Goal: Task Accomplishment & Management: Manage account settings

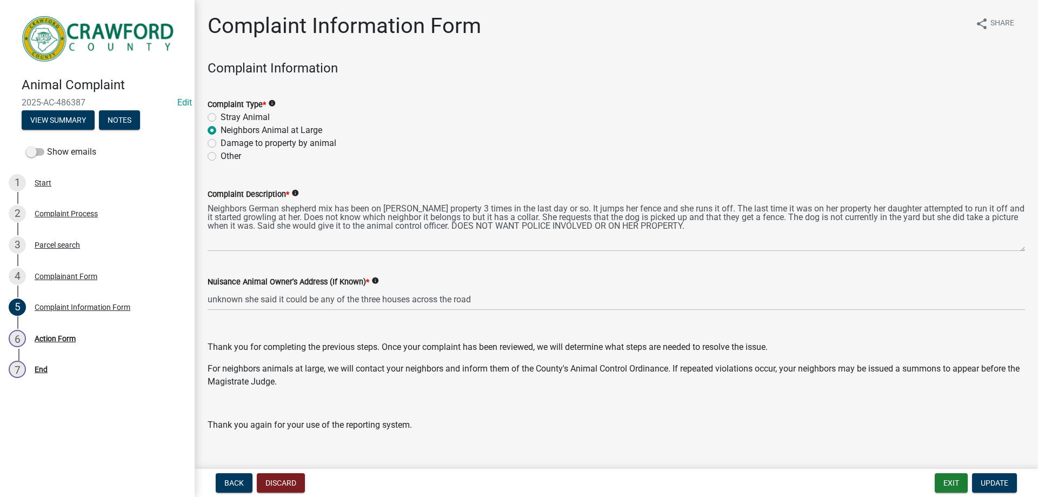
scroll to position [18, 0]
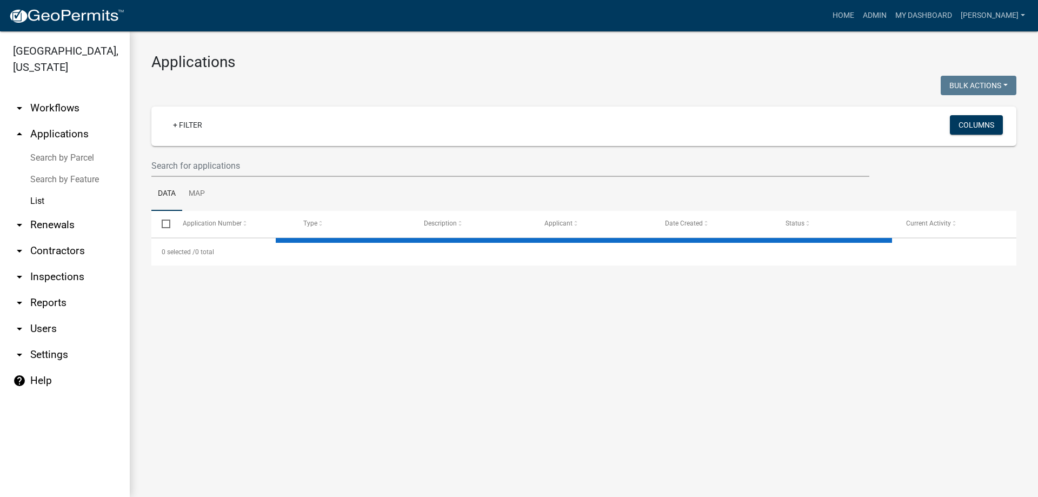
select select "3: 100"
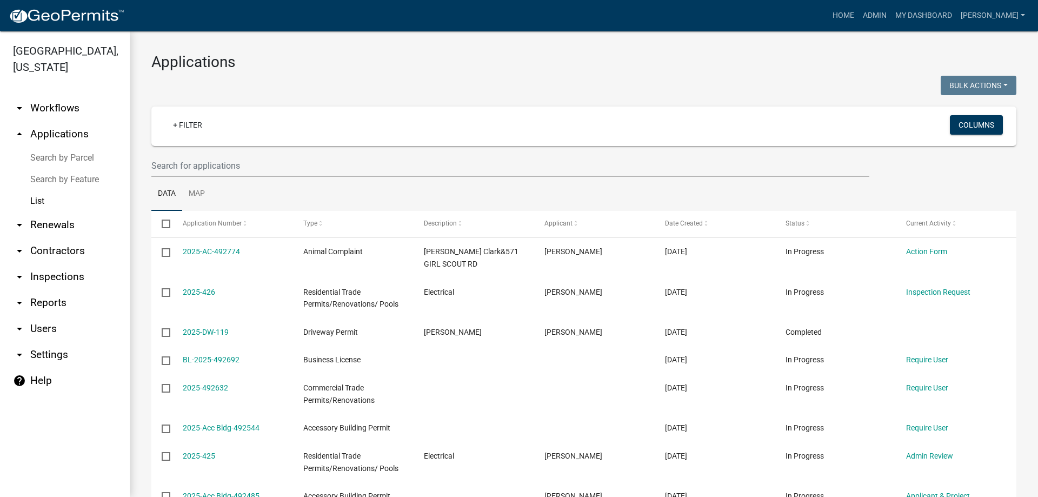
click at [44, 135] on link "arrow_drop_up Applications" at bounding box center [65, 134] width 130 height 26
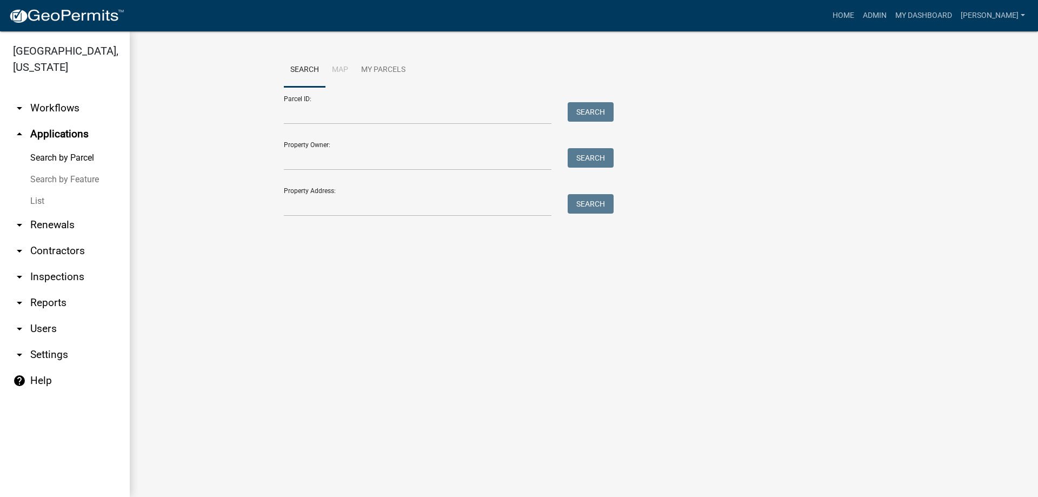
click at [63, 199] on link "List" at bounding box center [65, 201] width 130 height 22
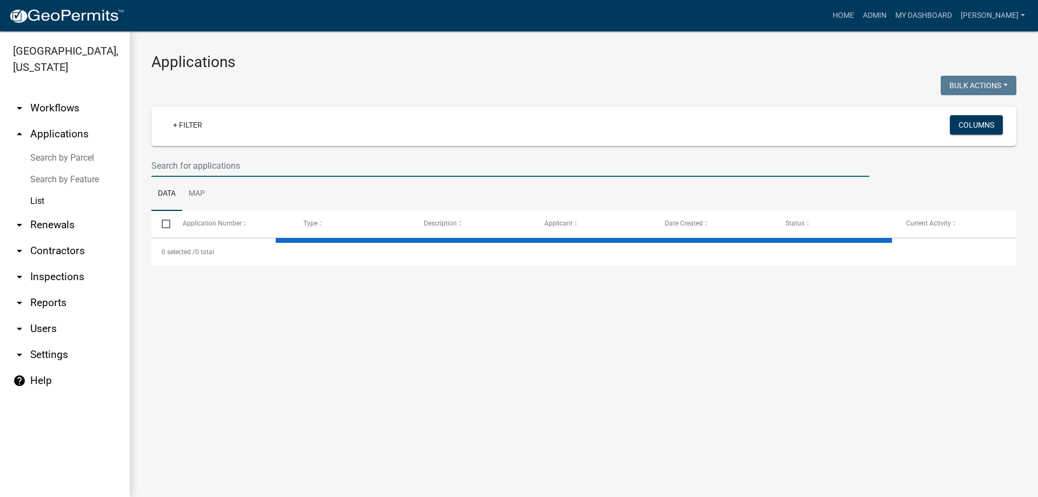
click at [181, 161] on input "text" at bounding box center [510, 166] width 718 height 22
select select "3: 100"
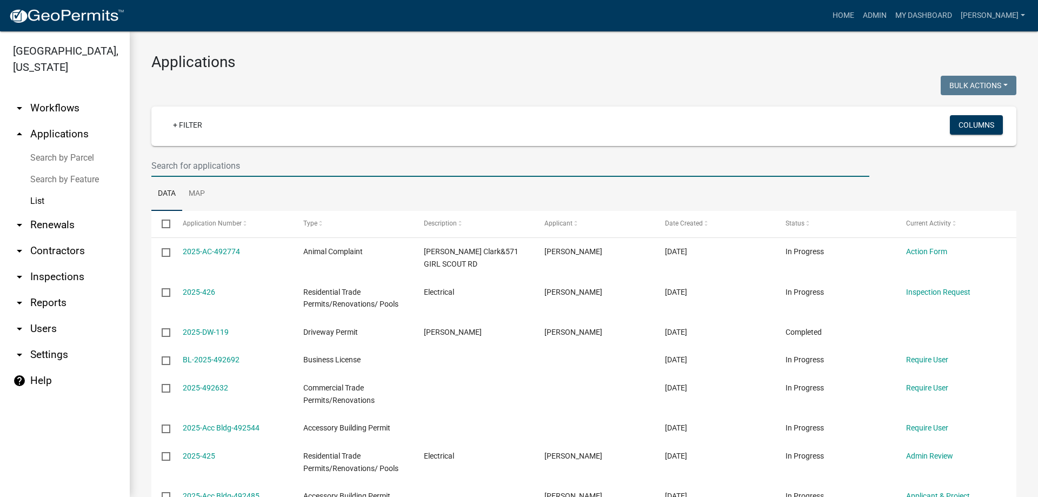
click at [437, 186] on ul "Data Map" at bounding box center [583, 194] width 865 height 34
click at [211, 169] on input "text" at bounding box center [510, 166] width 718 height 22
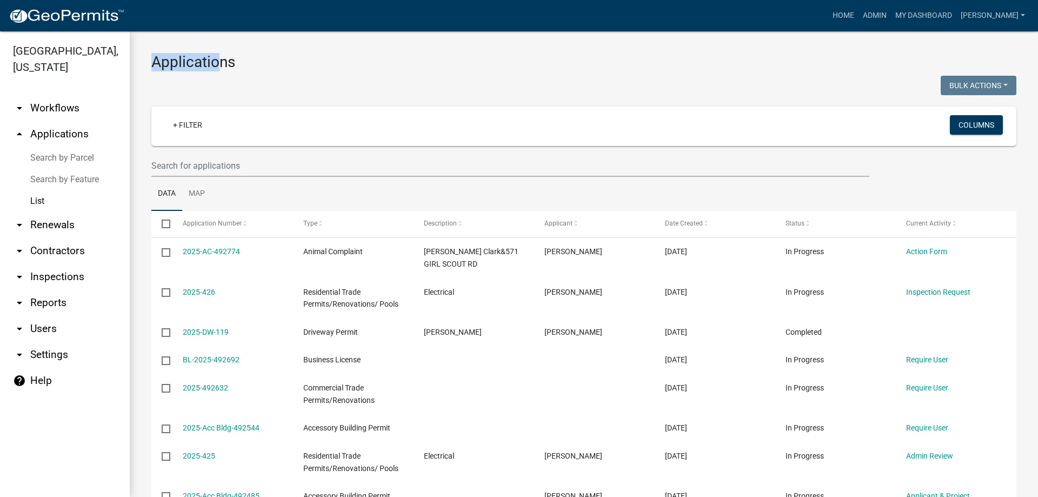
drag, startPoint x: 155, startPoint y: 61, endPoint x: 217, endPoint y: 51, distance: 62.4
click at [246, 58] on h3 "Applications" at bounding box center [583, 62] width 865 height 18
drag, startPoint x: 241, startPoint y: 62, endPoint x: 143, endPoint y: 71, distance: 98.3
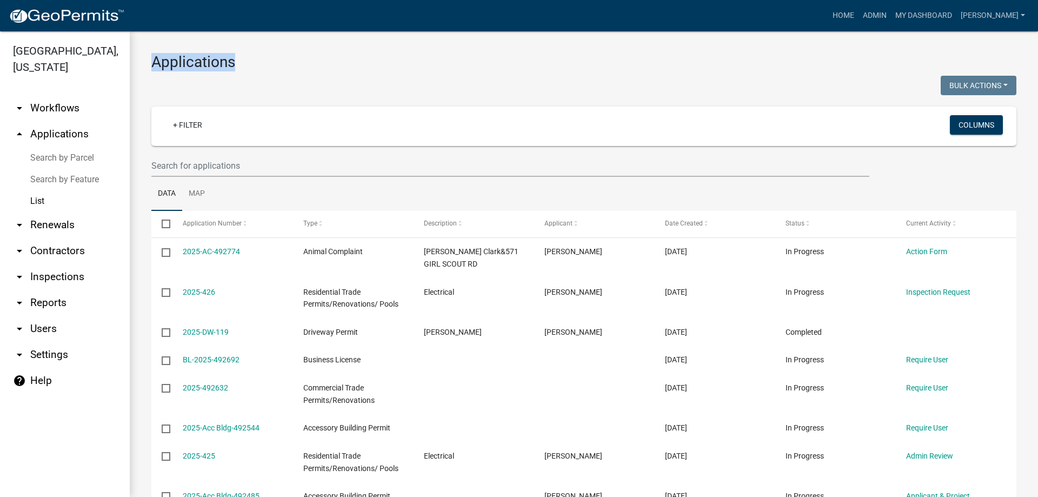
drag, startPoint x: 152, startPoint y: 61, endPoint x: 260, endPoint y: 64, distance: 108.2
click at [260, 64] on h3 "Applications" at bounding box center [583, 62] width 865 height 18
drag, startPoint x: 240, startPoint y: 65, endPoint x: 165, endPoint y: 68, distance: 74.7
click at [165, 68] on h3 "Applications" at bounding box center [583, 62] width 865 height 18
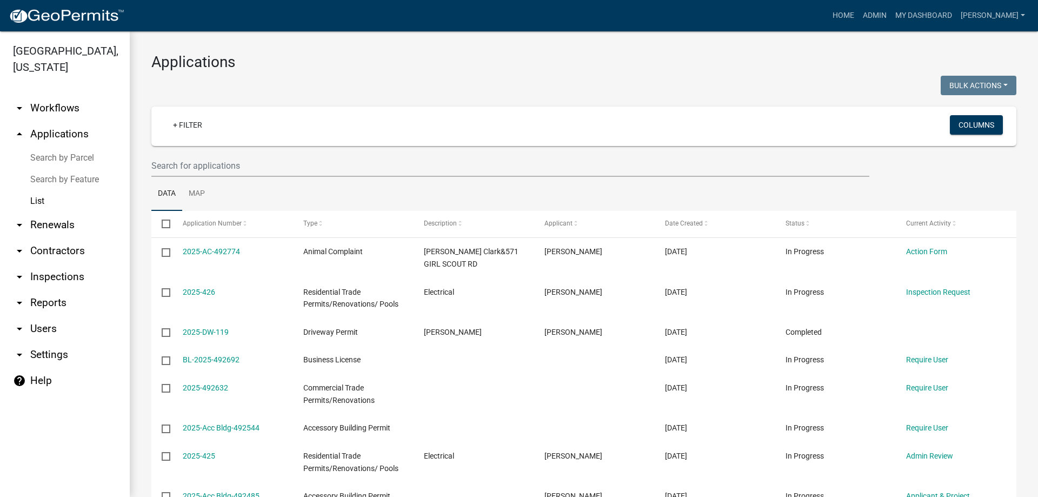
click at [153, 65] on h3 "Applications" at bounding box center [583, 62] width 865 height 18
drag, startPoint x: 150, startPoint y: 65, endPoint x: 236, endPoint y: 64, distance: 86.0
click at [238, 63] on h3 "Applications" at bounding box center [583, 62] width 865 height 18
click at [234, 67] on h3 "Applications" at bounding box center [583, 62] width 865 height 18
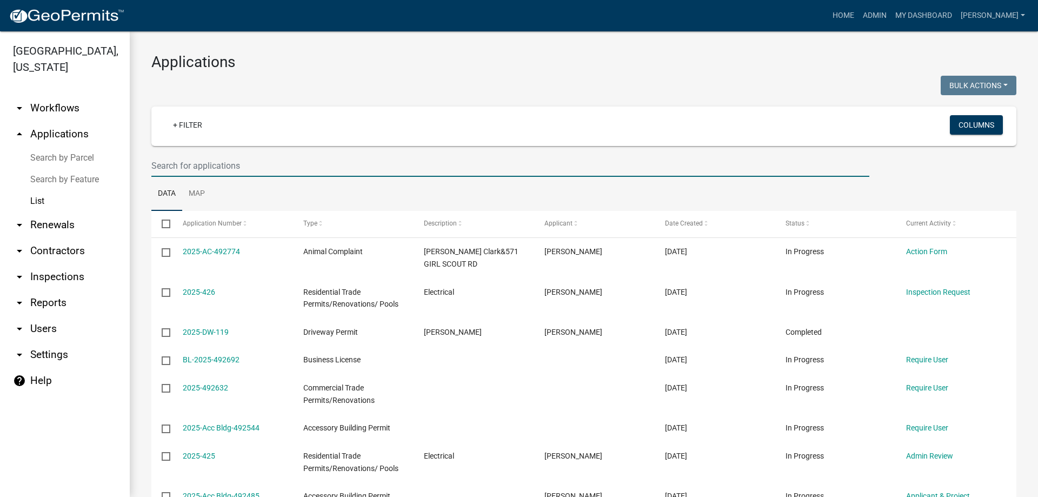
click at [197, 161] on input "text" at bounding box center [510, 166] width 718 height 22
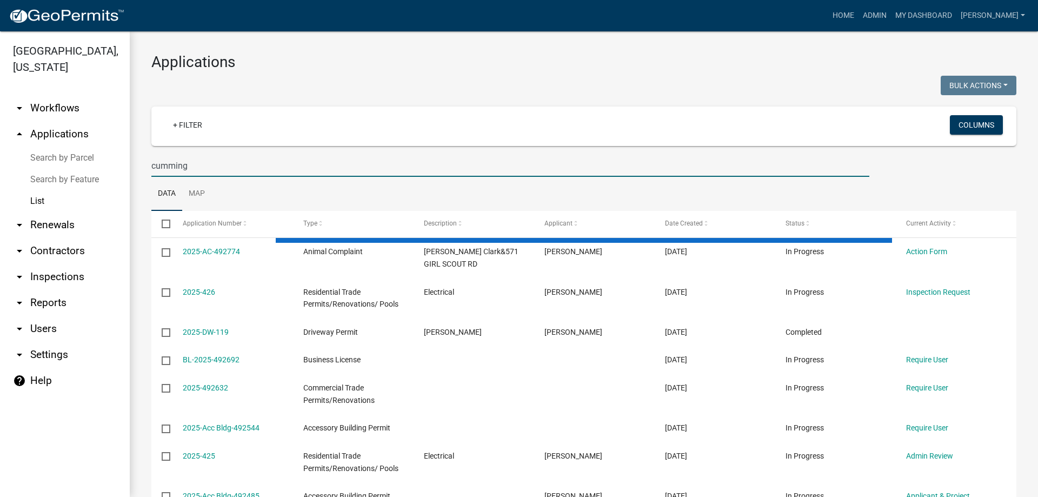
type input "cumming"
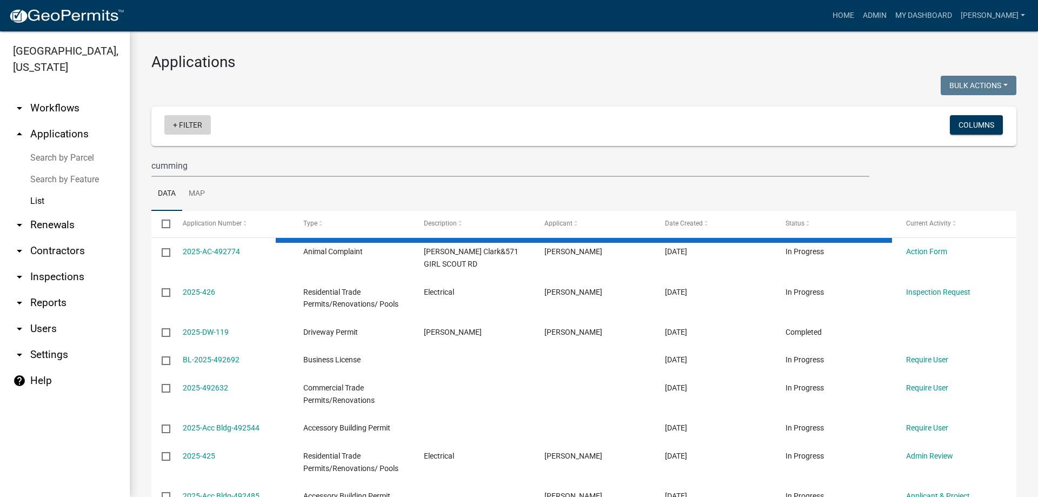
click at [187, 123] on link "+ Filter" at bounding box center [187, 124] width 46 height 19
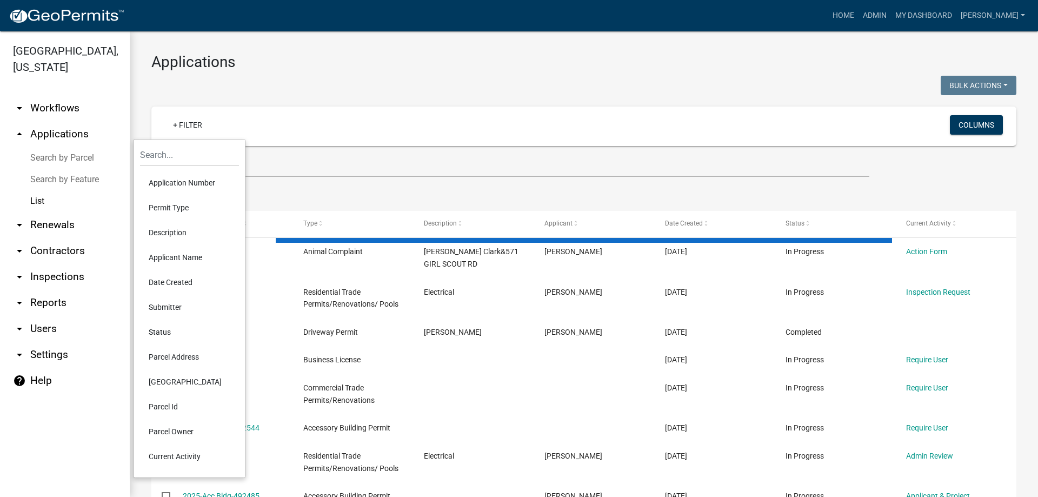
click at [185, 335] on li "Status" at bounding box center [189, 332] width 99 height 25
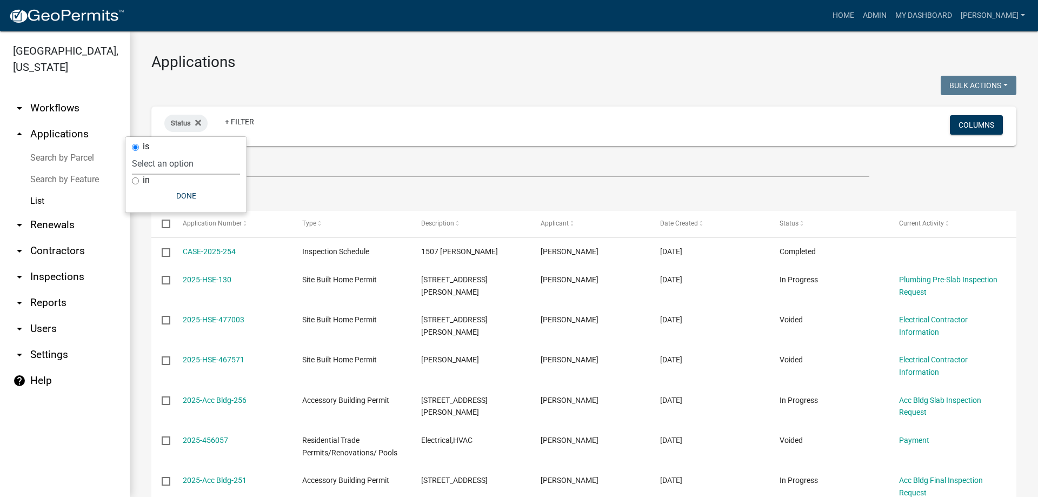
click at [185, 165] on select "Select an option Not Started In Progress Completed Expired Locked Withdrawn Voi…" at bounding box center [186, 163] width 108 height 22
select select "1"
click at [154, 152] on select "Select an option Not Started In Progress Completed Expired Locked Withdrawn Voi…" at bounding box center [186, 163] width 108 height 22
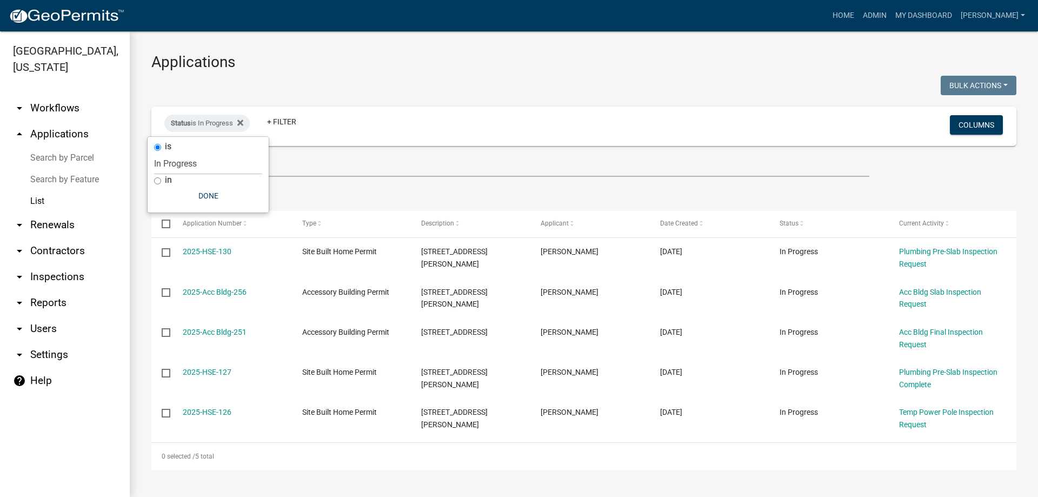
click at [516, 190] on ul "Data Map" at bounding box center [583, 194] width 865 height 34
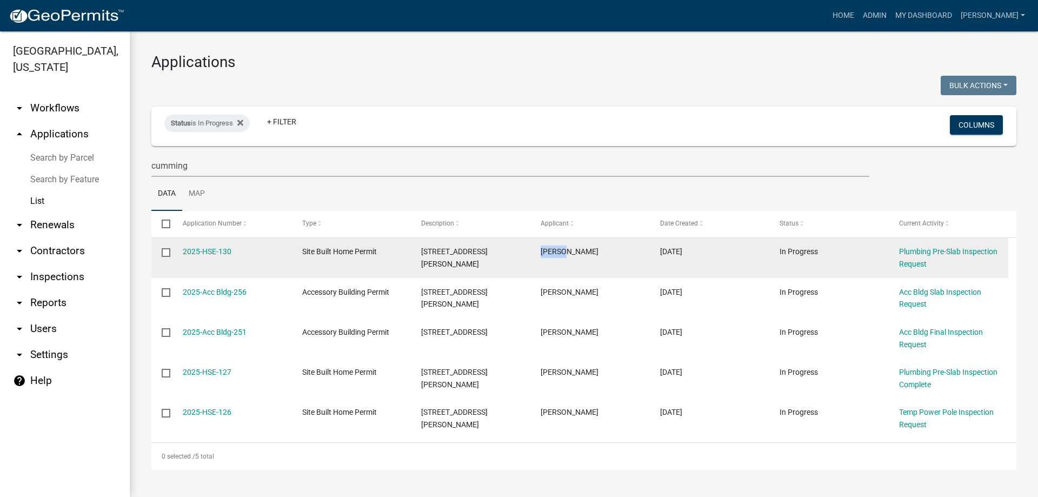
drag, startPoint x: 538, startPoint y: 250, endPoint x: 614, endPoint y: 244, distance: 75.4
click at [614, 244] on datatable-body-cell "Kelsey" at bounding box center [589, 258] width 119 height 40
click at [189, 254] on link "2025-HSE-130" at bounding box center [207, 251] width 49 height 9
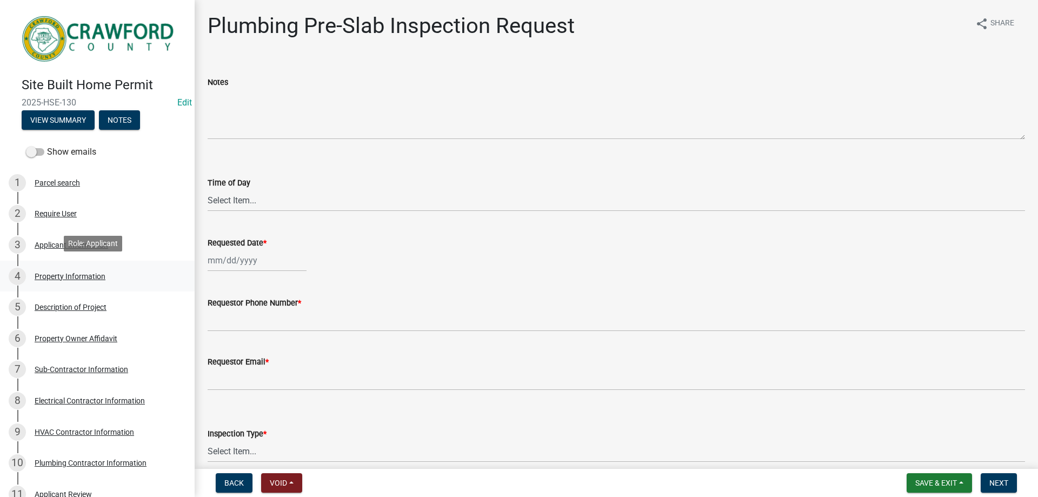
click at [105, 268] on div "4 Property Information" at bounding box center [93, 276] width 169 height 17
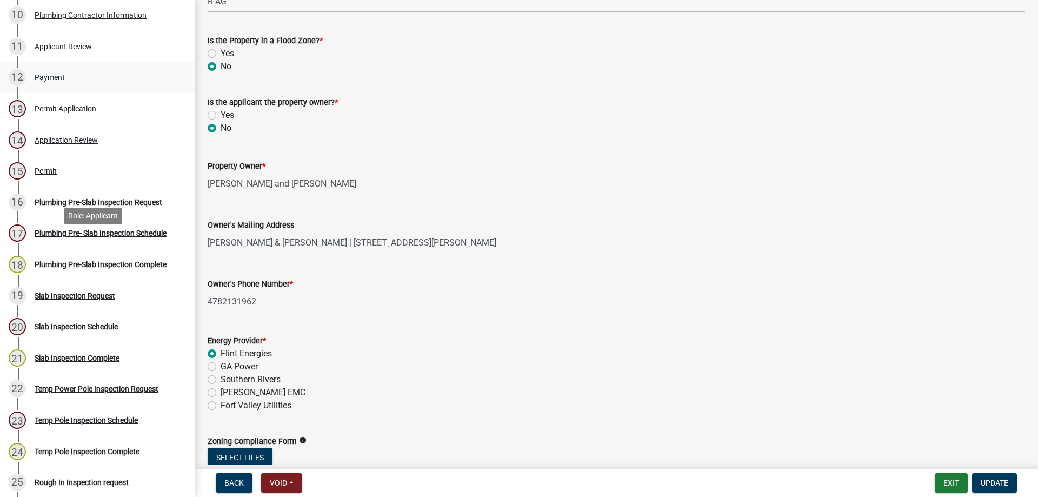
scroll to position [378, 0]
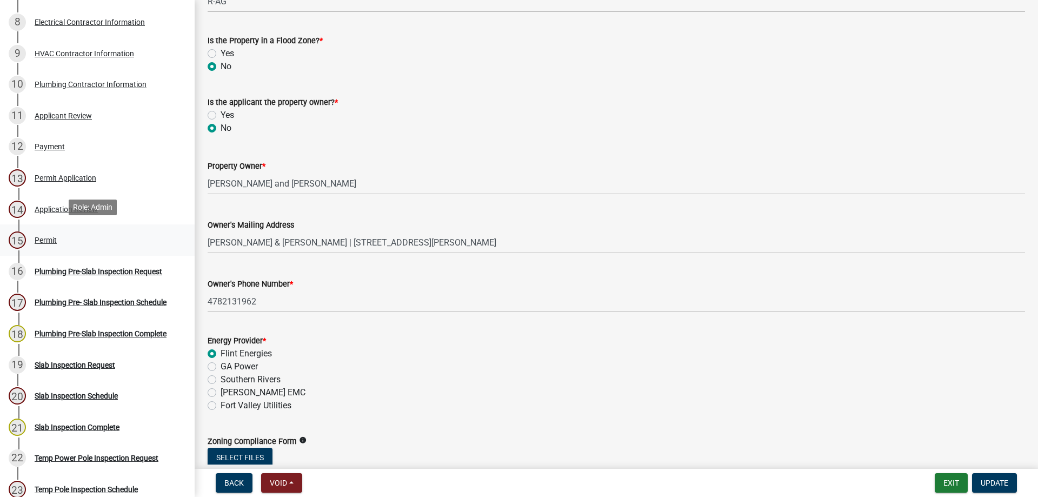
click at [52, 236] on div "Permit" at bounding box center [46, 240] width 22 height 8
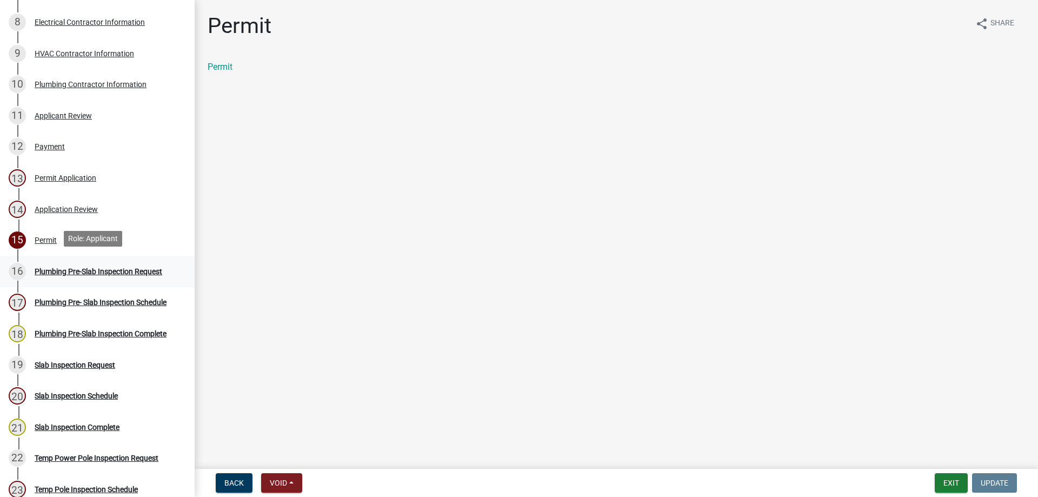
click at [78, 271] on div "Plumbing Pre-Slab Inspection Request" at bounding box center [99, 272] width 128 height 8
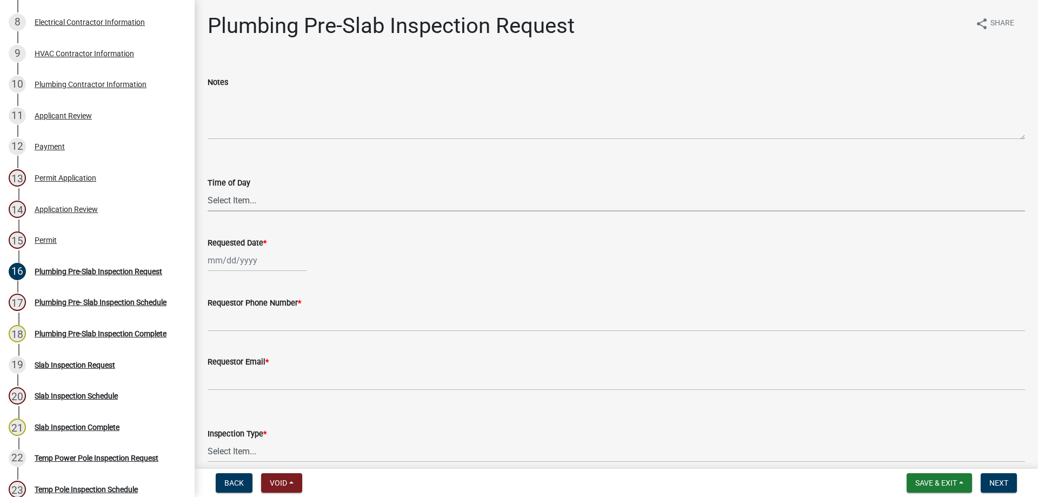
click at [223, 195] on select "Select Item... AM PM" at bounding box center [616, 200] width 817 height 22
click at [208, 189] on select "Select Item... AM PM" at bounding box center [616, 200] width 817 height 22
select select "c17fd054-7220-48ca-8ff3-64345a3d9763"
click at [236, 247] on label "Requested Date *" at bounding box center [237, 243] width 59 height 8
click at [236, 249] on input "Requested Date *" at bounding box center [257, 260] width 99 height 22
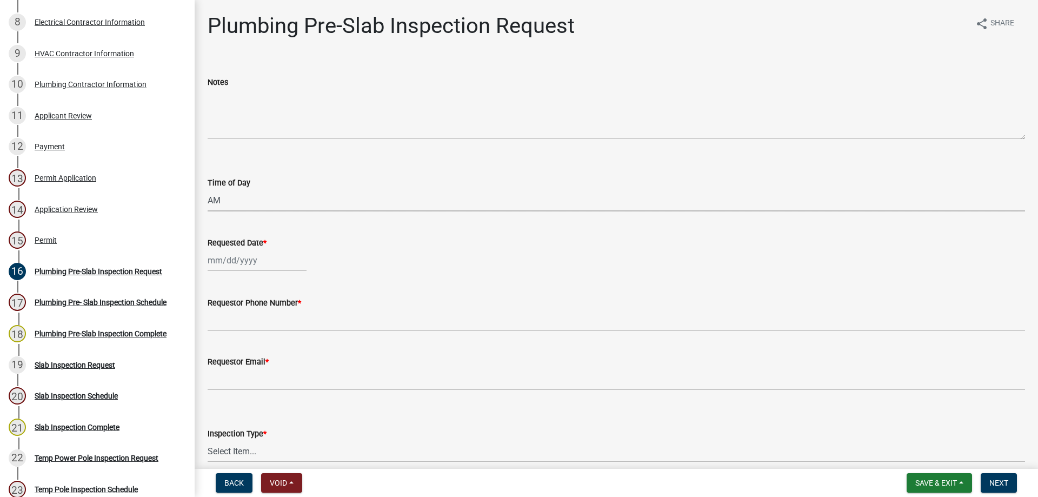
select select "10"
select select "2025"
click at [244, 272] on ngb-datepicker "Jan Feb Mar Apr May Jun Jul Aug Sep Oct Nov Dec 1525 1526 1527 1528 1529 1530 1…" at bounding box center [270, 343] width 125 height 143
click at [238, 248] on div "Requested Date *" at bounding box center [616, 242] width 817 height 13
select select "10"
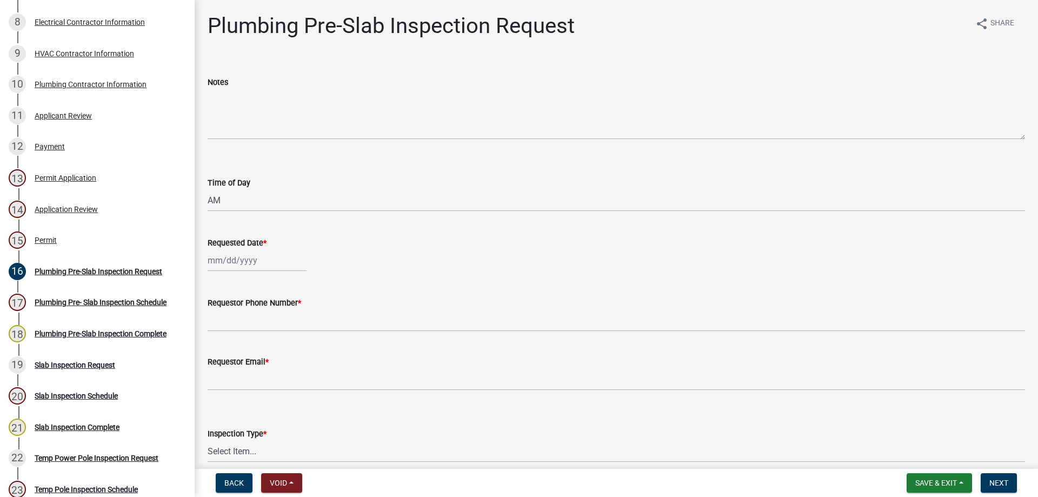
select select "2025"
click at [239, 254] on div "Jan Feb Mar Apr May Jun Jul Aug Sep Oct Nov Dec 1525 1526 1527 1528 1529 1530 1…" at bounding box center [257, 260] width 99 height 22
click at [253, 349] on div "15" at bounding box center [252, 352] width 17 height 17
type input "10/15/2025"
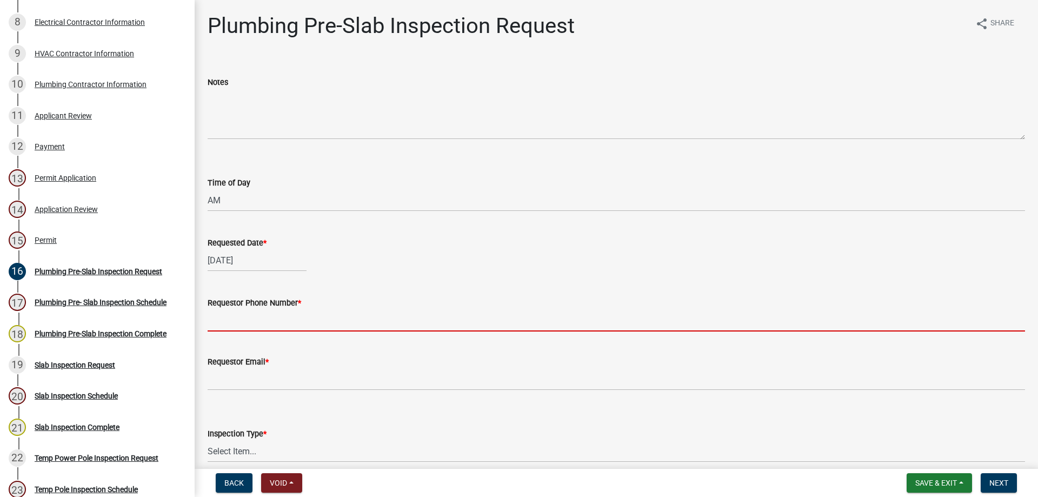
click at [230, 321] on input "Requestor Phone Number *" at bounding box center [616, 320] width 817 height 22
type input "4788363199"
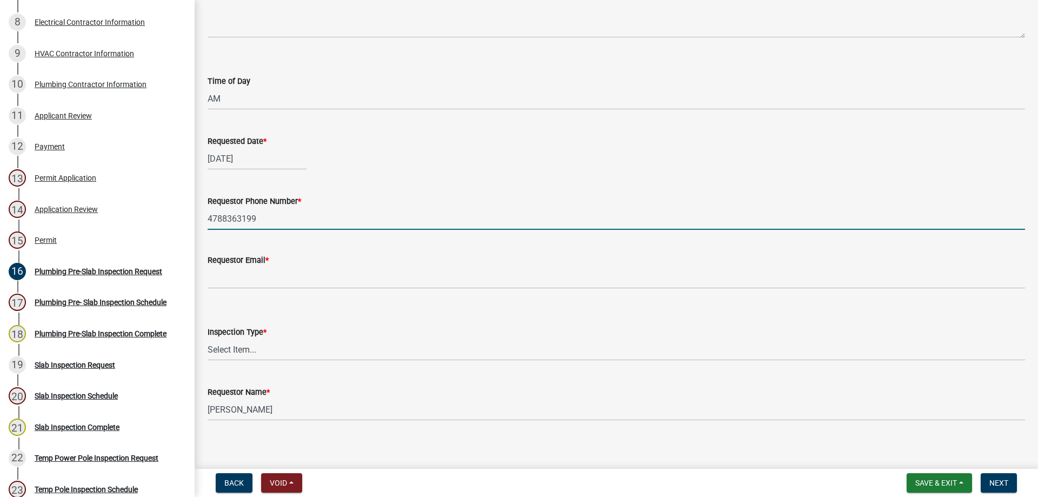
scroll to position [108, 0]
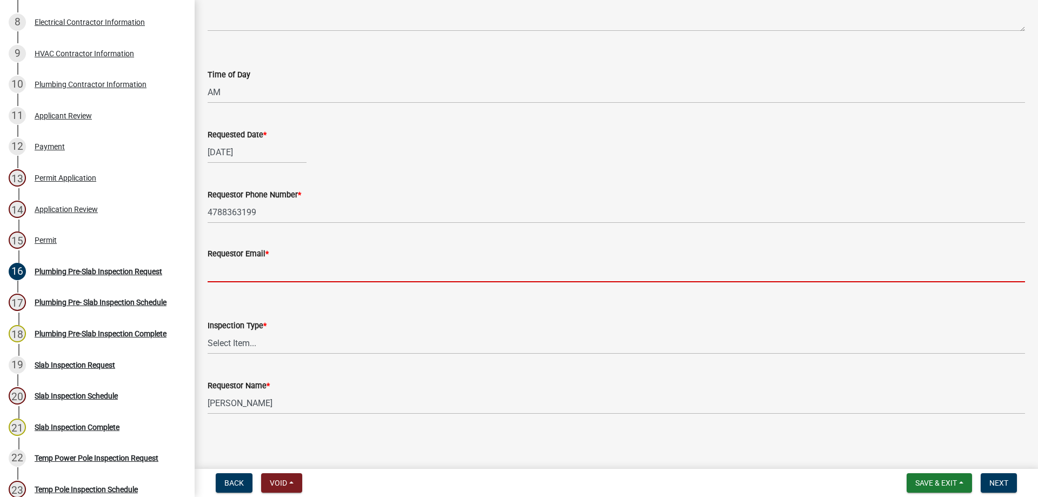
click at [235, 279] on input "Requestor Email *" at bounding box center [616, 271] width 817 height 22
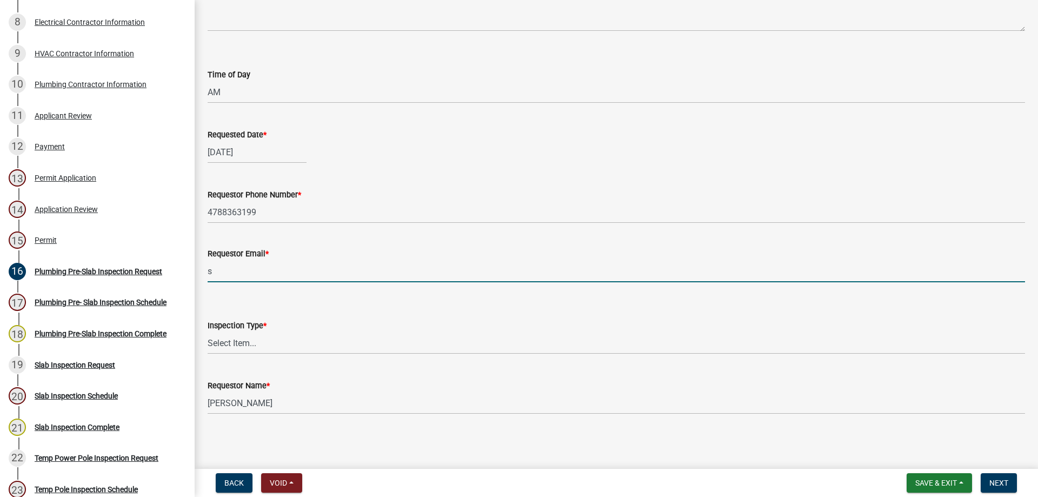
type input "sample@gmail.com"
click at [256, 345] on select "Select Item... Plumbing Pre-Slab" at bounding box center [616, 343] width 817 height 22
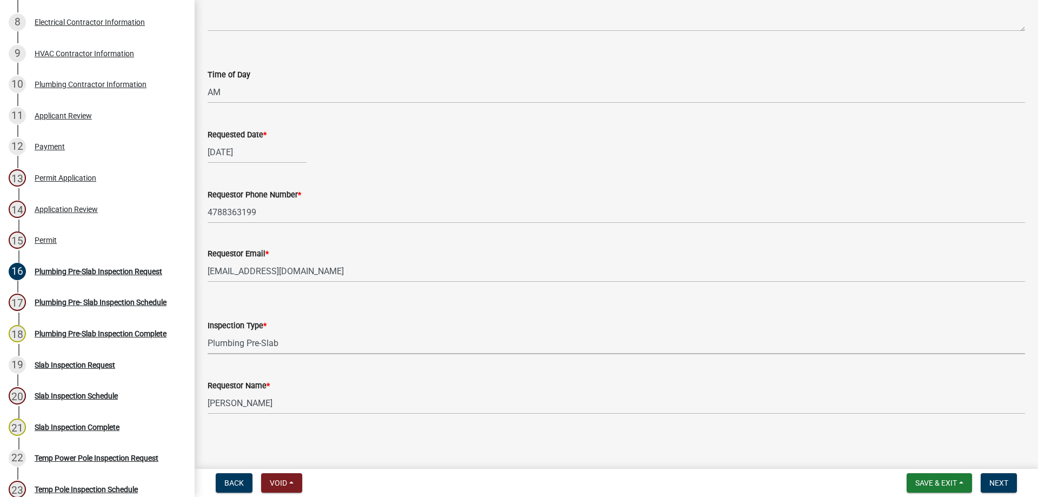
click at [208, 332] on select "Select Item... Plumbing Pre-Slab" at bounding box center [616, 343] width 817 height 22
select select "8b3da3ef-5655-47e3-b2d2-e1e9c5c23ed8"
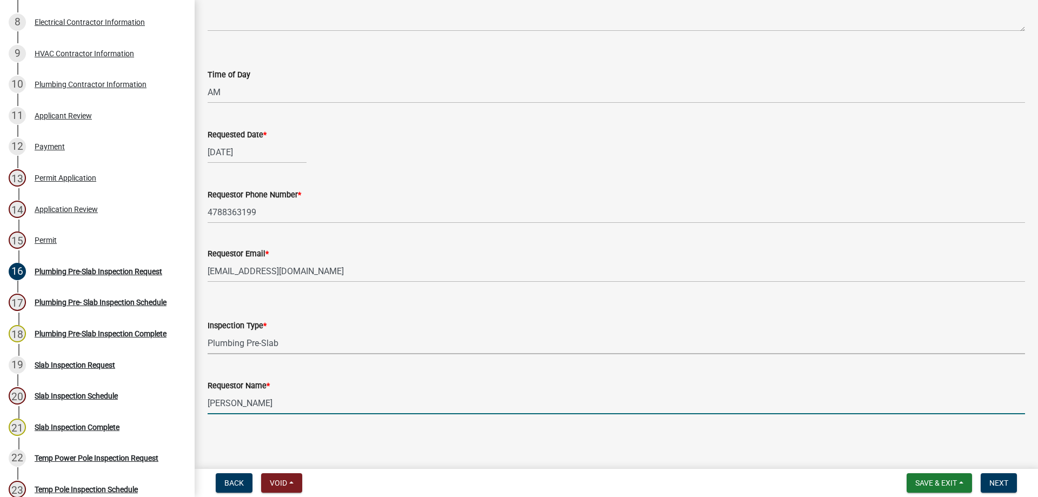
click at [260, 398] on input "Tammie" at bounding box center [616, 403] width 817 height 22
drag, startPoint x: 226, startPoint y: 394, endPoint x: 188, endPoint y: 388, distance: 38.3
click at [189, 388] on div "Site Built Home Permit 2025-HSE-130 Edit View Summary Notes Show emails 1 Parce…" at bounding box center [519, 248] width 1038 height 497
type input "Layla Kriz"
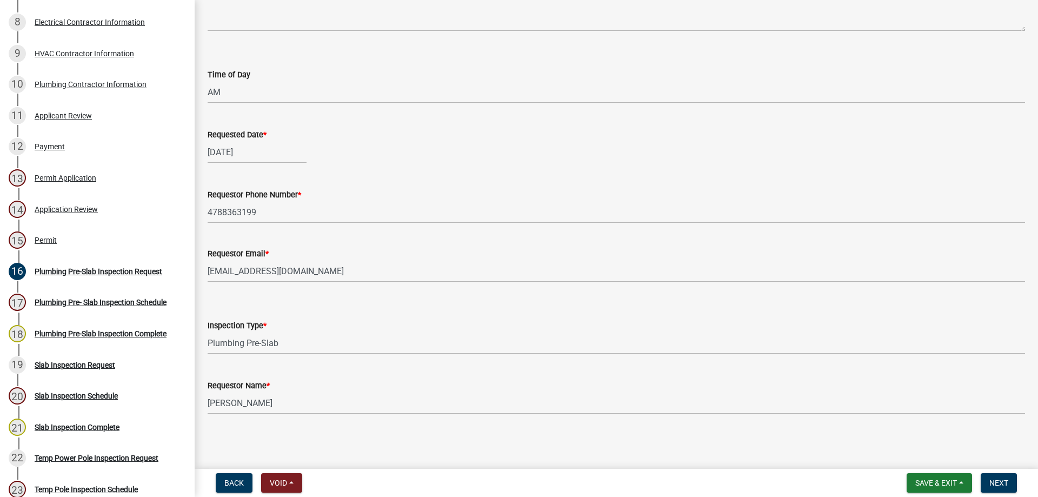
click at [428, 443] on main "Plumbing Pre-Slab Inspection Request share Share Notes Time of Day Select Item.…" at bounding box center [616, 232] width 843 height 464
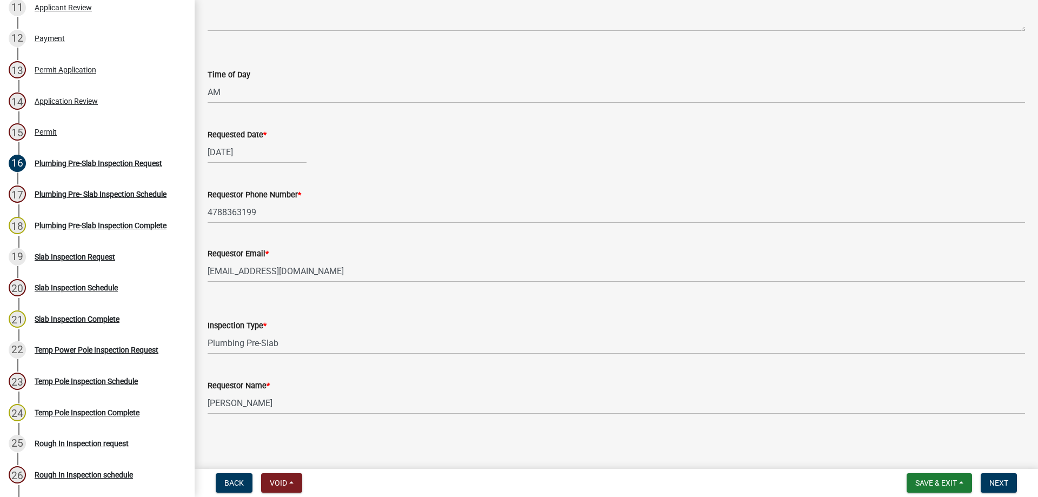
scroll to position [109, 0]
click at [1008, 477] on button "Next" at bounding box center [999, 482] width 36 height 19
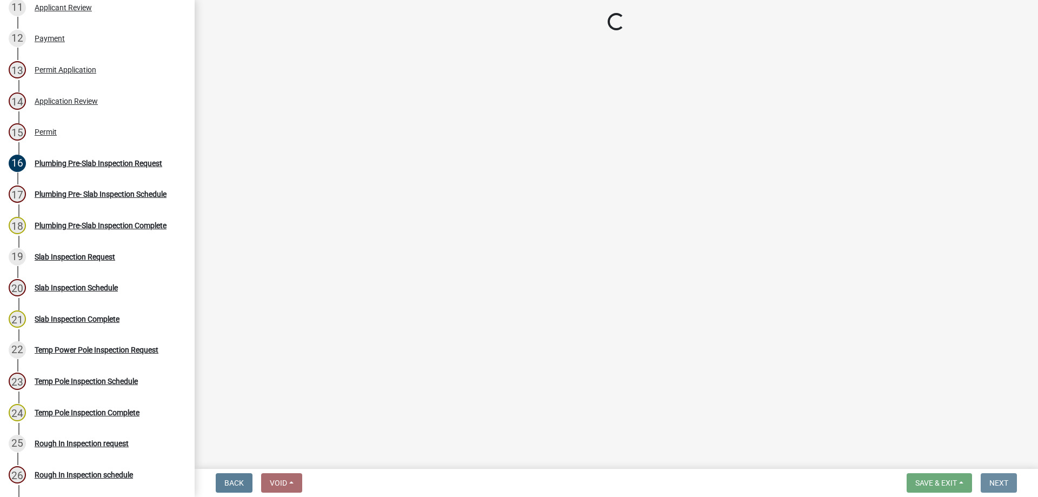
scroll to position [0, 0]
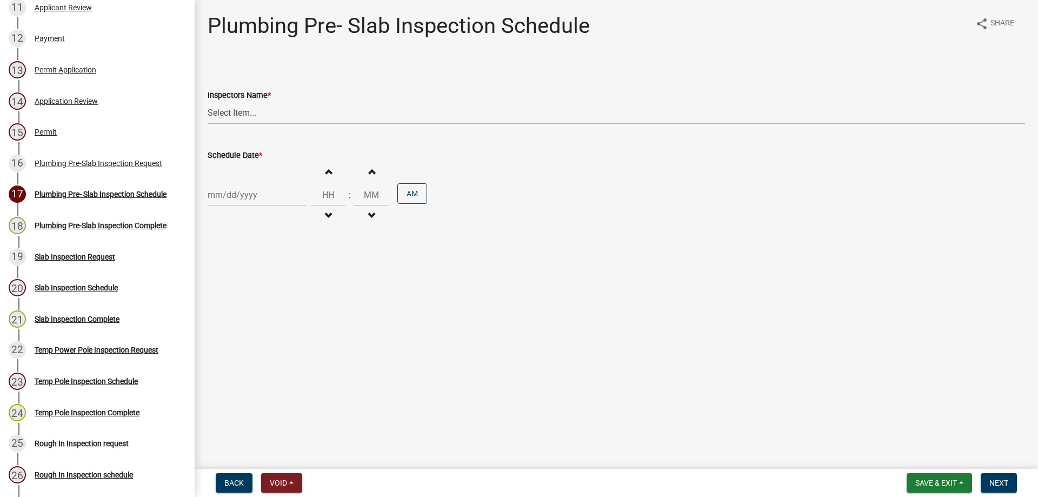
click at [276, 117] on select "Select Item... Jeremy.andrews (Jeremy )" at bounding box center [616, 113] width 817 height 22
select select "a844a88f-ba44-4800-9e08-05e10520dbf6"
click at [208, 102] on select "Select Item... Jeremy.andrews (Jeremy )" at bounding box center [616, 113] width 817 height 22
click at [267, 182] on div "Increment hours Decrement hours : Increment minutes Decrement minutes AM" at bounding box center [616, 195] width 817 height 66
click at [278, 201] on div at bounding box center [257, 195] width 99 height 22
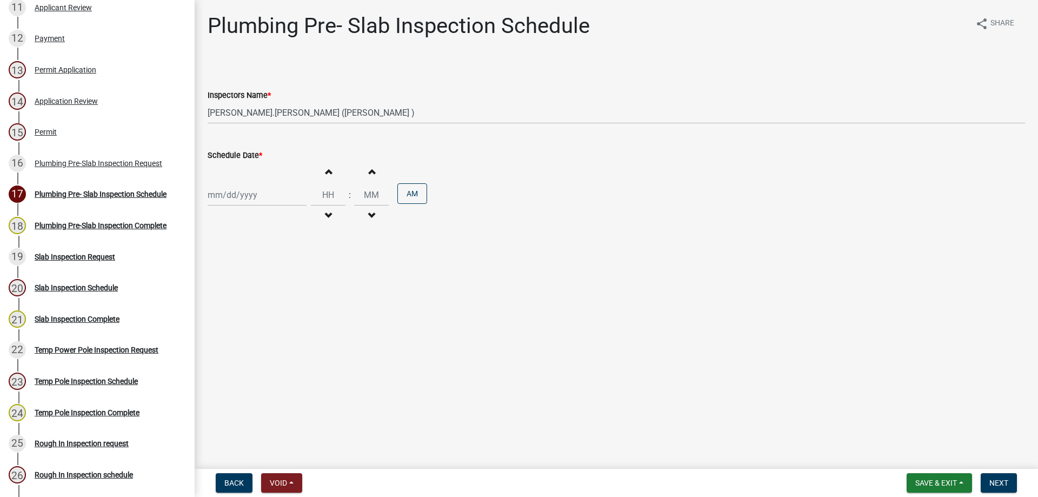
select select "10"
select select "2025"
click at [267, 290] on div "16" at bounding box center [270, 286] width 17 height 17
type input "10/16/2025"
click at [327, 179] on button "Increment hours" at bounding box center [328, 171] width 23 height 19
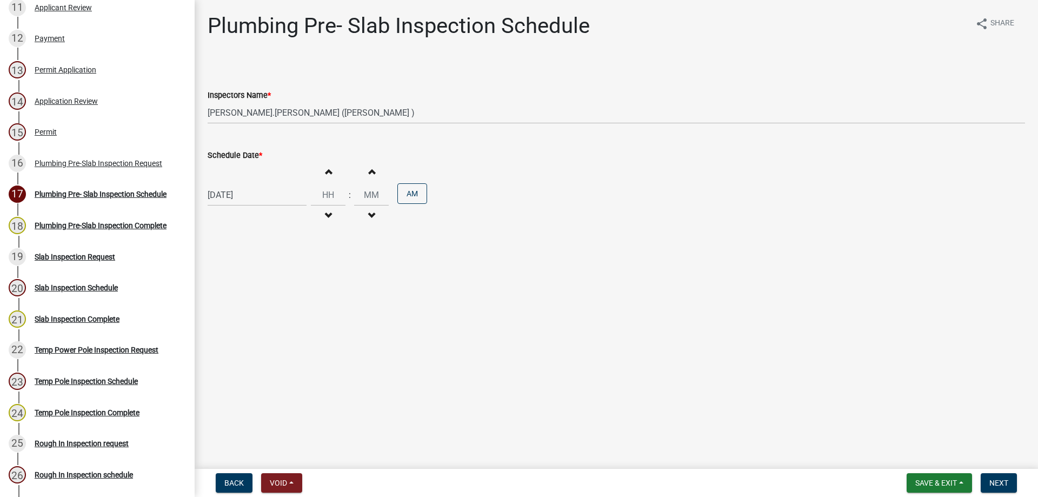
type input "01"
type input "00"
click at [1007, 489] on button "Next" at bounding box center [999, 482] width 36 height 19
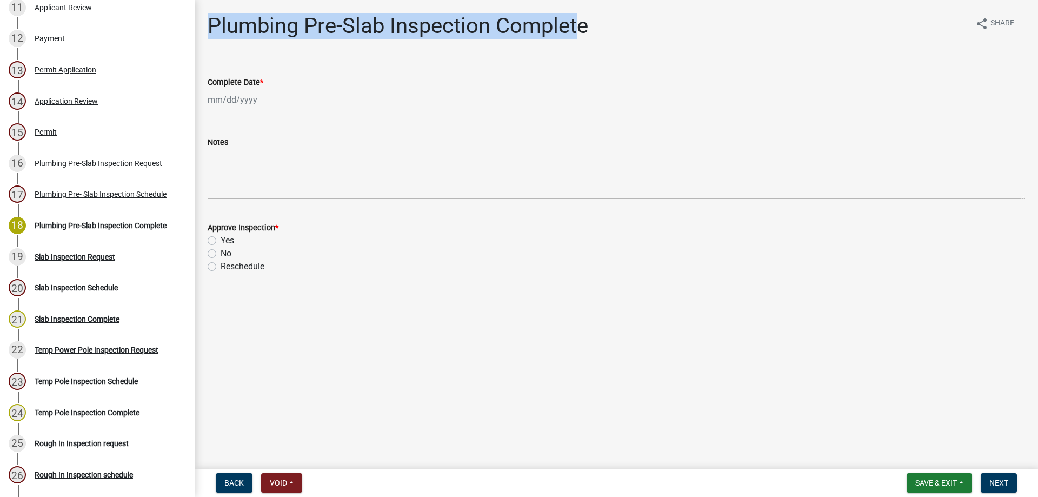
drag, startPoint x: 208, startPoint y: 24, endPoint x: 602, endPoint y: 20, distance: 394.1
click at [596, 21] on div "Plumbing Pre-Slab Inspection Complete share Share" at bounding box center [616, 30] width 817 height 35
click at [620, 19] on div "Plumbing Pre-Slab Inspection Complete share Share" at bounding box center [616, 30] width 817 height 35
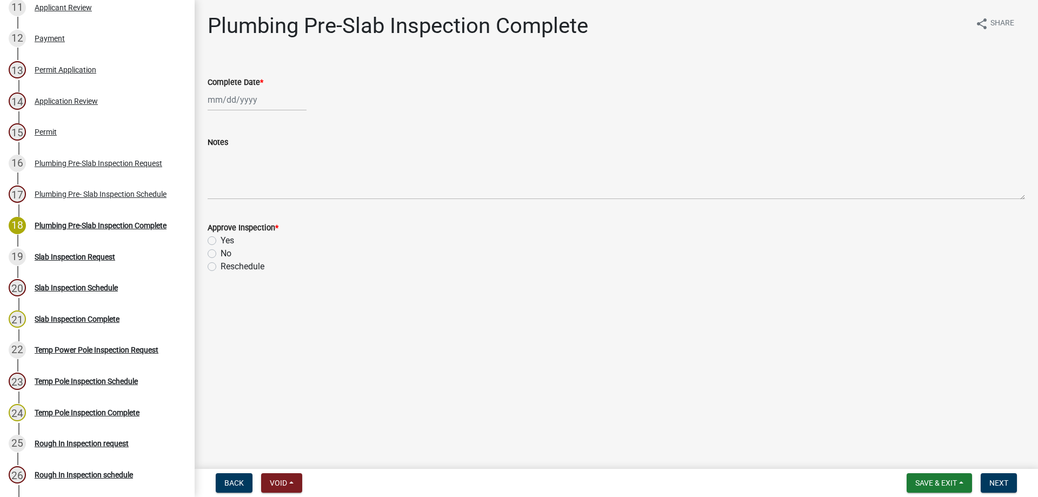
click at [265, 77] on div "Complete Date *" at bounding box center [616, 82] width 817 height 13
drag, startPoint x: 263, startPoint y: 78, endPoint x: 224, endPoint y: 80, distance: 39.5
click at [224, 80] on label "Complete Date *" at bounding box center [236, 83] width 56 height 8
click at [224, 89] on input "Complete Date *" at bounding box center [257, 100] width 99 height 22
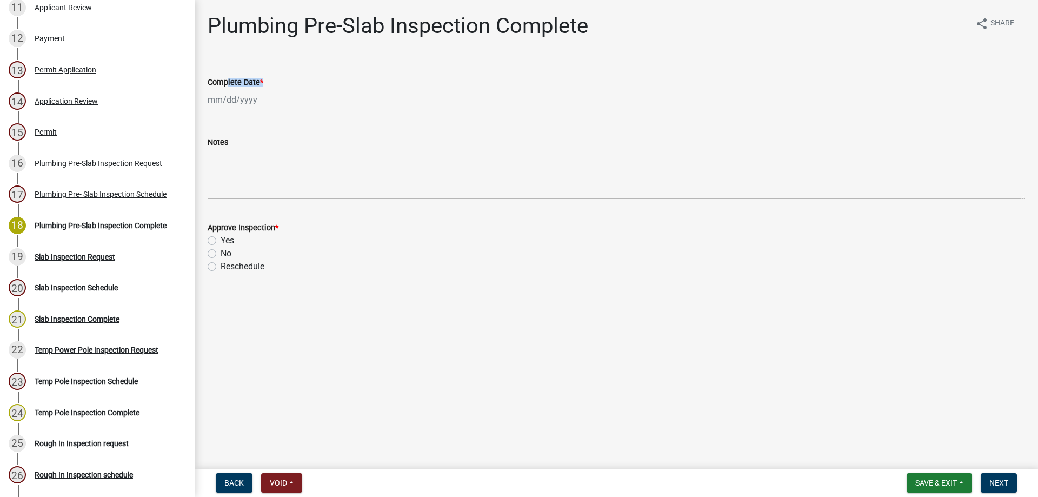
select select "10"
select select "2025"
click at [246, 76] on div "Complete Date *" at bounding box center [616, 82] width 817 height 13
click at [469, 108] on div at bounding box center [616, 100] width 817 height 22
drag, startPoint x: 204, startPoint y: 29, endPoint x: 337, endPoint y: 27, distance: 133.5
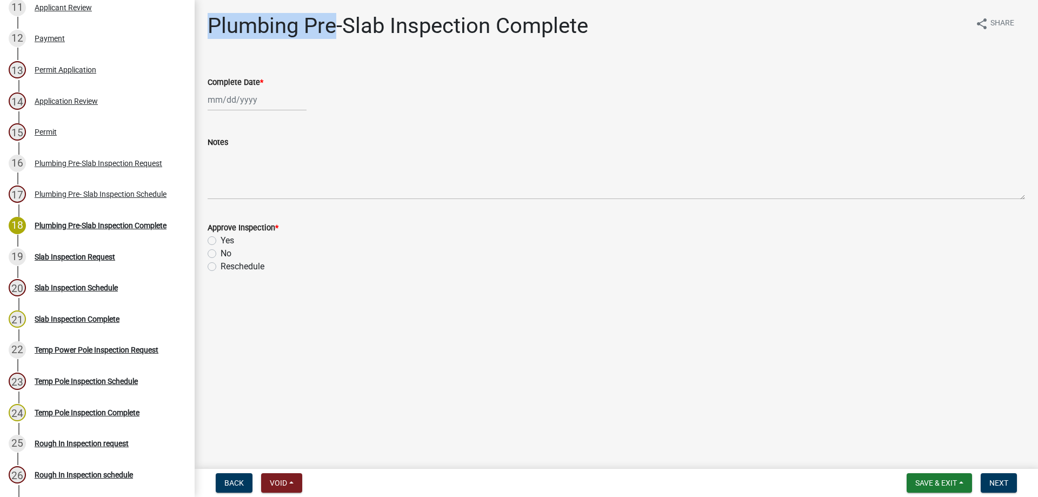
click at [337, 27] on div "Plumbing Pre-Slab Inspection Complete share Share Complete Date * Notes Approve…" at bounding box center [616, 152] width 834 height 279
click at [337, 27] on h1 "Plumbing Pre-Slab Inspection Complete" at bounding box center [398, 26] width 381 height 26
drag, startPoint x: 209, startPoint y: 24, endPoint x: 387, endPoint y: 46, distance: 178.7
click at [387, 46] on div "Plumbing Pre-Slab Inspection Complete" at bounding box center [398, 30] width 381 height 35
click at [462, 42] on div "Plumbing Pre-Slab Inspection Complete" at bounding box center [398, 30] width 381 height 35
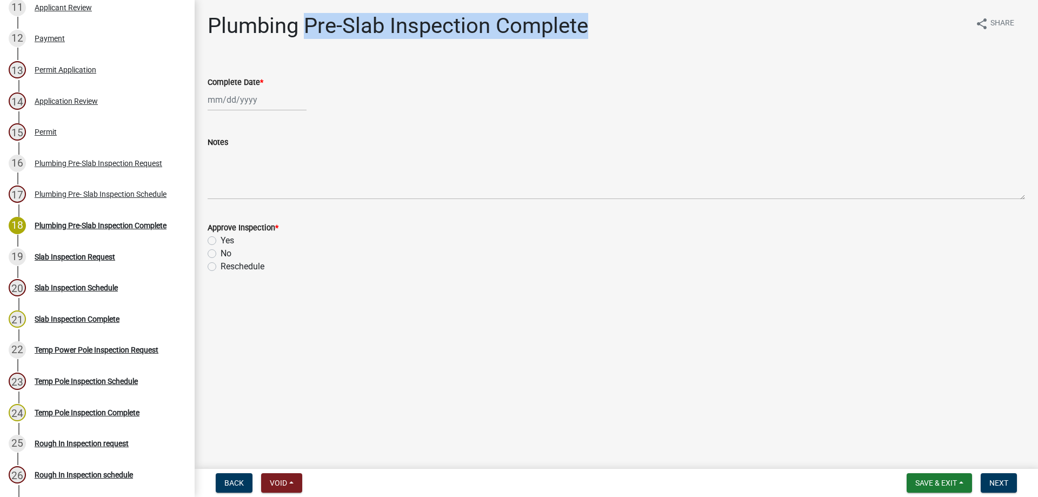
drag, startPoint x: 600, startPoint y: 20, endPoint x: 277, endPoint y: 28, distance: 322.8
click at [288, 28] on div "Plumbing Pre-Slab Inspection Complete share Share" at bounding box center [616, 30] width 817 height 35
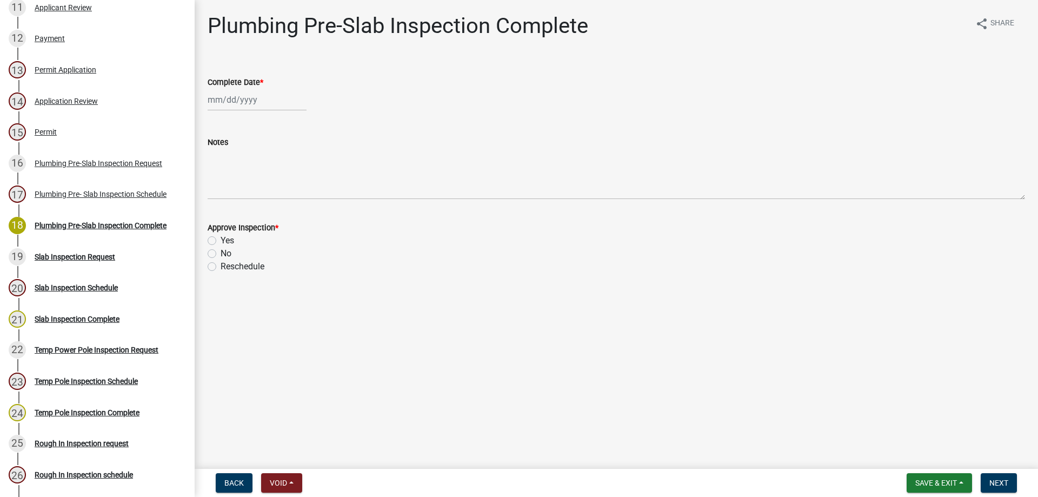
click at [276, 28] on h1 "Plumbing Pre-Slab Inspection Complete" at bounding box center [398, 26] width 381 height 26
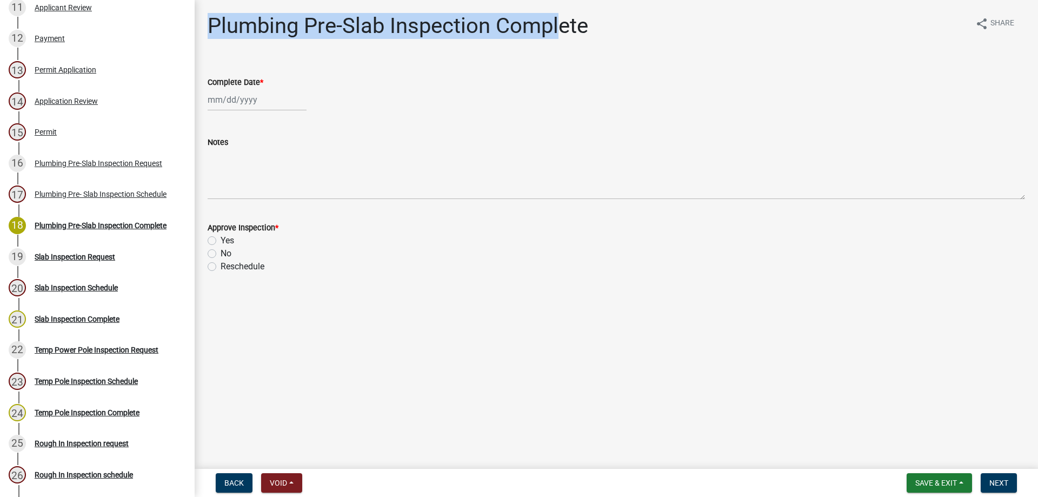
drag, startPoint x: 211, startPoint y: 25, endPoint x: 623, endPoint y: 12, distance: 412.2
click at [604, 16] on div "Plumbing Pre-Slab Inspection Complete share Share" at bounding box center [616, 30] width 817 height 35
drag, startPoint x: 611, startPoint y: 25, endPoint x: 605, endPoint y: 26, distance: 6.6
click at [611, 25] on div "Plumbing Pre-Slab Inspection Complete share Share" at bounding box center [616, 30] width 817 height 35
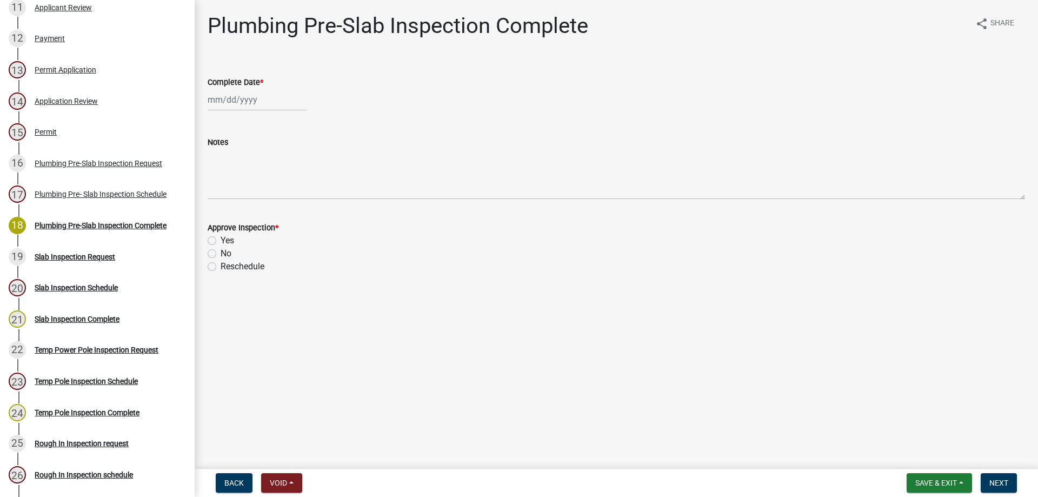
click at [500, 60] on div "Plumbing Pre-Slab Inspection Complete share Share Complete Date * Notes Approve…" at bounding box center [616, 152] width 834 height 279
click at [279, 112] on wm-data-entity-input "Complete Date *" at bounding box center [616, 91] width 817 height 60
click at [278, 109] on div at bounding box center [257, 100] width 99 height 22
select select "10"
select select "2025"
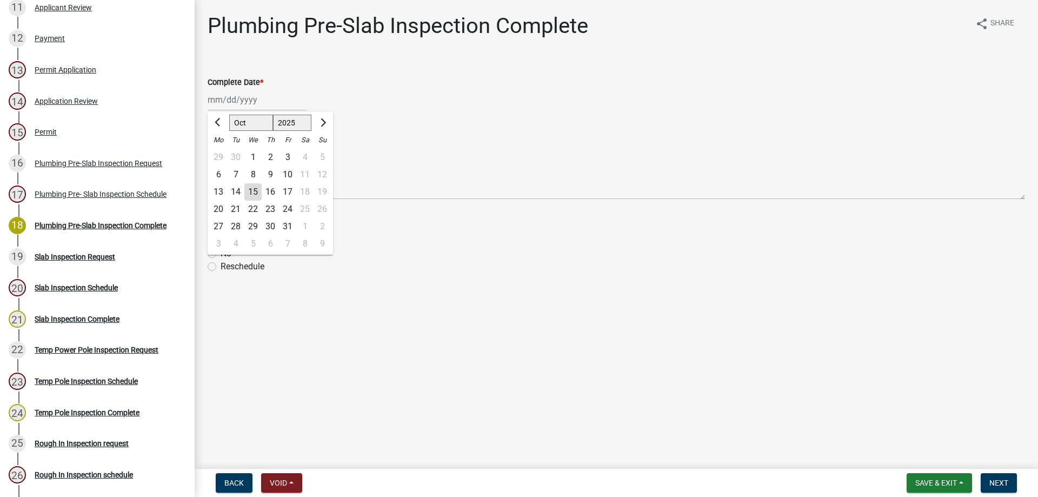
click at [272, 193] on div "16" at bounding box center [270, 191] width 17 height 17
type input "10/16/2025"
click at [221, 244] on label "Yes" at bounding box center [228, 240] width 14 height 13
click at [221, 241] on input "Yes" at bounding box center [224, 237] width 7 height 7
radio input "true"
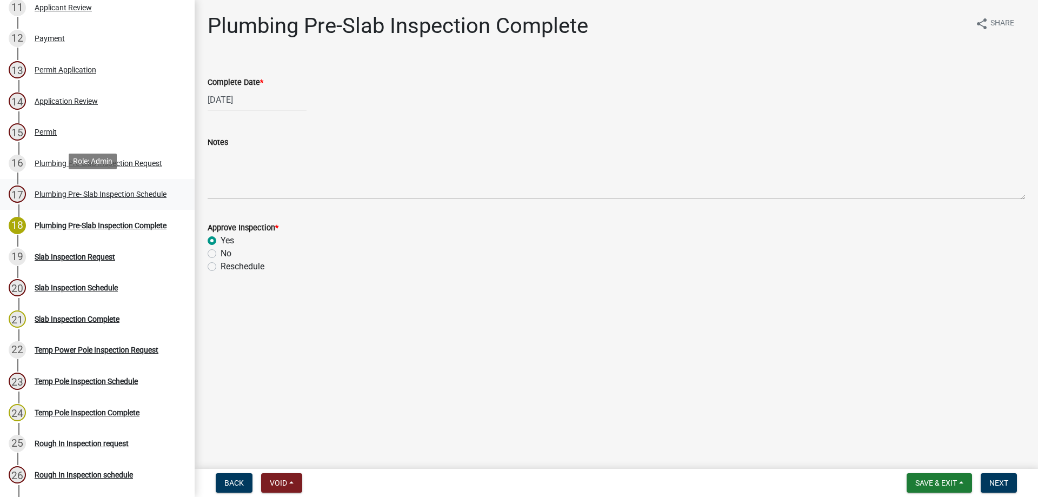
click at [150, 185] on div "17 Plumbing Pre- Slab Inspection Schedule" at bounding box center [93, 193] width 169 height 17
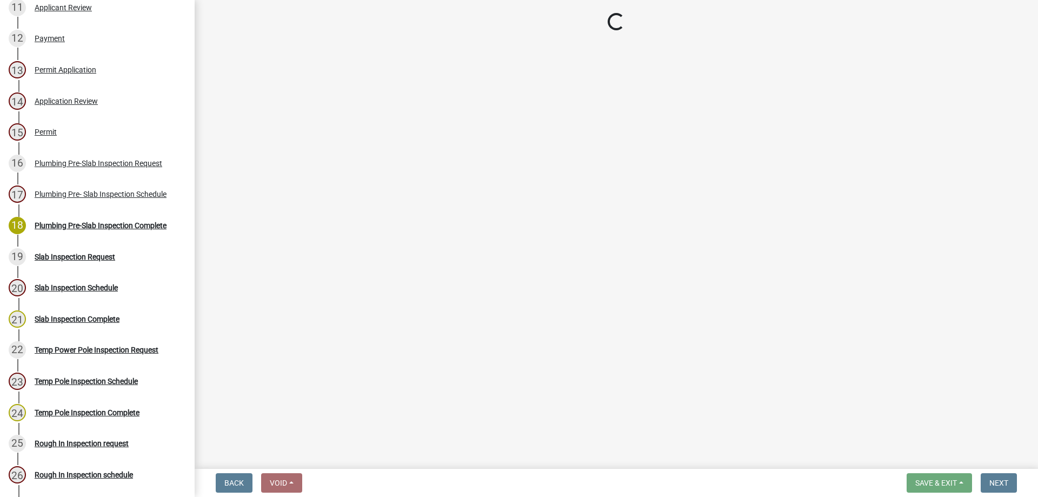
select select "a844a88f-ba44-4800-9e08-05e10520dbf6"
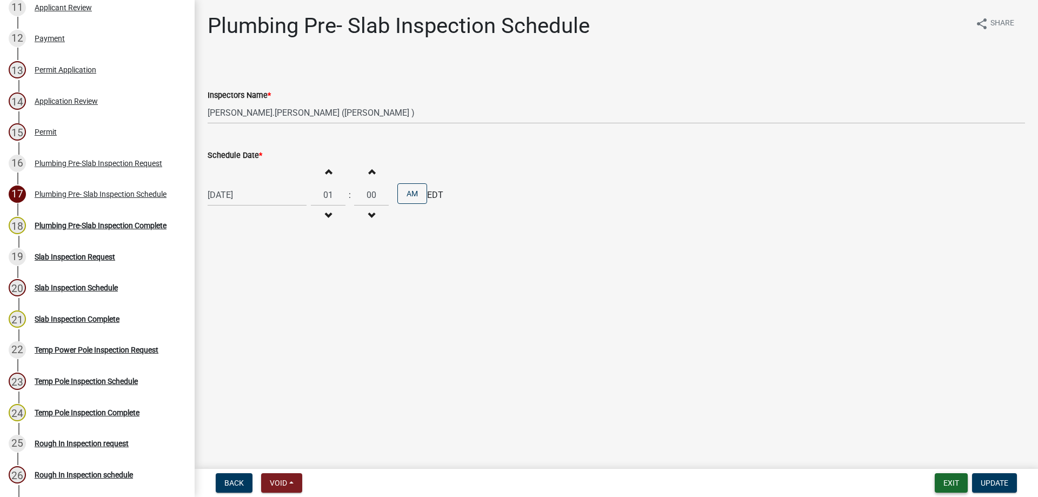
click at [955, 479] on button "Exit" at bounding box center [951, 482] width 33 height 19
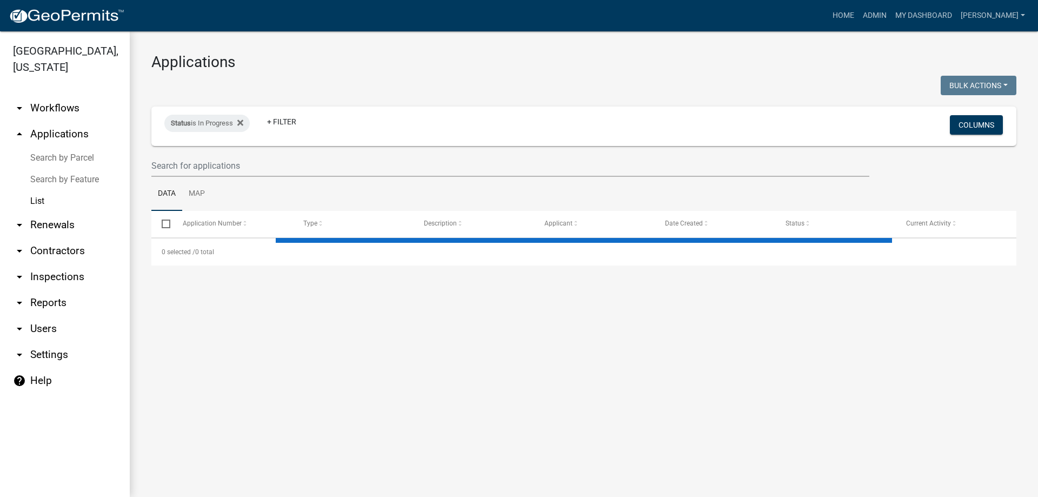
select select "3: 100"
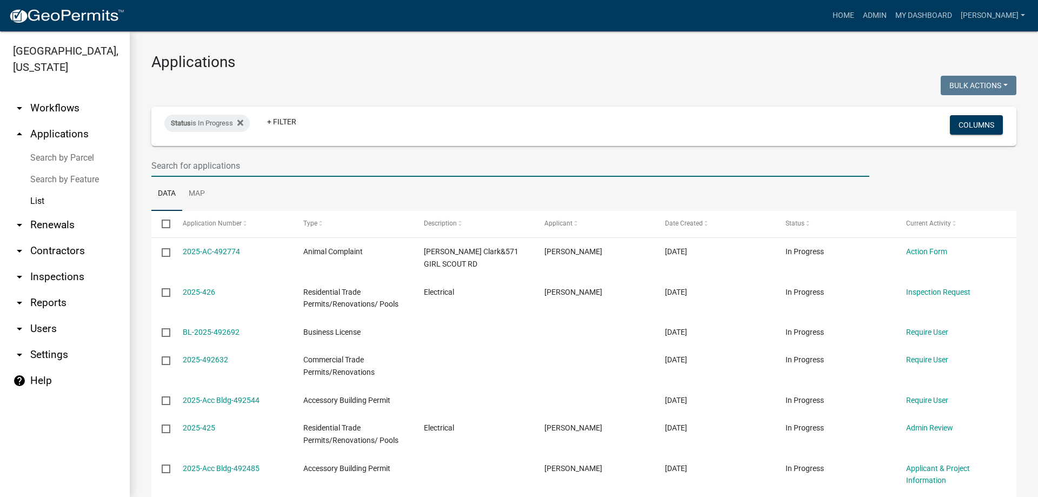
click at [178, 167] on input "text" at bounding box center [510, 166] width 718 height 22
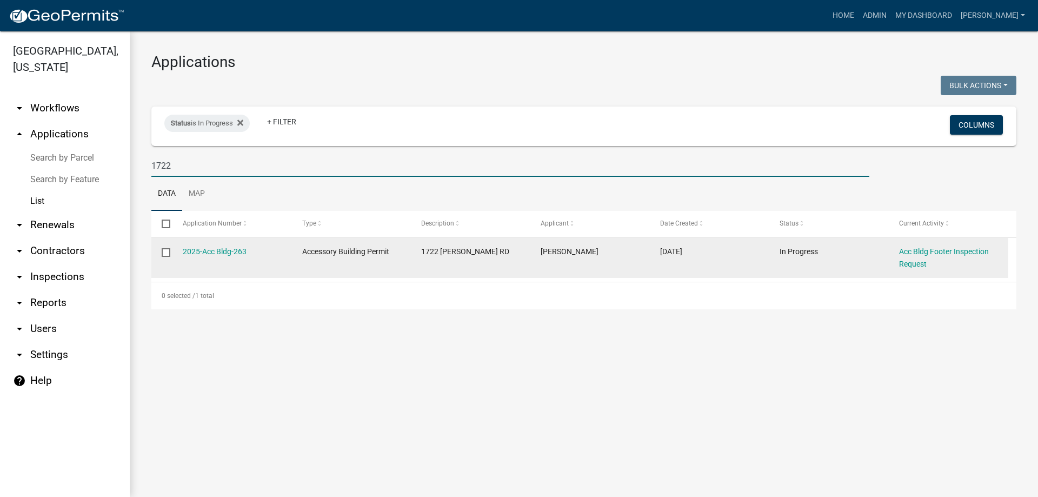
type input "1722"
drag, startPoint x: 625, startPoint y: 245, endPoint x: 534, endPoint y: 255, distance: 91.9
click at [534, 255] on datatable-body-cell "Latesha Knolton-Tyler" at bounding box center [589, 258] width 119 height 40
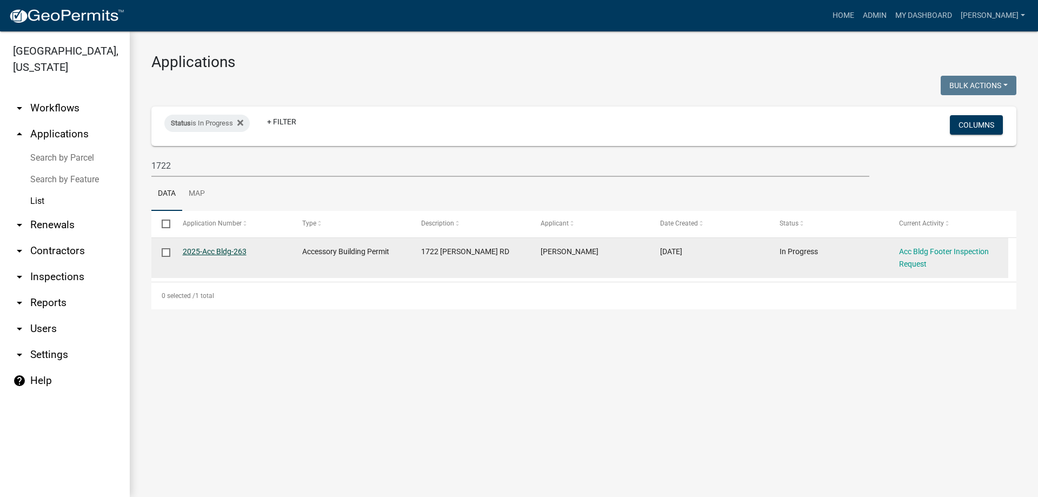
click at [203, 252] on link "2025-Acc Bldg-263" at bounding box center [215, 251] width 64 height 9
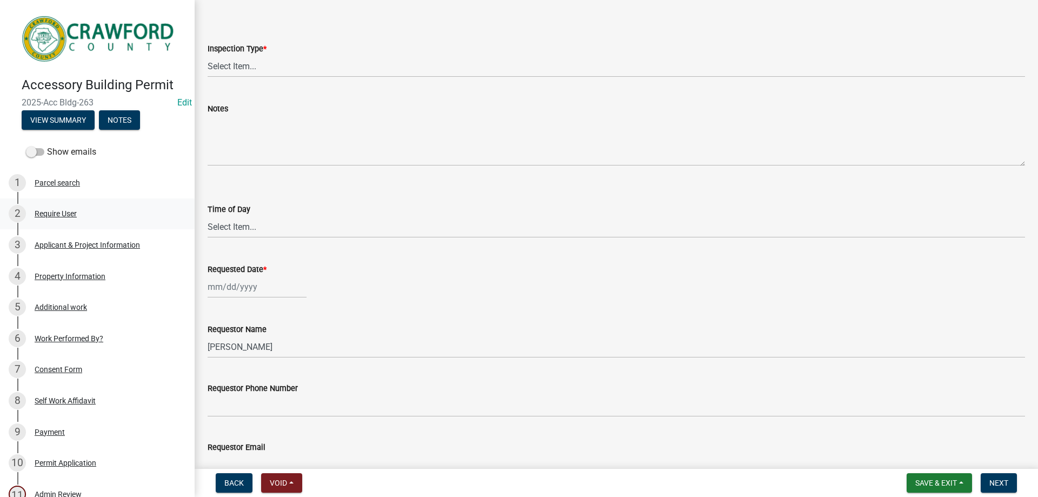
scroll to position [108, 0]
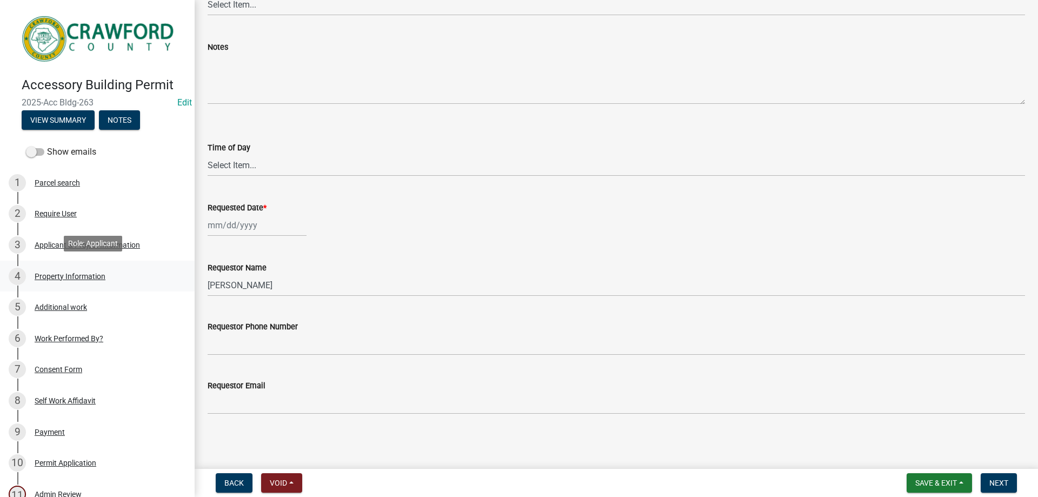
click at [100, 268] on div "4 Property Information" at bounding box center [93, 276] width 169 height 17
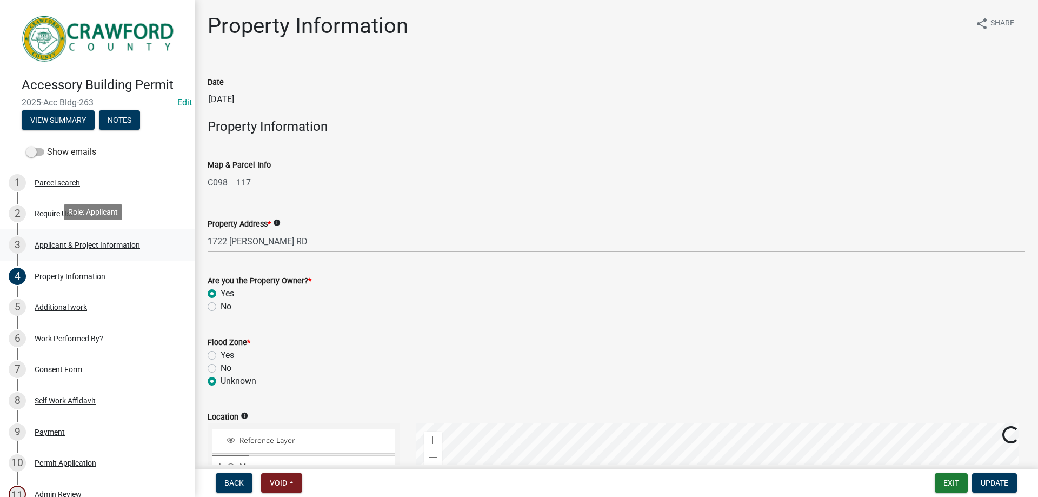
click at [110, 252] on link "3 Applicant & Project Information" at bounding box center [97, 244] width 195 height 31
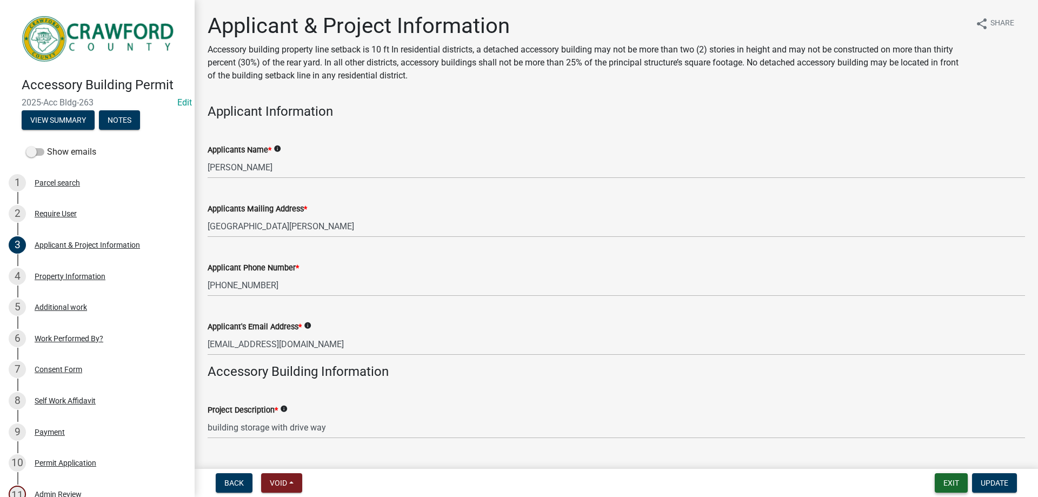
click at [966, 481] on button "Exit" at bounding box center [951, 482] width 33 height 19
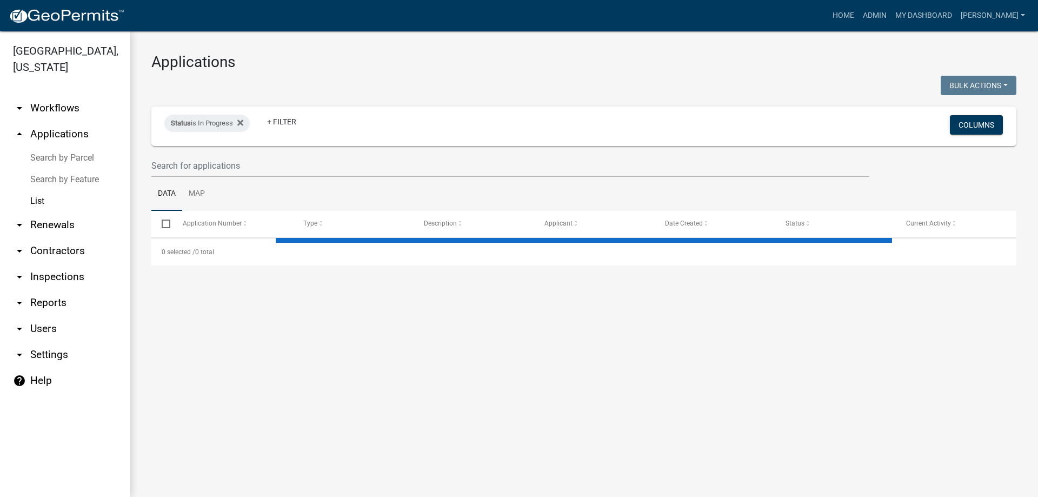
select select "3: 100"
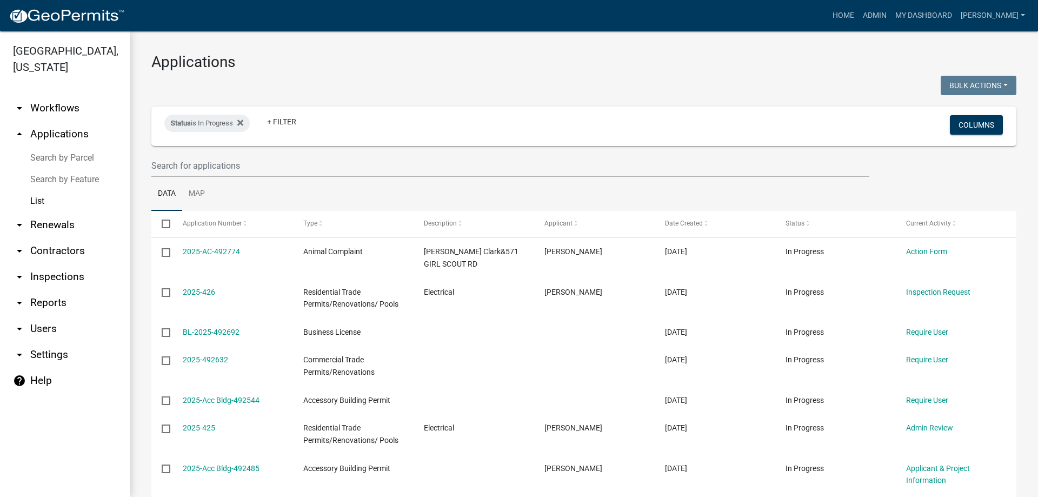
click at [75, 281] on link "arrow_drop_down Inspections" at bounding box center [65, 277] width 130 height 26
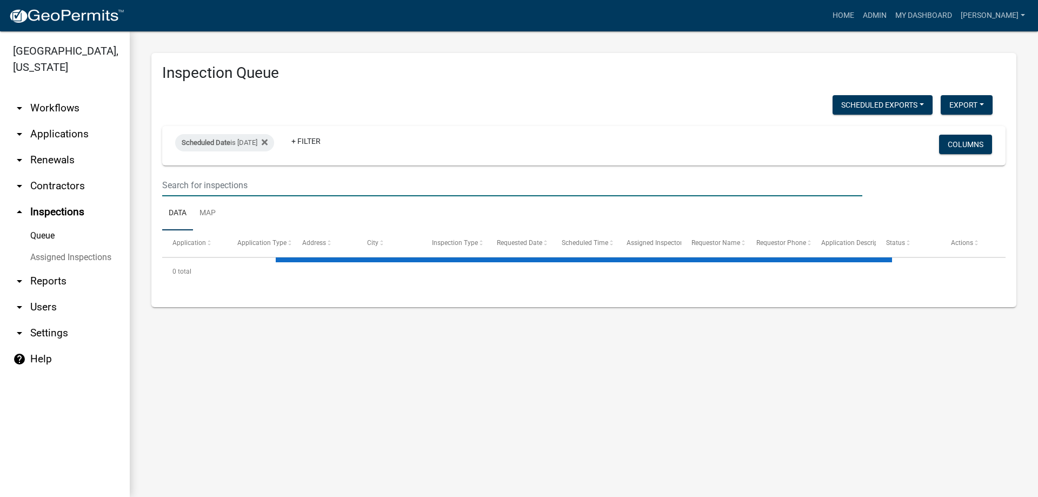
click at [218, 185] on input "text" at bounding box center [512, 185] width 700 height 22
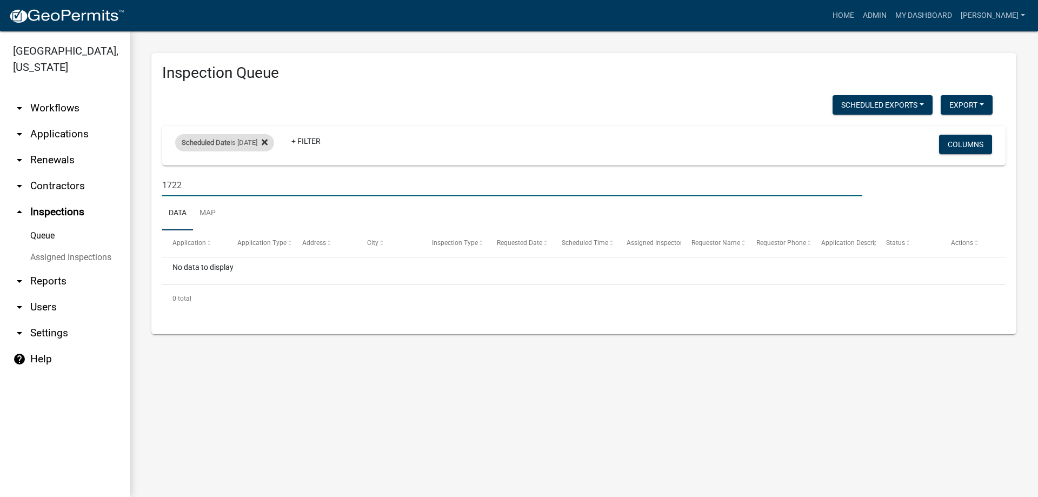
type input "1722"
click at [268, 138] on icon at bounding box center [265, 142] width 6 height 9
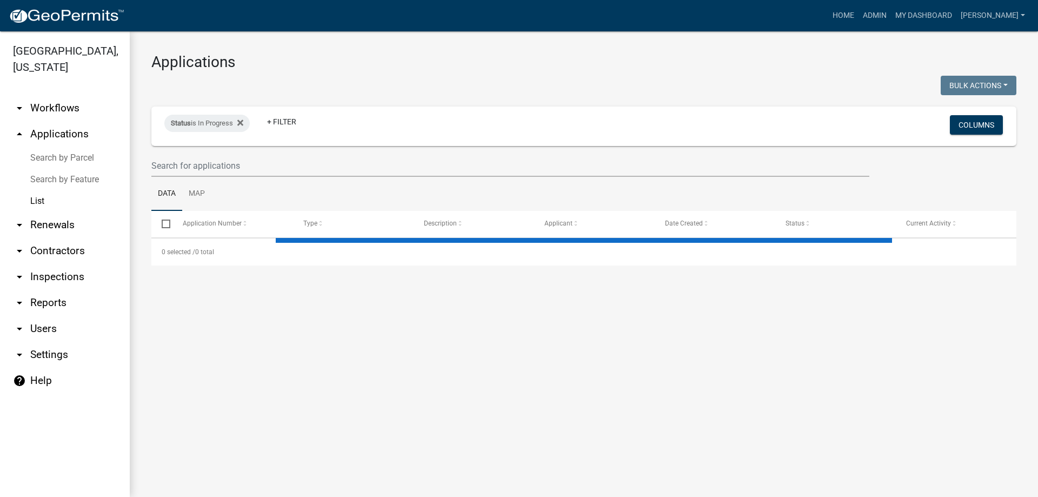
select select "3: 100"
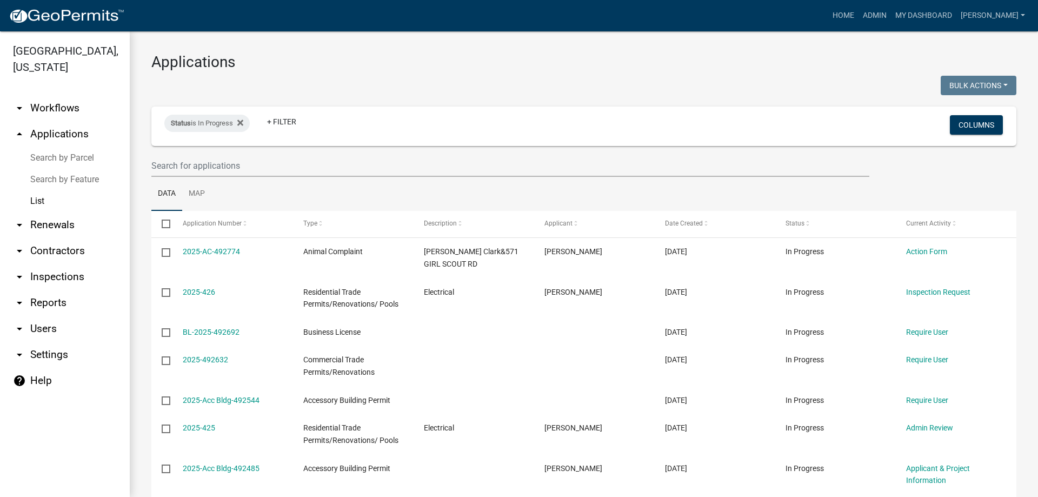
drag, startPoint x: 797, startPoint y: 203, endPoint x: 464, endPoint y: 185, distance: 333.5
click at [464, 185] on ul "Data Map" at bounding box center [583, 194] width 865 height 34
click at [56, 275] on link "arrow_drop_down Inspections" at bounding box center [65, 277] width 130 height 26
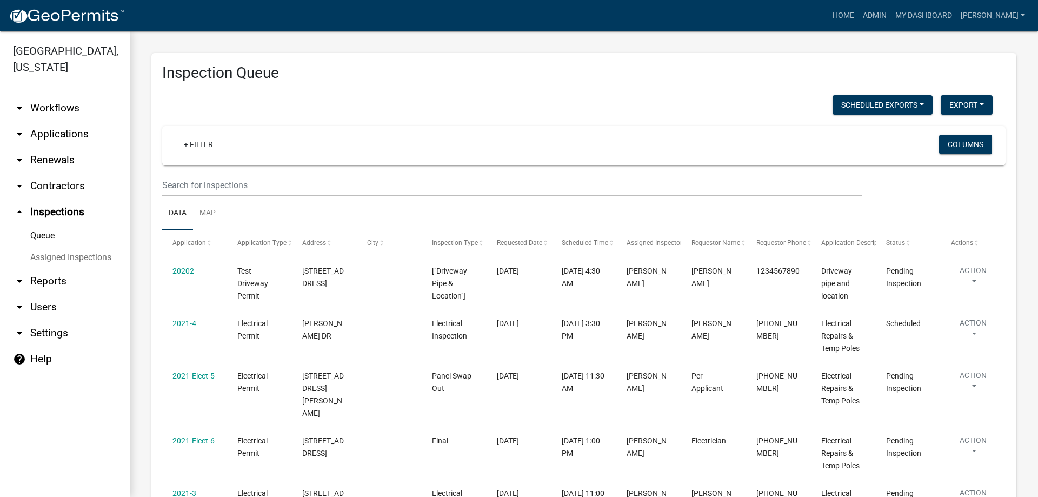
click at [82, 139] on link "arrow_drop_down Applications" at bounding box center [65, 134] width 130 height 26
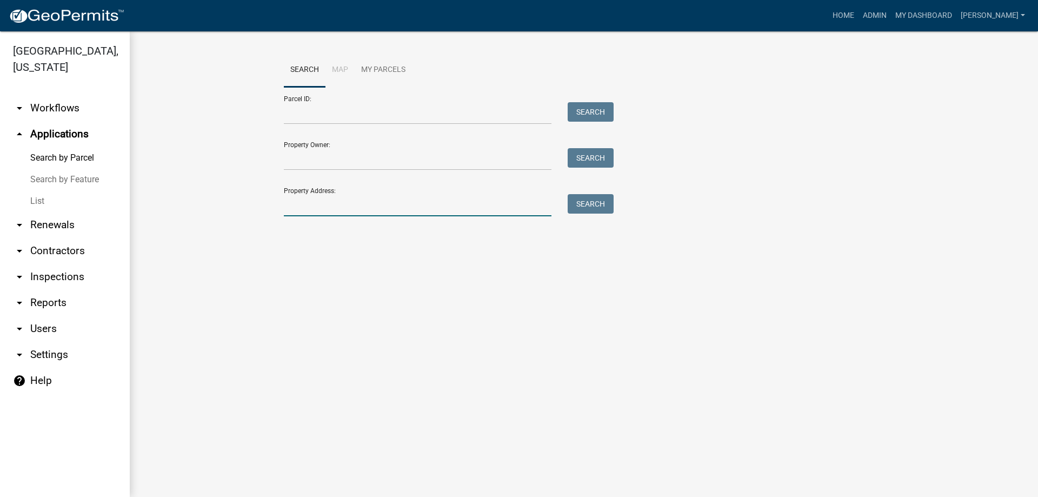
click at [301, 203] on input "Property Address:" at bounding box center [418, 205] width 268 height 22
type input "1722"
click at [605, 204] on button "Search" at bounding box center [591, 203] width 46 height 19
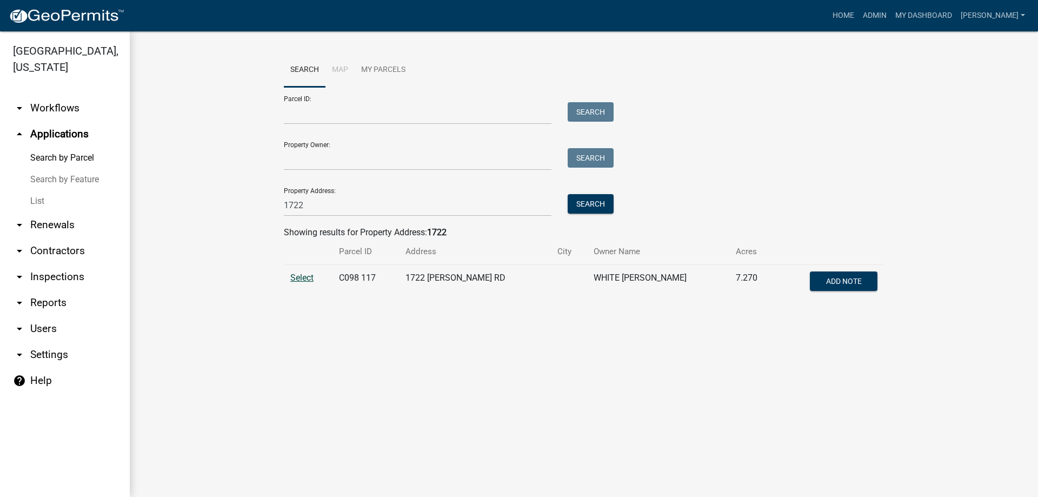
click at [296, 277] on span "Select" at bounding box center [301, 277] width 23 height 10
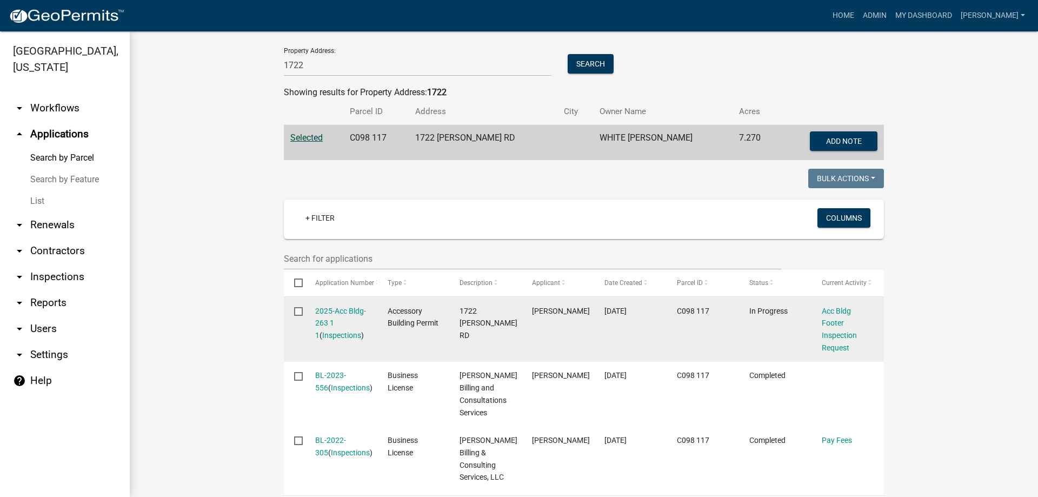
scroll to position [175, 0]
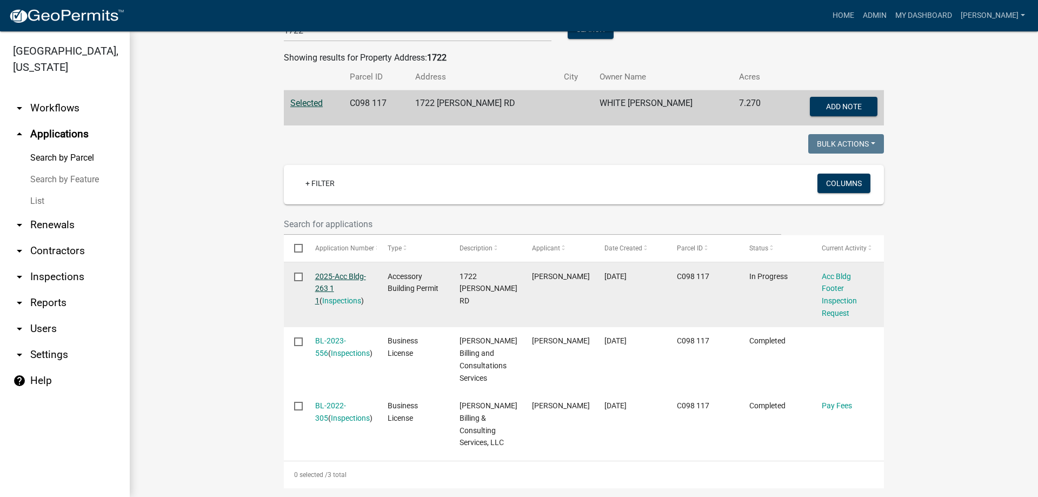
click at [327, 279] on link "2025-Acc Bldg-263 1 1" at bounding box center [340, 289] width 51 height 34
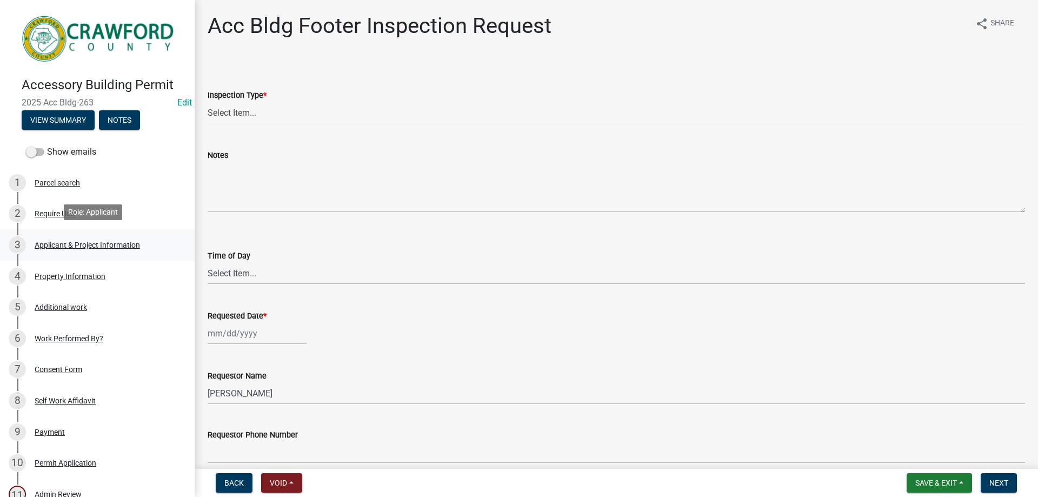
click at [60, 242] on div "Applicant & Project Information" at bounding box center [87, 245] width 105 height 8
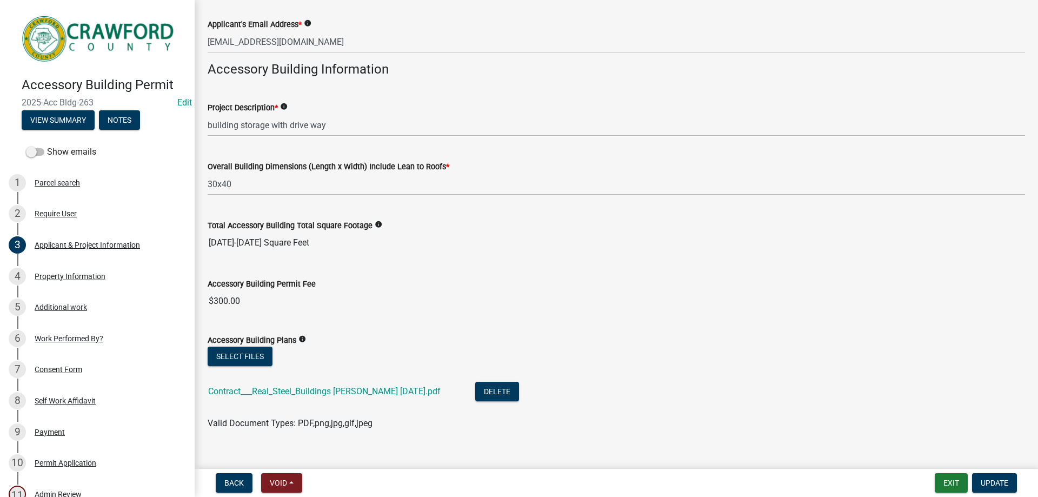
scroll to position [320, 0]
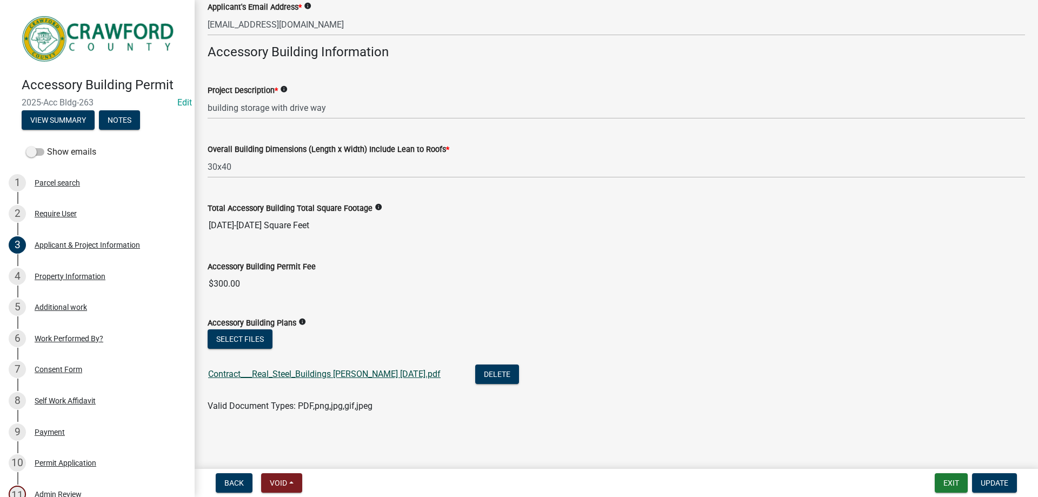
click at [327, 371] on link "Contract___Real_Steel_Buildings Robert Tyler 8-21-25.pdf" at bounding box center [324, 374] width 232 height 10
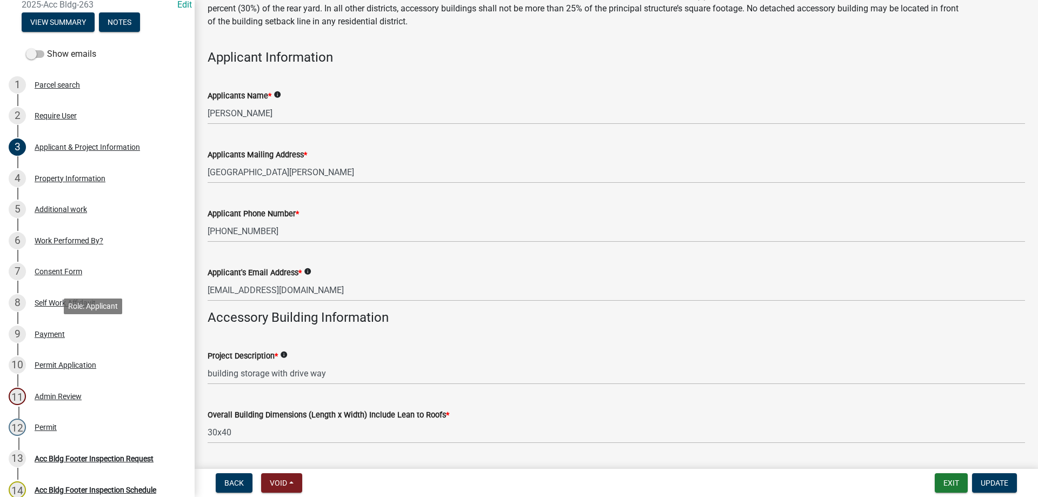
scroll to position [0, 0]
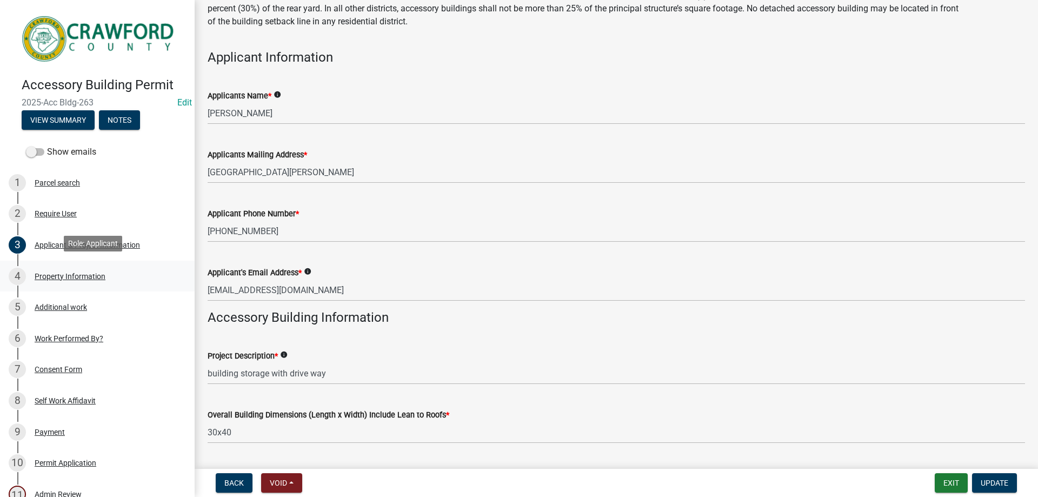
click at [96, 268] on div "4 Property Information" at bounding box center [93, 276] width 169 height 17
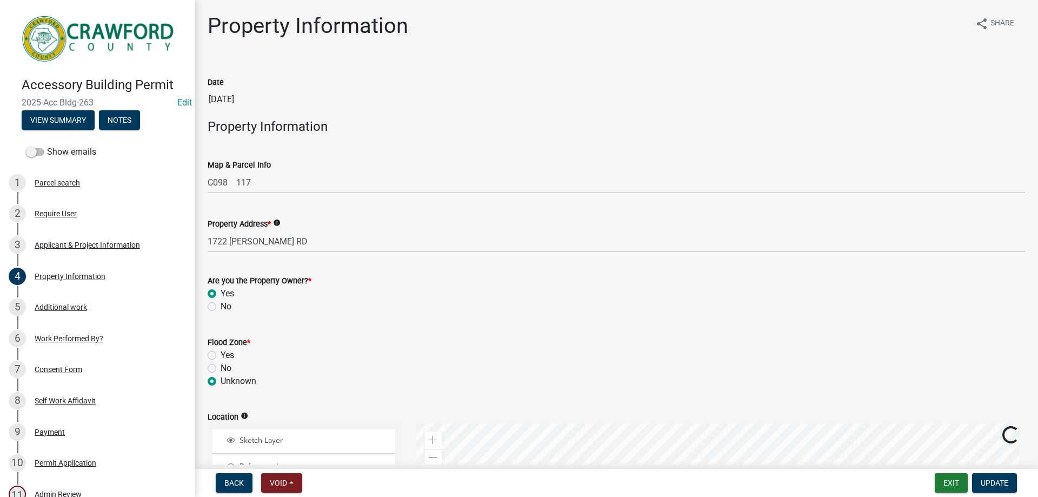
click at [95, 306] on div "5 Additional work" at bounding box center [93, 306] width 169 height 17
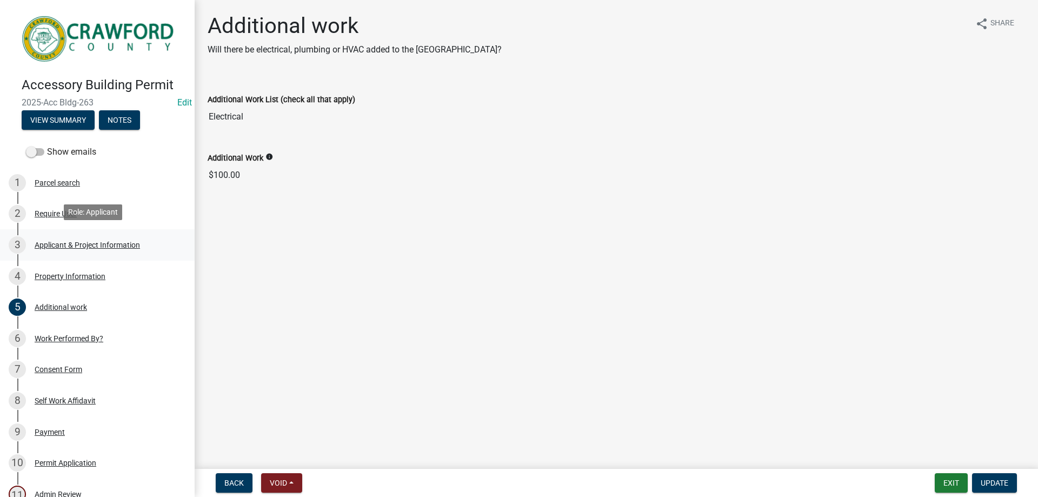
click at [77, 247] on div "3 Applicant & Project Information" at bounding box center [93, 244] width 169 height 17
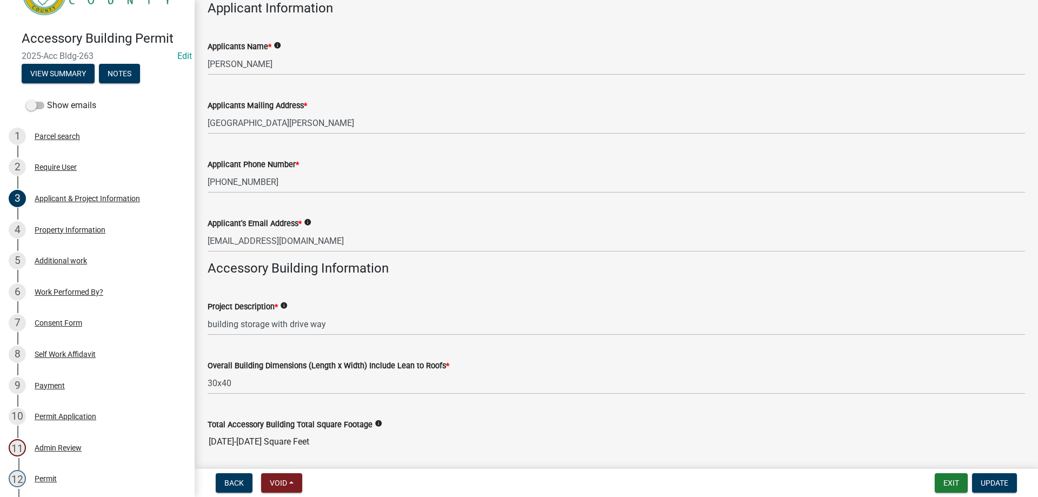
scroll to position [108, 0]
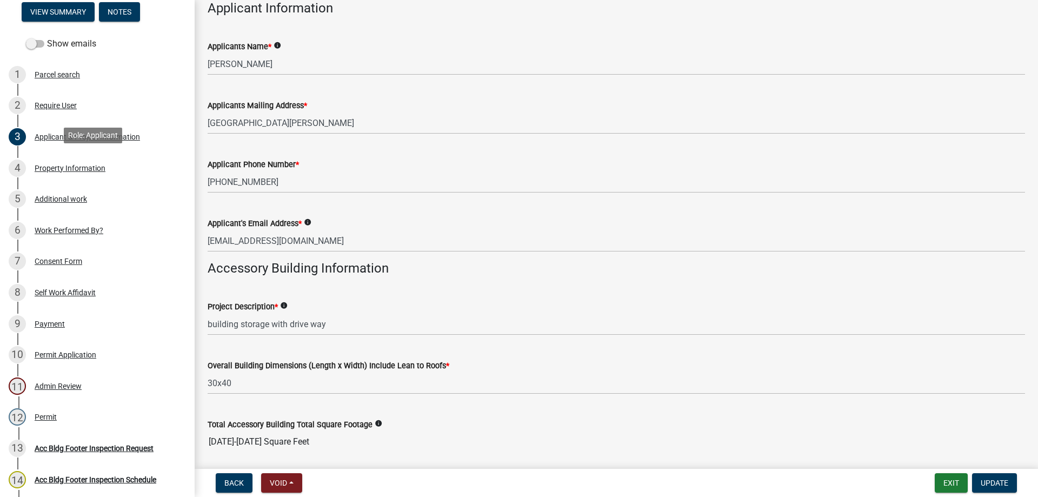
click at [69, 164] on div "Property Information" at bounding box center [70, 168] width 71 height 8
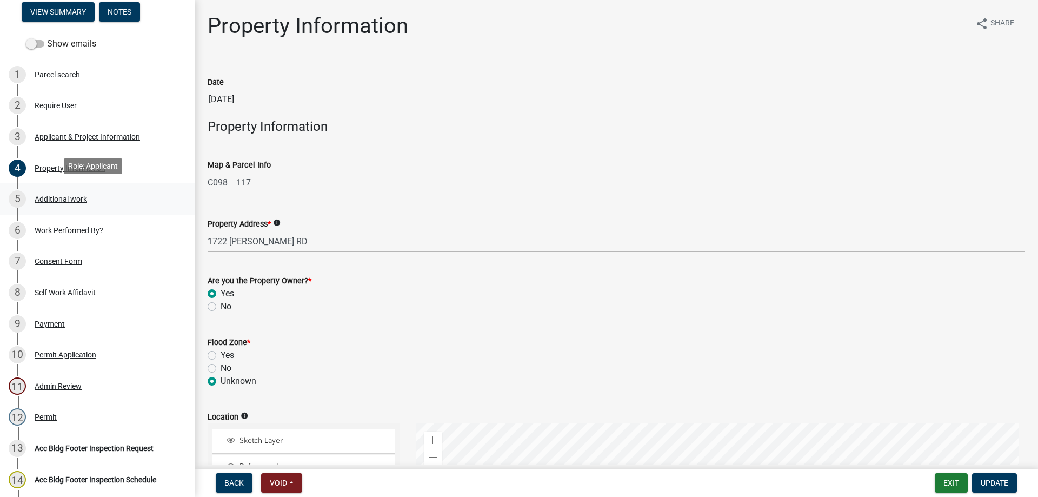
click at [86, 195] on div "Additional work" at bounding box center [61, 199] width 52 height 8
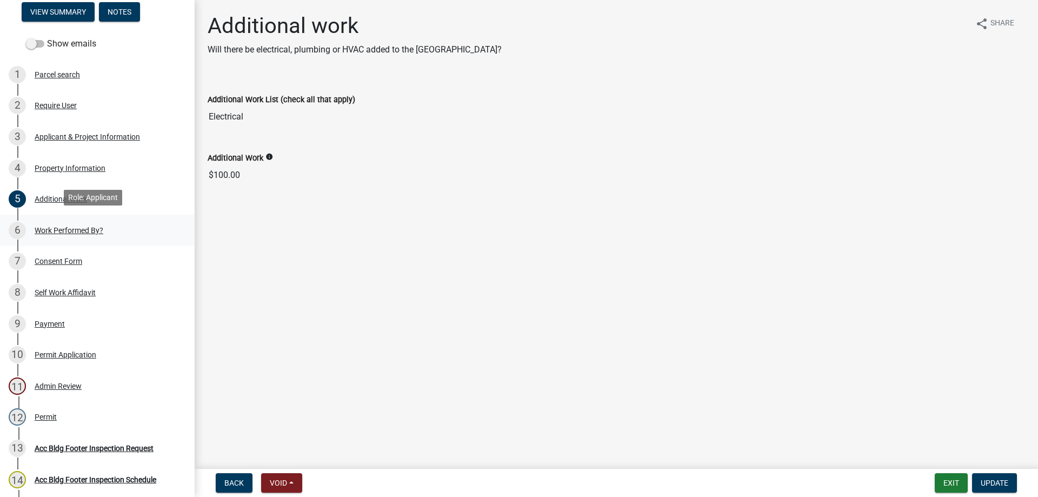
click at [84, 228] on div "Work Performed By?" at bounding box center [69, 231] width 69 height 8
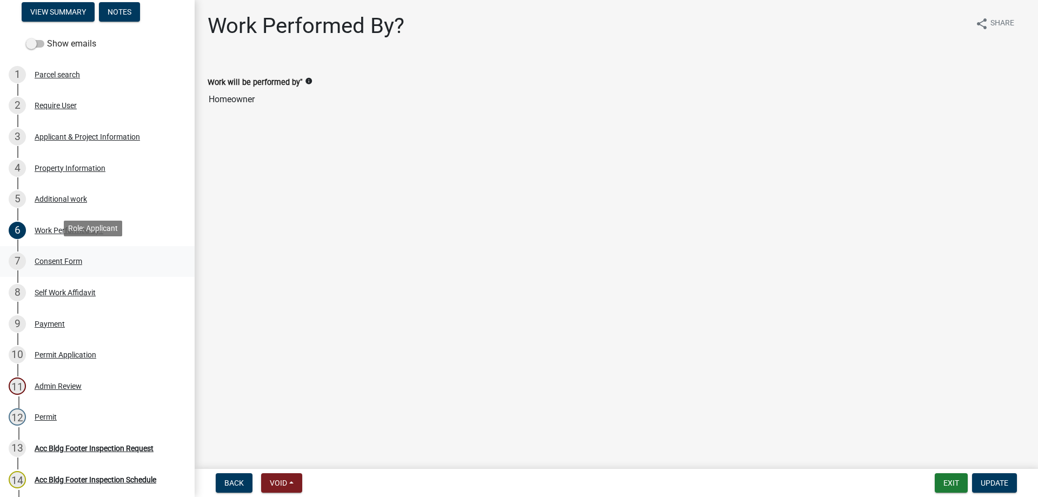
click at [98, 258] on div "7 Consent Form" at bounding box center [93, 260] width 169 height 17
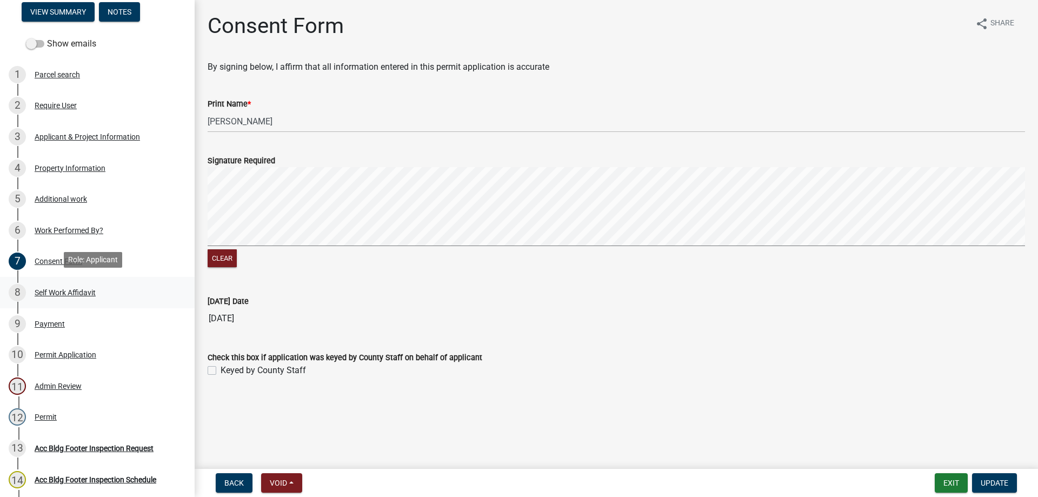
click at [68, 289] on div "Self Work Affidavit" at bounding box center [65, 293] width 61 height 8
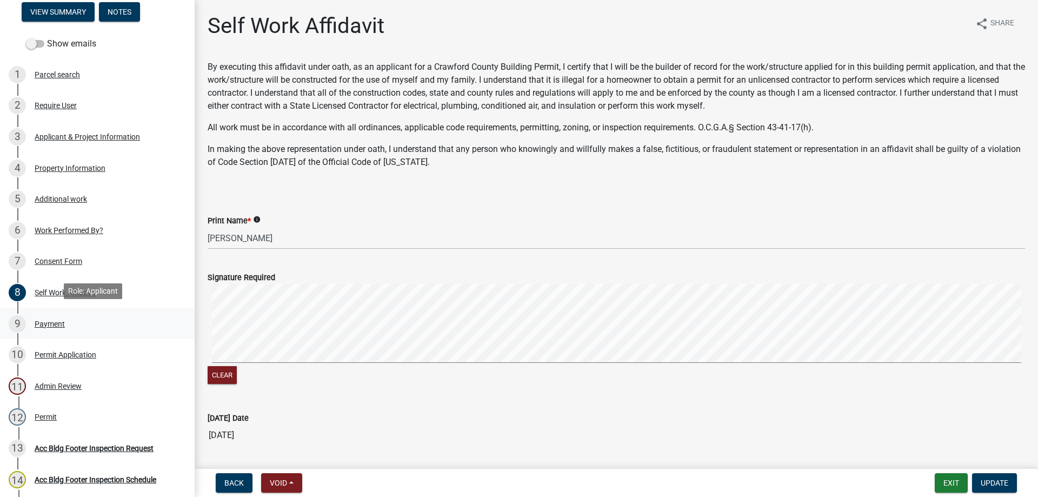
click at [48, 310] on link "9 Payment" at bounding box center [97, 323] width 195 height 31
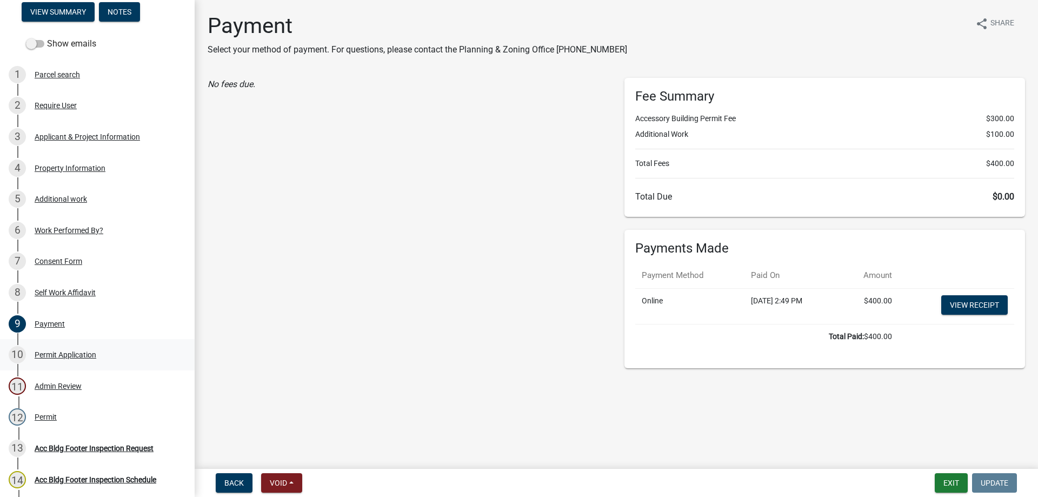
click at [84, 352] on div "Permit Application" at bounding box center [66, 355] width 62 height 8
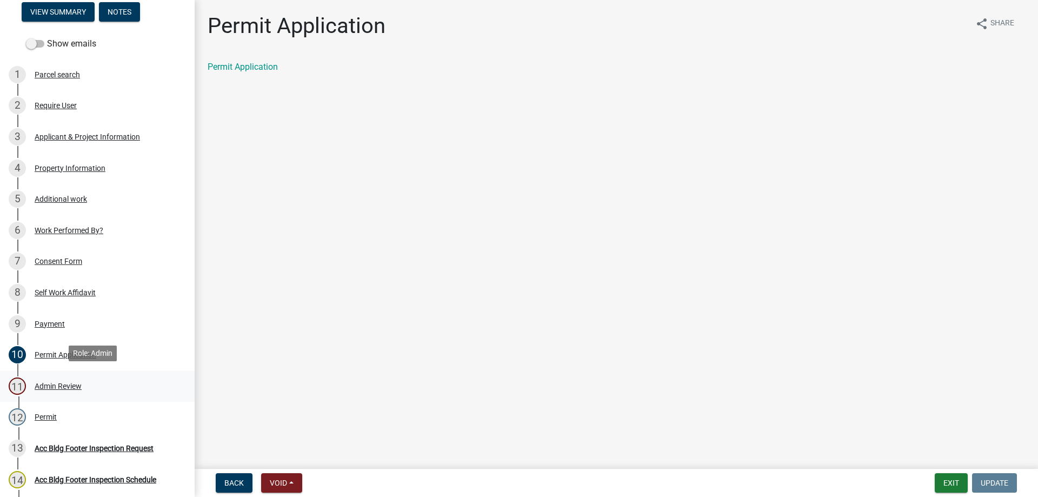
click at [97, 371] on link "11 Admin Review" at bounding box center [97, 385] width 195 height 31
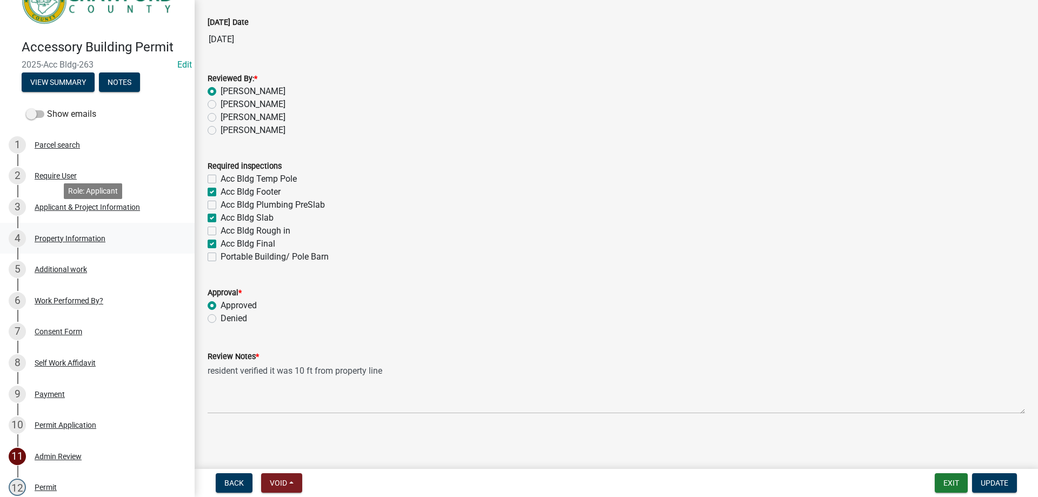
scroll to position [54, 0]
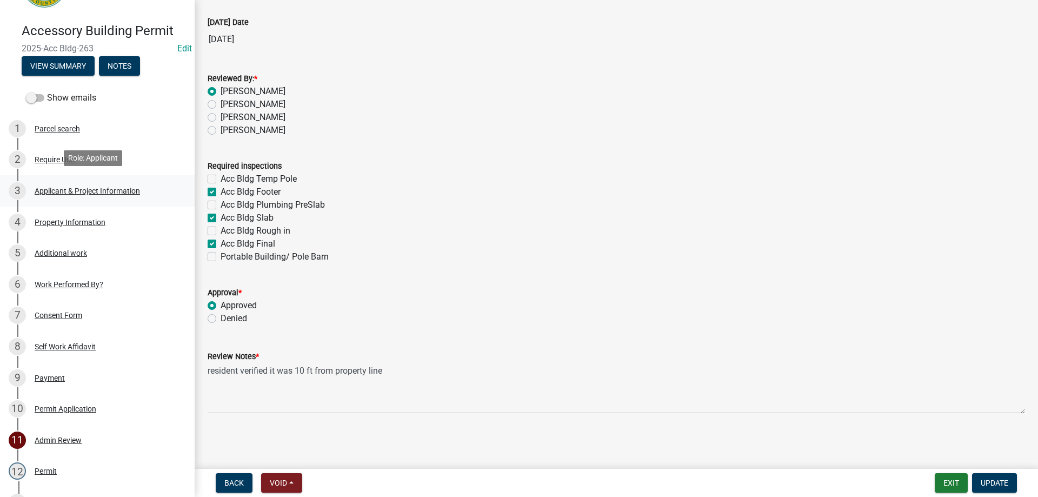
click at [135, 177] on link "3 Applicant & Project Information" at bounding box center [97, 190] width 195 height 31
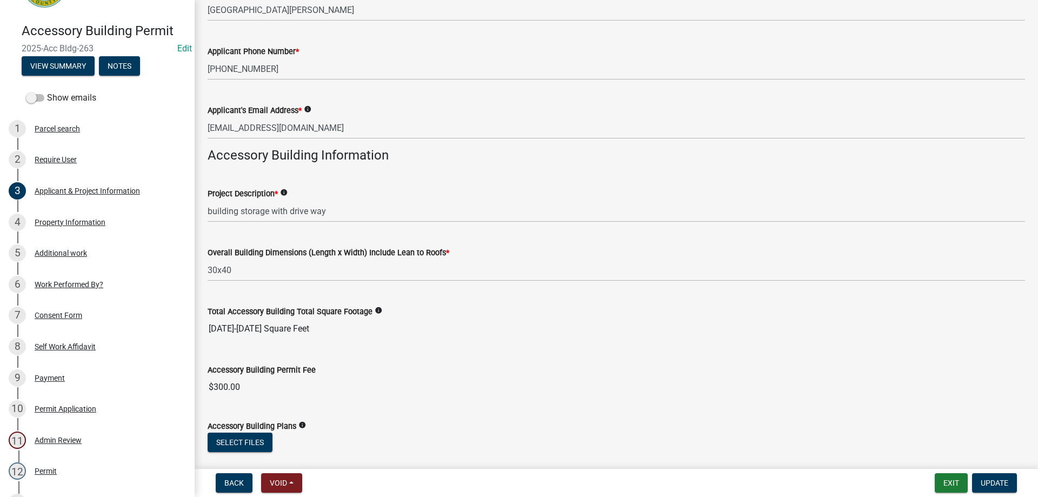
scroll to position [320, 0]
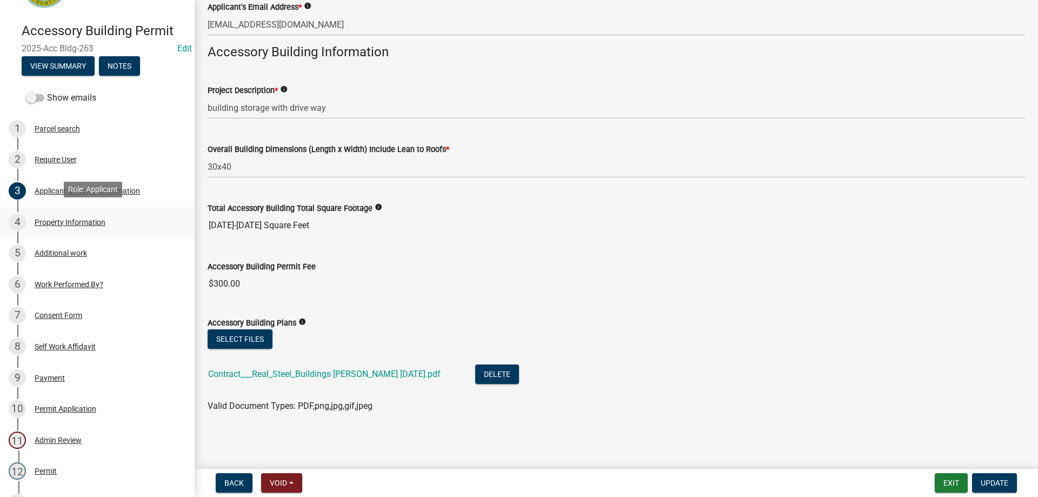
click at [60, 218] on div "Property Information" at bounding box center [70, 222] width 71 height 8
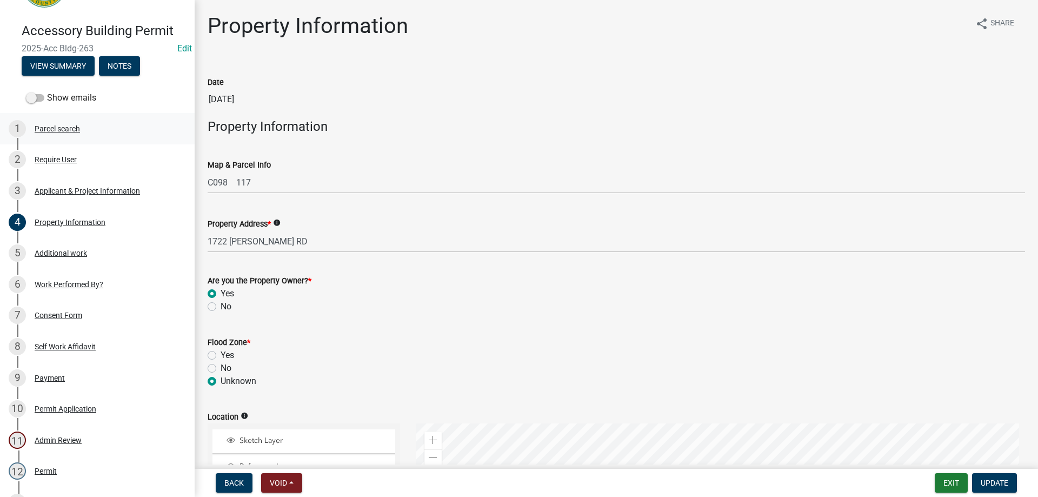
click at [105, 127] on div "1 Parcel search" at bounding box center [93, 128] width 169 height 17
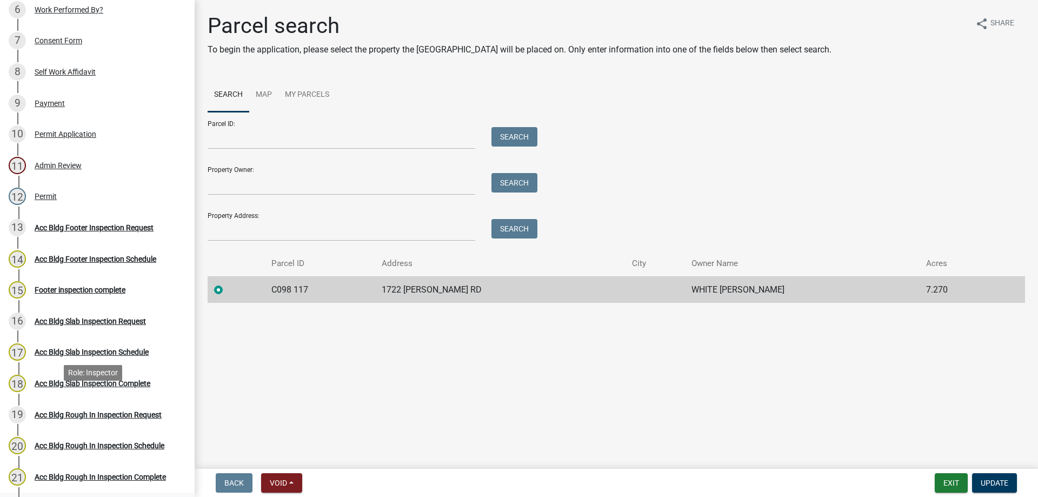
scroll to position [432, 0]
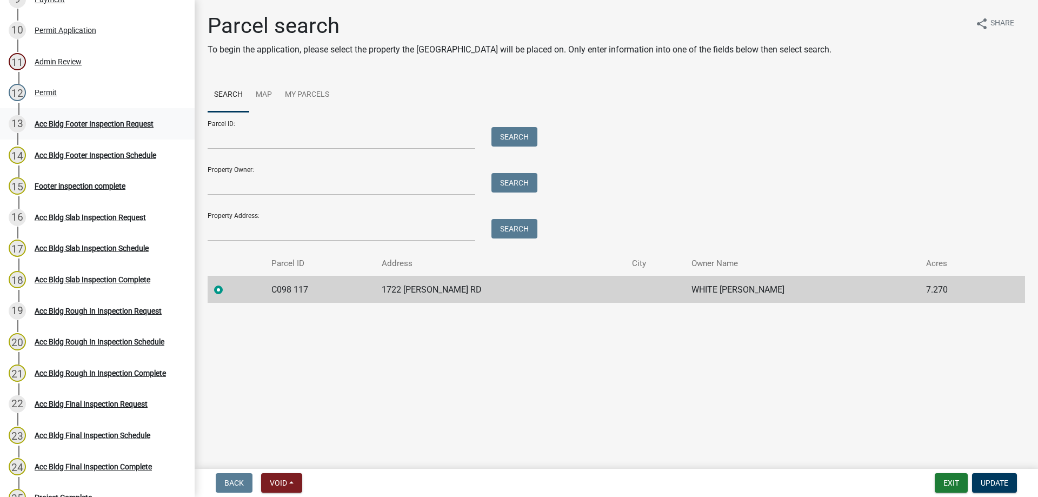
click at [91, 120] on div "Acc Bldg Footer Inspection Request" at bounding box center [94, 124] width 119 height 8
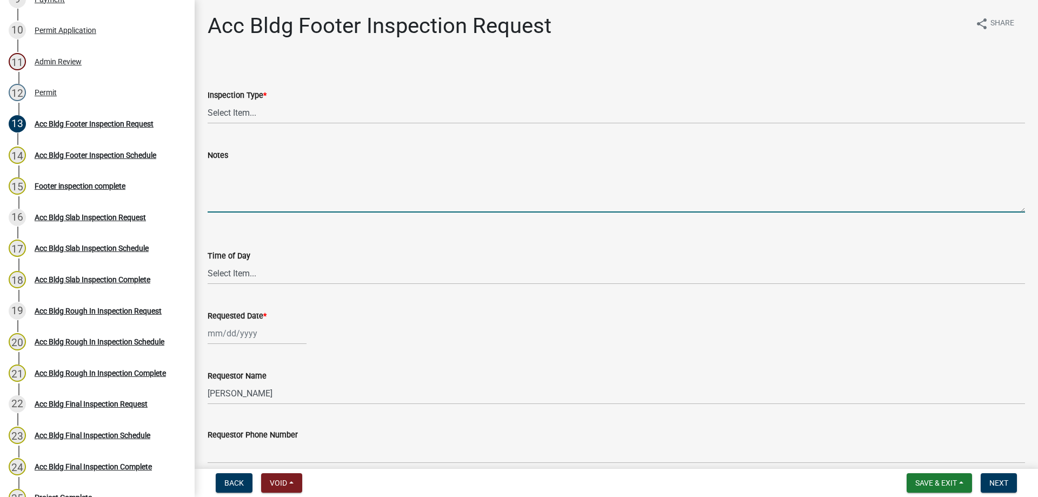
drag, startPoint x: 348, startPoint y: 172, endPoint x: 345, endPoint y: 177, distance: 5.8
click at [349, 172] on textarea "Notes" at bounding box center [616, 187] width 817 height 51
type textarea "not called in"
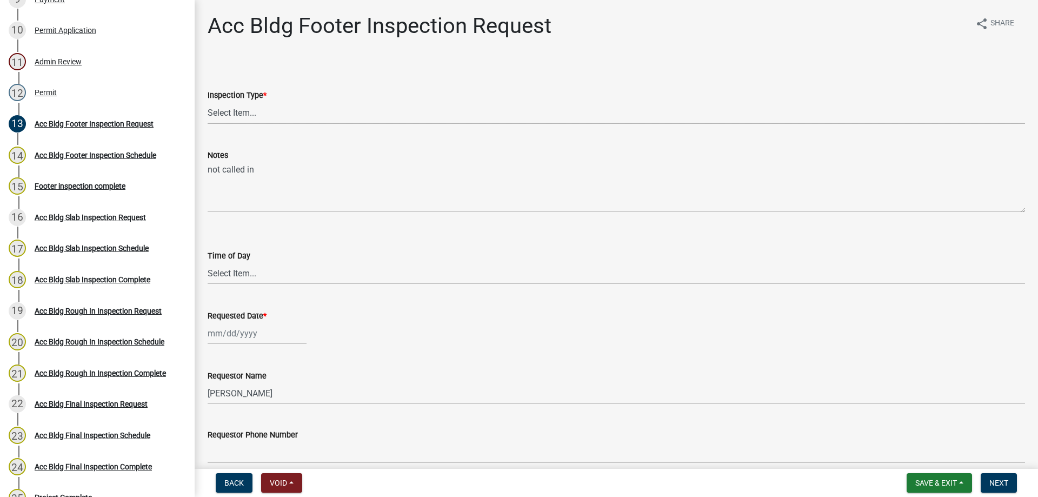
click at [272, 102] on select "Select Item... Acc Bldg Footer" at bounding box center [616, 113] width 817 height 22
click at [208, 102] on select "Select Item... Acc Bldg Footer" at bounding box center [616, 113] width 817 height 22
select select "9a691319-1aed-4377-b080-f557e98706af"
click at [235, 278] on select "Select Item... AM PM" at bounding box center [616, 273] width 817 height 22
click at [208, 262] on select "Select Item... AM PM" at bounding box center [616, 273] width 817 height 22
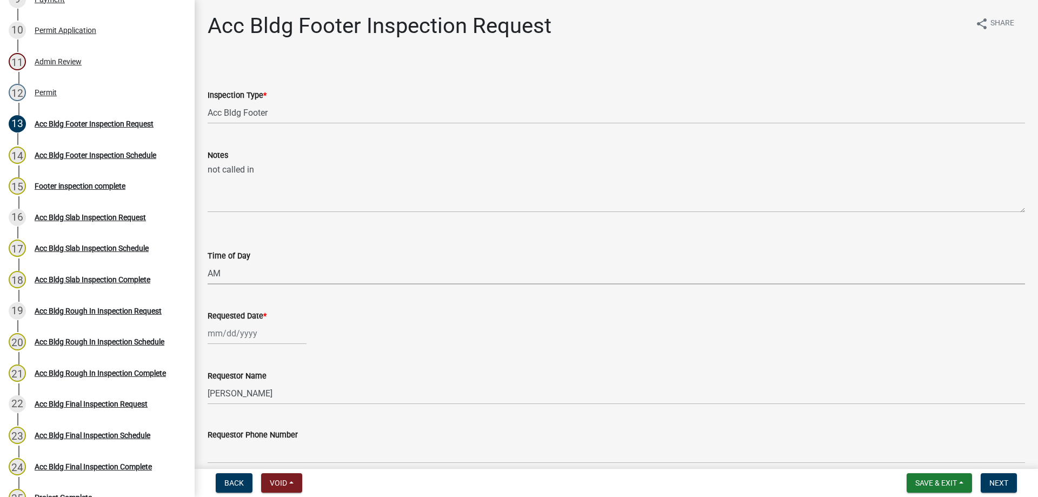
select select "604f01d9-b0d9-4f7d-a319-bd903df8b221"
click at [228, 336] on div at bounding box center [257, 333] width 99 height 22
select select "10"
select select "2025"
click at [248, 258] on div "15" at bounding box center [252, 258] width 17 height 17
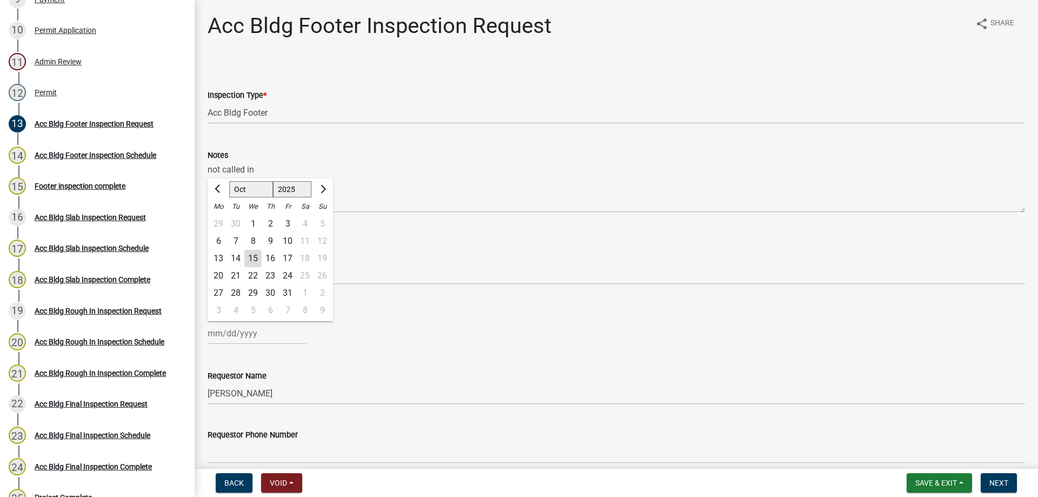
type input "10/15/2025"
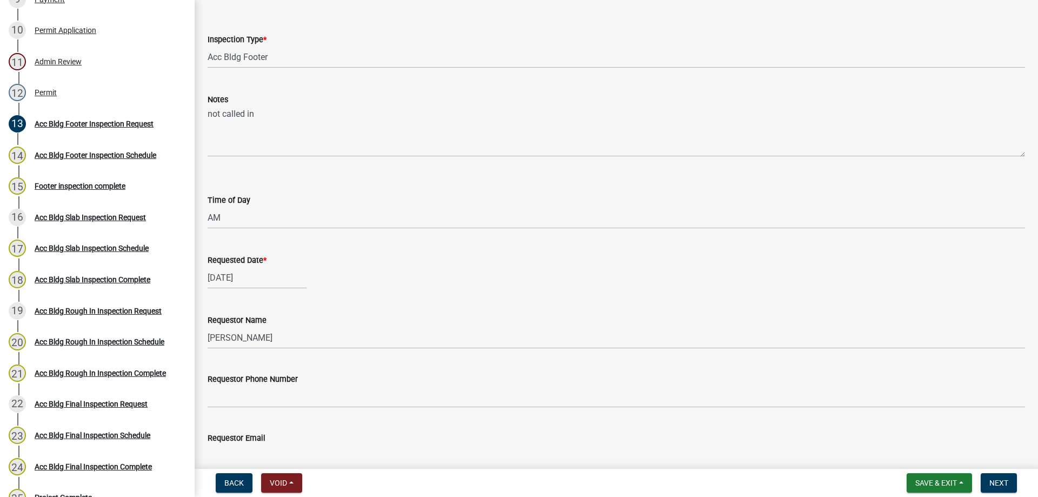
scroll to position [108, 0]
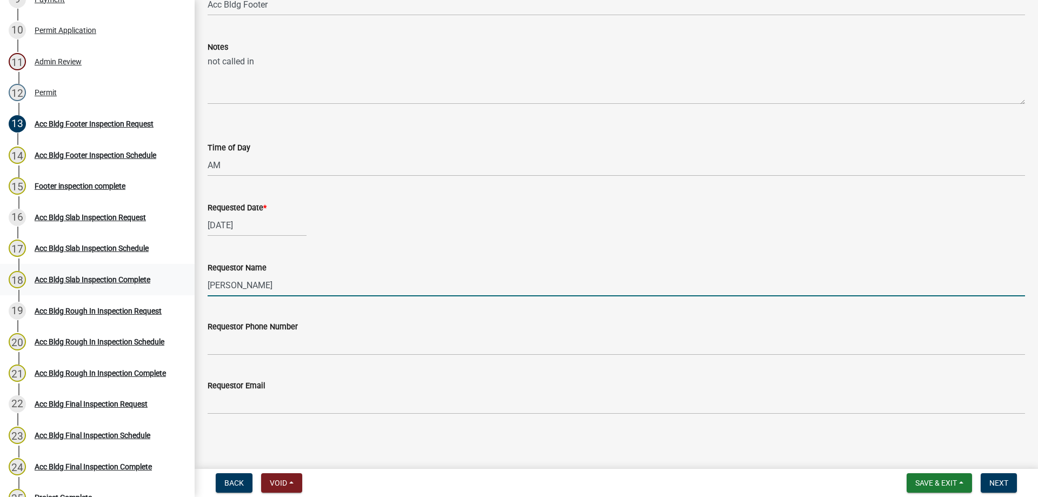
drag, startPoint x: 252, startPoint y: 285, endPoint x: 172, endPoint y: 277, distance: 80.4
click at [172, 277] on div "Accessory Building Permit 2025-Acc Bldg-263 Edit View Summary Notes Show emails…" at bounding box center [519, 248] width 1038 height 497
type input "not called in"
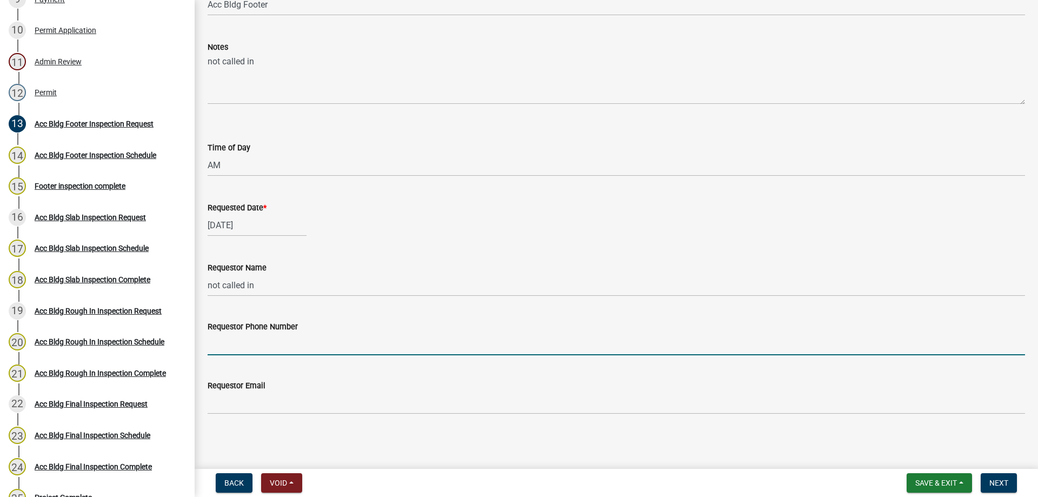
click at [230, 337] on input "Requestor Phone Number" at bounding box center [616, 344] width 817 height 22
type input "4788363199"
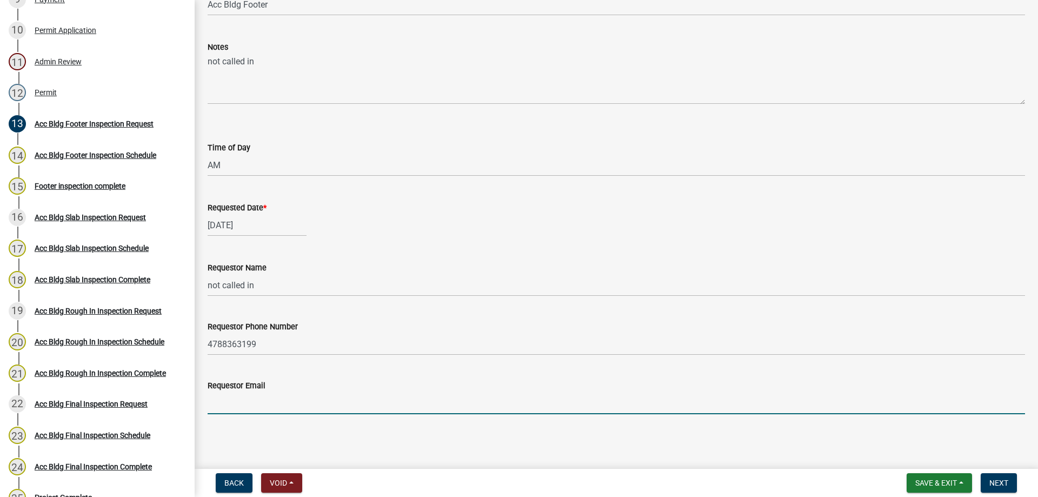
click at [252, 398] on input "Requestor Email" at bounding box center [616, 403] width 817 height 22
type input "sample@gmail.com"
click at [999, 484] on span "Next" at bounding box center [998, 482] width 19 height 9
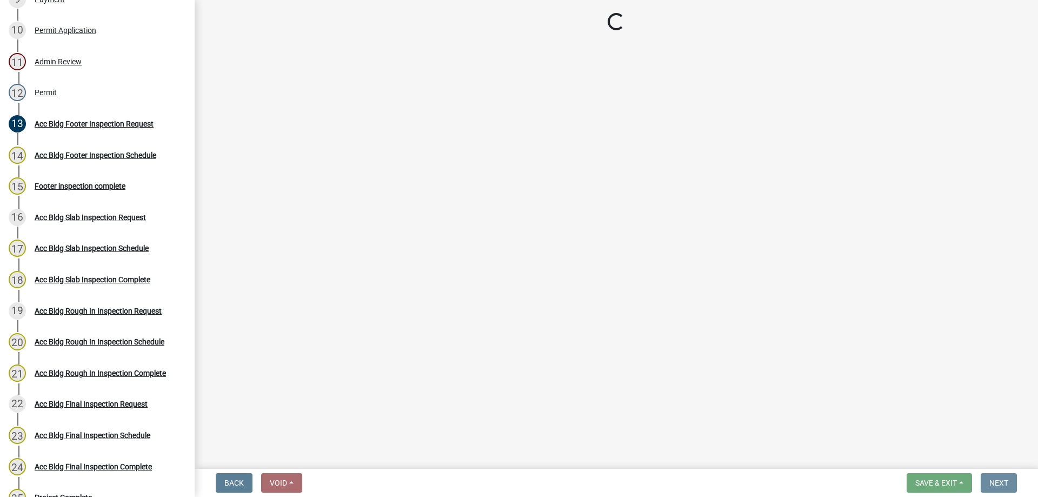
scroll to position [0, 0]
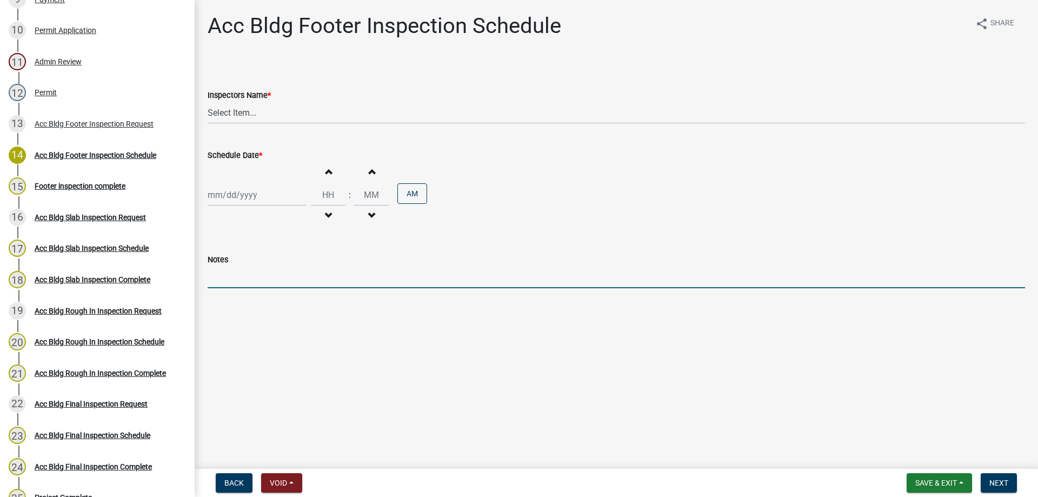
click at [253, 284] on input "Notes" at bounding box center [616, 277] width 817 height 22
type input "not called in or done"
click at [290, 123] on select "Select Item... Jeremy.andrews (Jeremy )" at bounding box center [616, 113] width 817 height 22
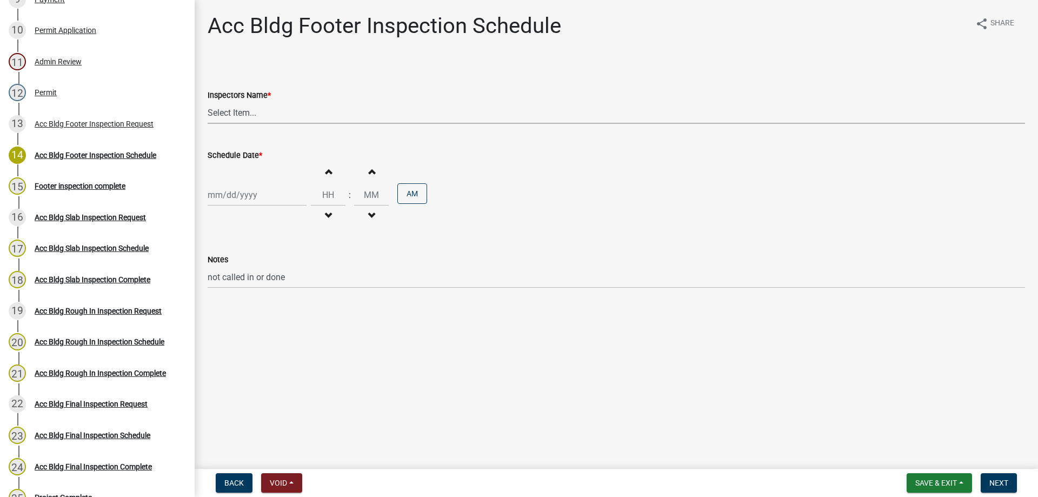
select select "a844a88f-ba44-4800-9e08-05e10520dbf6"
click at [208, 102] on select "Select Item... Jeremy.andrews (Jeremy )" at bounding box center [616, 113] width 817 height 22
click at [261, 181] on div "Increment hours Decrement hours : Increment minutes Decrement minutes AM" at bounding box center [616, 195] width 817 height 66
click at [257, 204] on div at bounding box center [257, 195] width 99 height 22
click at [255, 286] on div "15" at bounding box center [252, 286] width 17 height 17
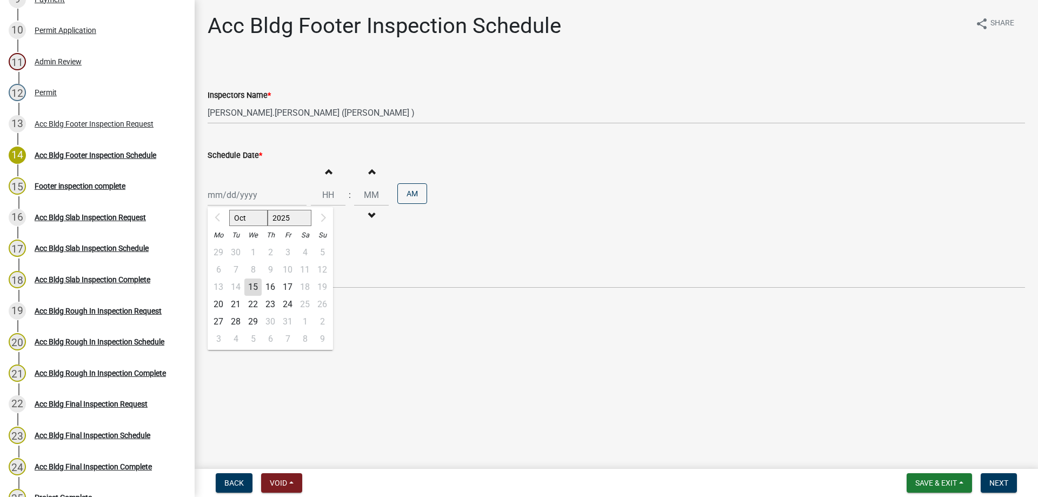
type input "10/15/2025"
click at [333, 176] on button "Increment hours" at bounding box center [328, 171] width 23 height 19
type input "01"
type input "00"
click at [987, 479] on button "Next" at bounding box center [999, 482] width 36 height 19
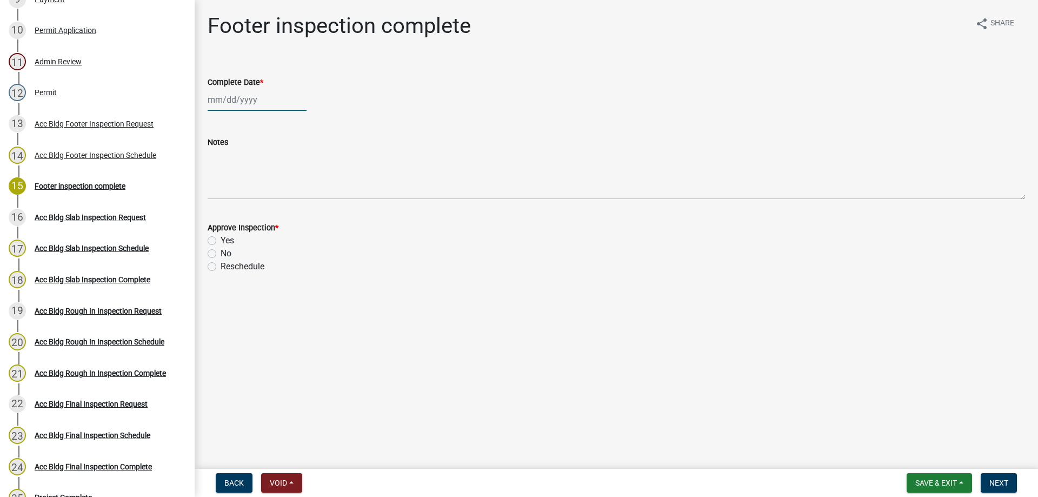
click at [224, 92] on div at bounding box center [257, 100] width 99 height 22
select select "10"
select select "2025"
click at [255, 185] on div "15" at bounding box center [252, 191] width 17 height 17
type input "10/15/2025"
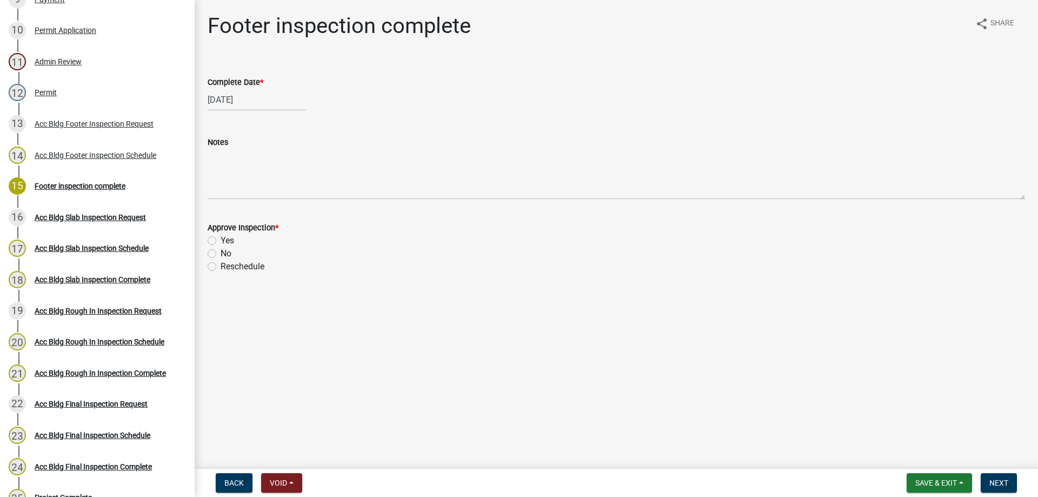
click at [217, 251] on div "No" at bounding box center [616, 253] width 817 height 13
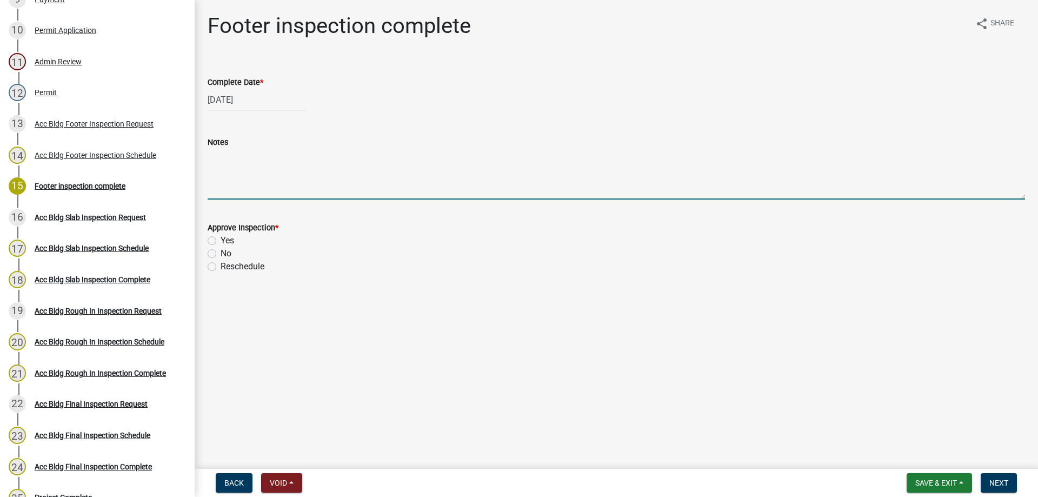
click at [218, 190] on textarea "Notes" at bounding box center [616, 174] width 817 height 51
type textarea "not called in or done just being entered to get to the inspection that they did…"
click at [222, 250] on label "No" at bounding box center [226, 253] width 11 height 13
click at [222, 250] on input "No" at bounding box center [224, 250] width 7 height 7
radio input "true"
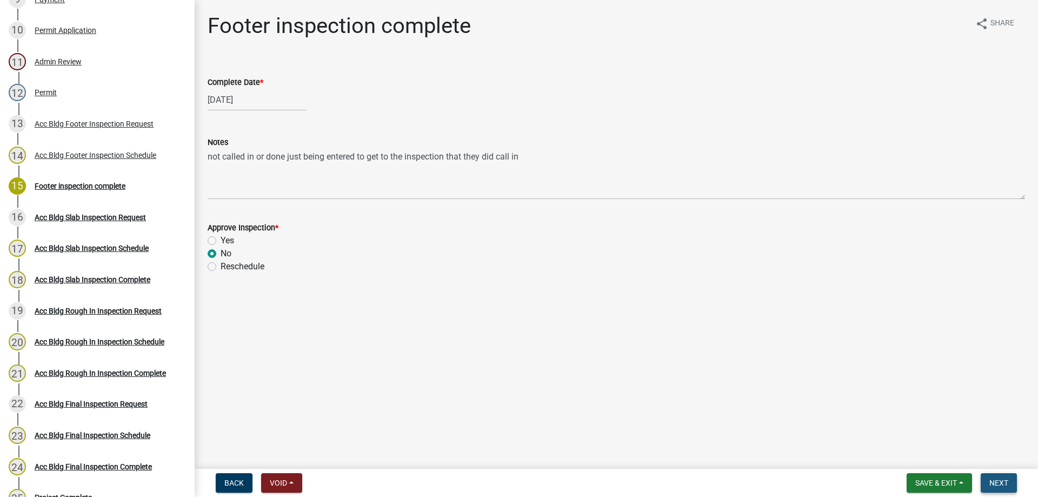
click at [991, 478] on span "Next" at bounding box center [998, 482] width 19 height 9
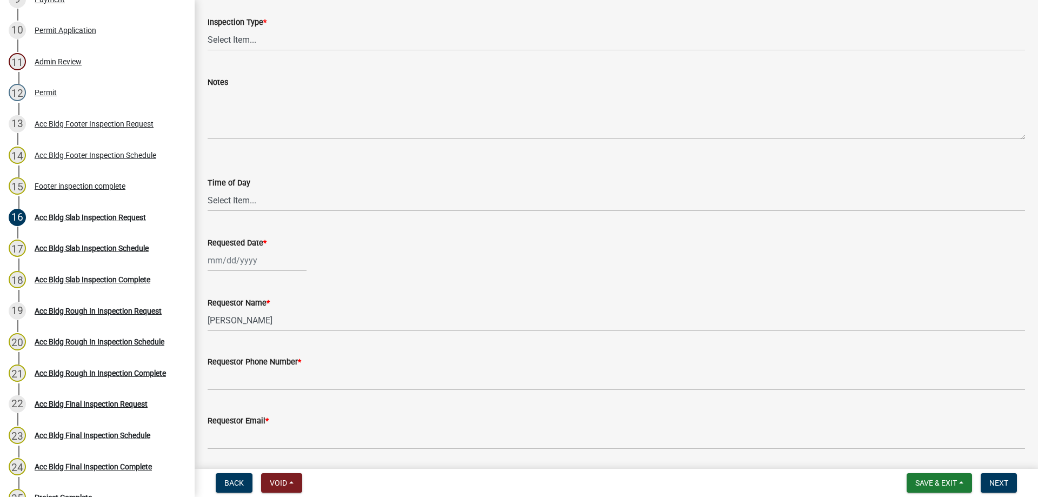
scroll to position [54, 0]
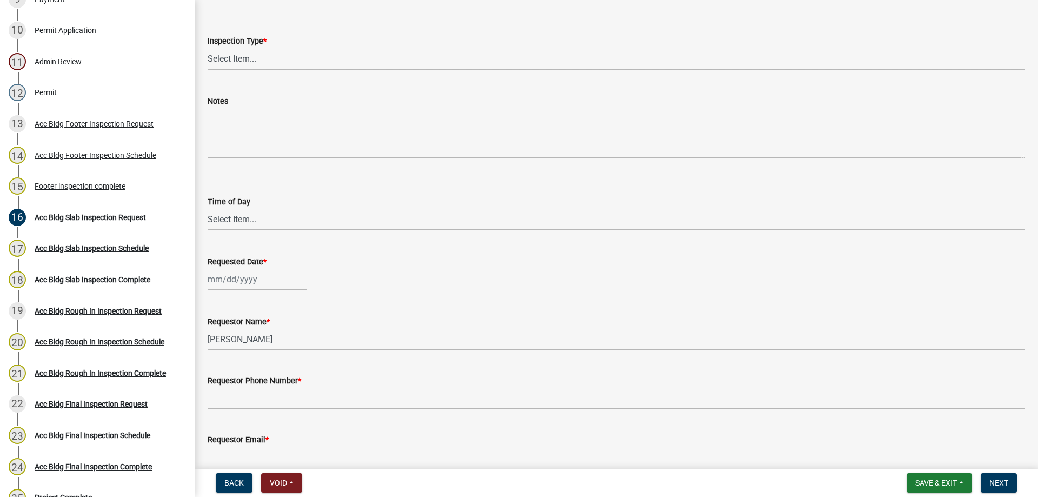
click at [254, 65] on select "Select Item... Acc Bldg Slab" at bounding box center [616, 59] width 817 height 22
click at [208, 48] on select "Select Item... Acc Bldg Slab" at bounding box center [616, 59] width 817 height 22
select select "f6264fa1-fd1b-42b6-83ba-79e4e4c24485"
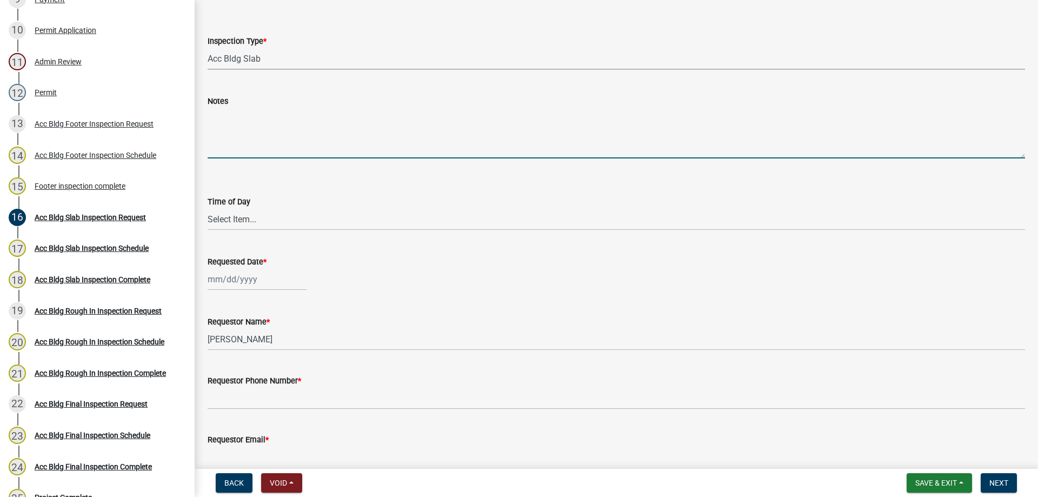
click at [241, 125] on textarea "Notes" at bounding box center [616, 133] width 817 height 51
type textarea "not called in"
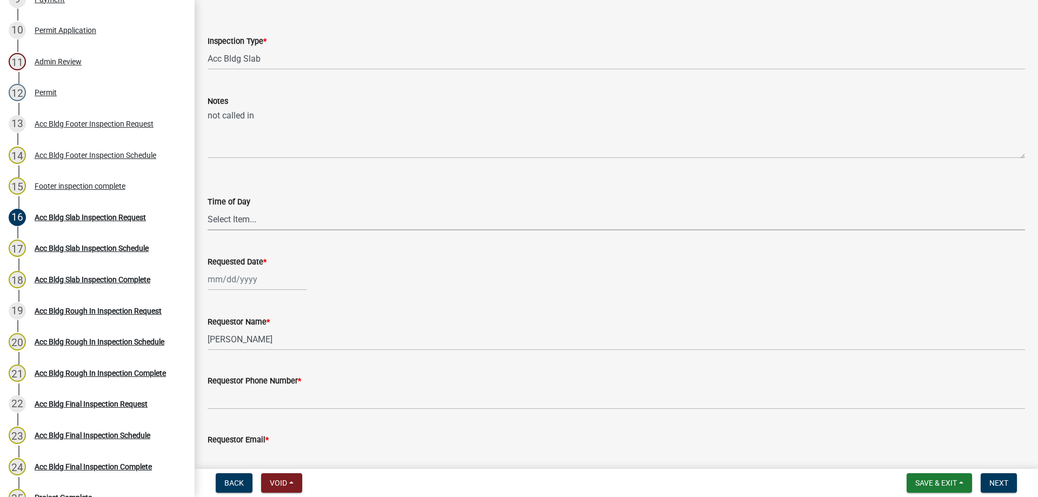
click at [272, 229] on select "Select Item... AM PM" at bounding box center [616, 219] width 817 height 22
click at [255, 282] on div at bounding box center [257, 279] width 99 height 22
select select "10"
select select "2025"
click at [254, 369] on div "15" at bounding box center [252, 371] width 17 height 17
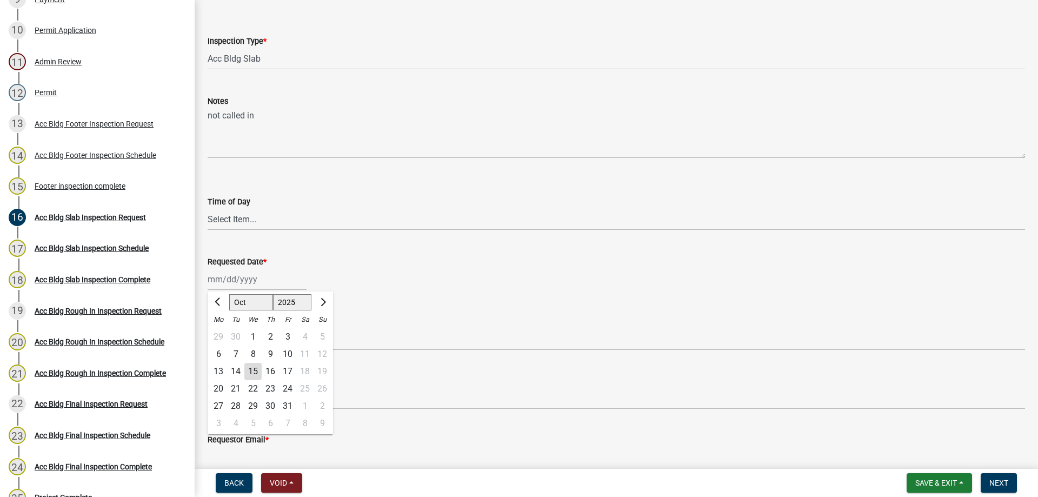
type input "10/15/2025"
click at [240, 223] on select "Select Item... AM PM" at bounding box center [616, 219] width 817 height 22
click at [208, 208] on select "Select Item... AM PM" at bounding box center [616, 219] width 817 height 22
select select "604f01d9-b0d9-4f7d-a319-bd903df8b221"
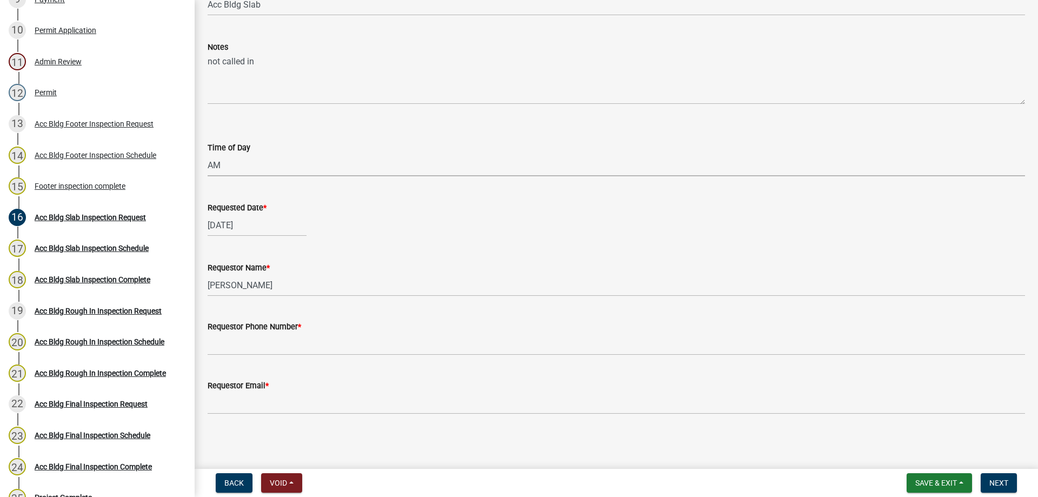
scroll to position [109, 0]
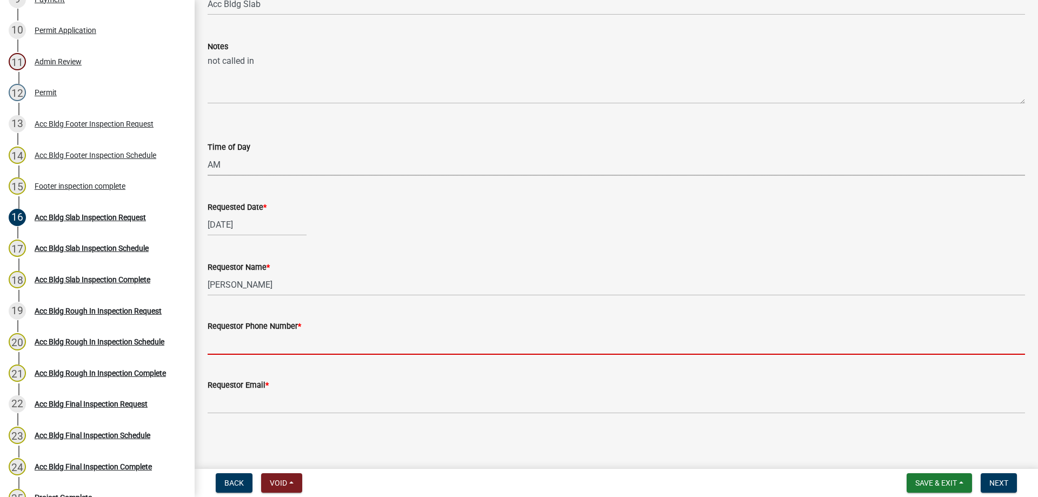
click at [239, 336] on input "Requestor Phone Number *" at bounding box center [616, 343] width 817 height 22
type input "4788363199"
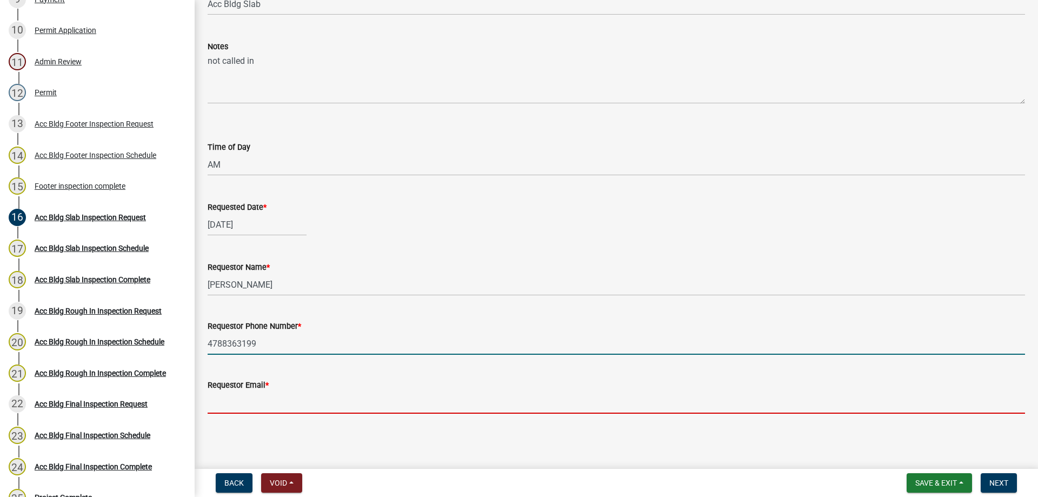
click at [268, 406] on input "Requestor Email *" at bounding box center [616, 402] width 817 height 22
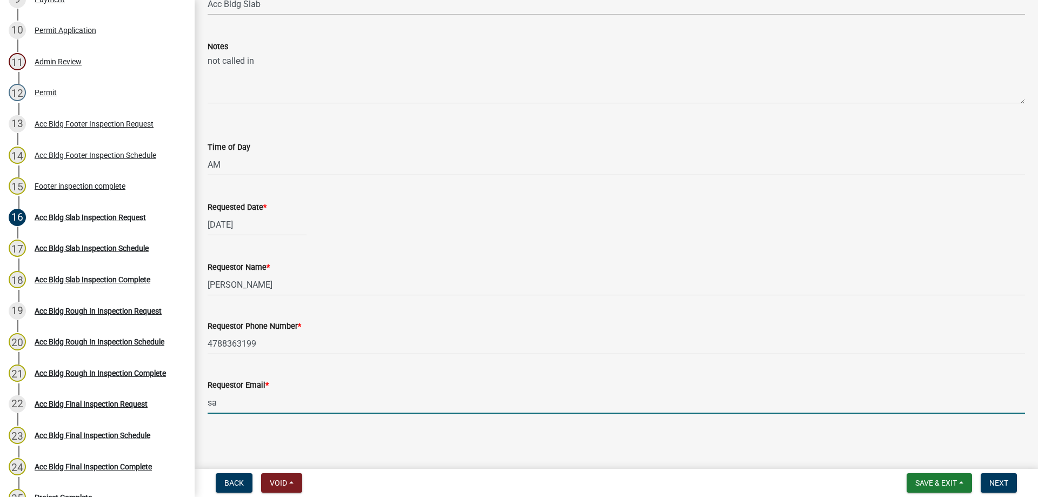
type input "sample@gmail.com"
click at [990, 482] on span "Next" at bounding box center [998, 482] width 19 height 9
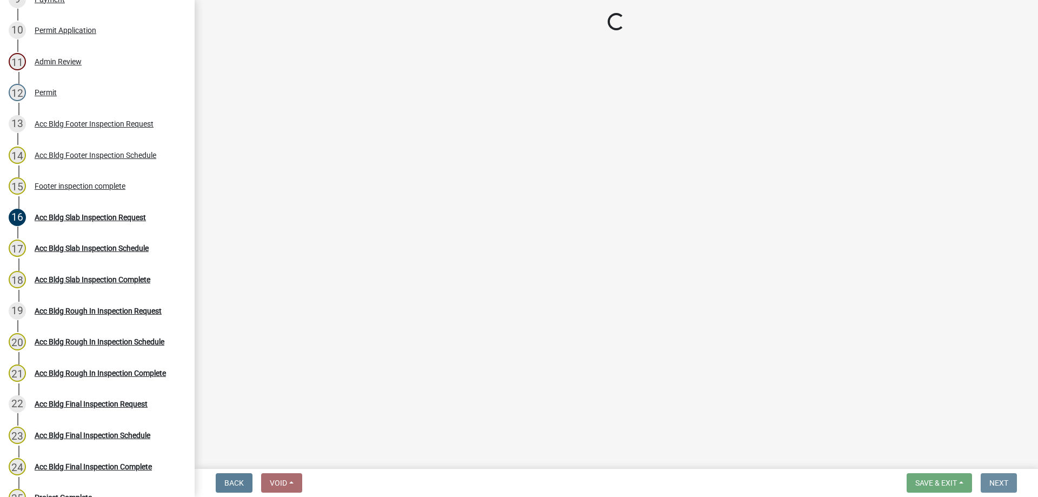
scroll to position [0, 0]
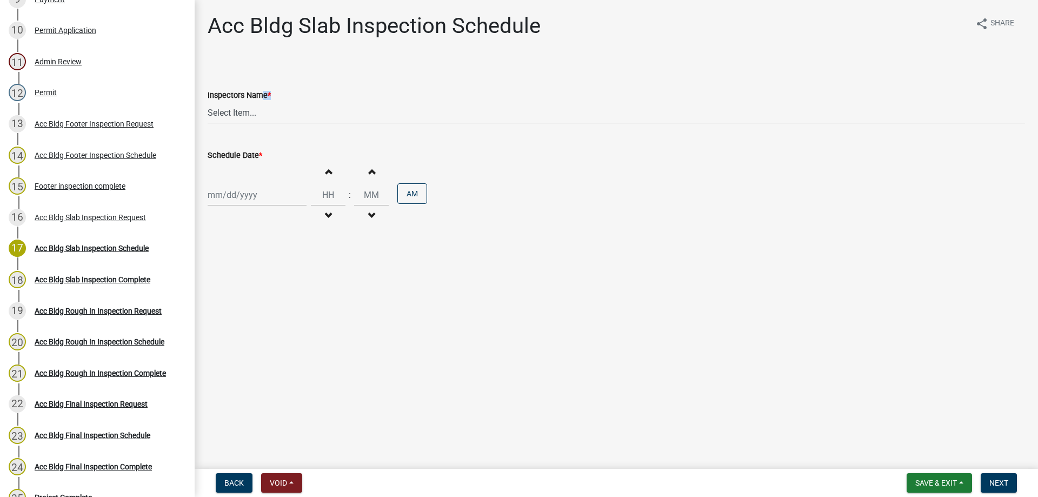
click at [255, 99] on div "Inspectors Name *" at bounding box center [616, 95] width 817 height 13
click at [254, 114] on select "Select Item... Jeremy.andrews (Jeremy )" at bounding box center [616, 113] width 817 height 22
select select "a844a88f-ba44-4800-9e08-05e10520dbf6"
click at [208, 102] on select "Select Item... Jeremy.andrews (Jeremy )" at bounding box center [616, 113] width 817 height 22
click at [250, 180] on div "Increment hours Decrement hours : Increment minutes Decrement minutes AM" at bounding box center [616, 195] width 817 height 66
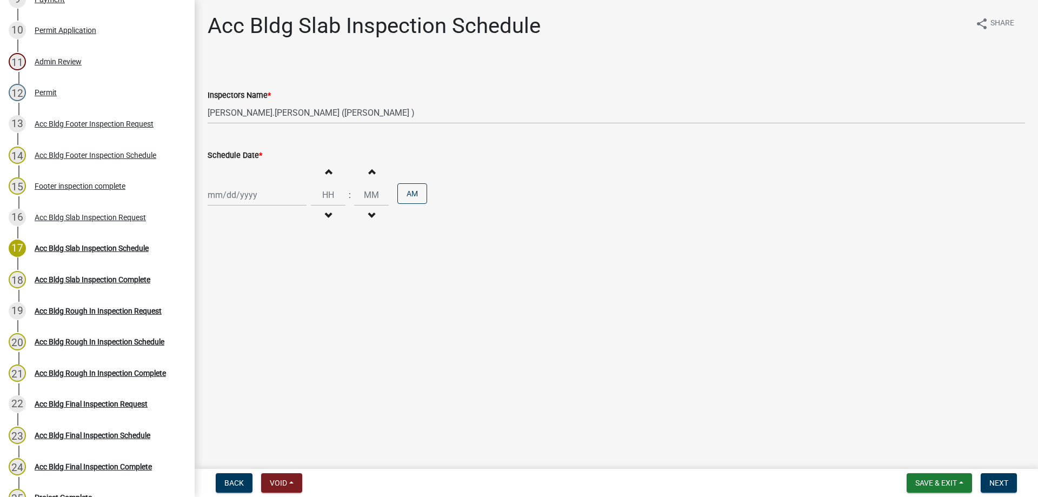
click at [250, 197] on div at bounding box center [257, 195] width 99 height 22
click at [259, 290] on div "15" at bounding box center [252, 286] width 17 height 17
type input "10/15/2025"
click at [321, 171] on button "Increment hours" at bounding box center [328, 171] width 23 height 19
type input "01"
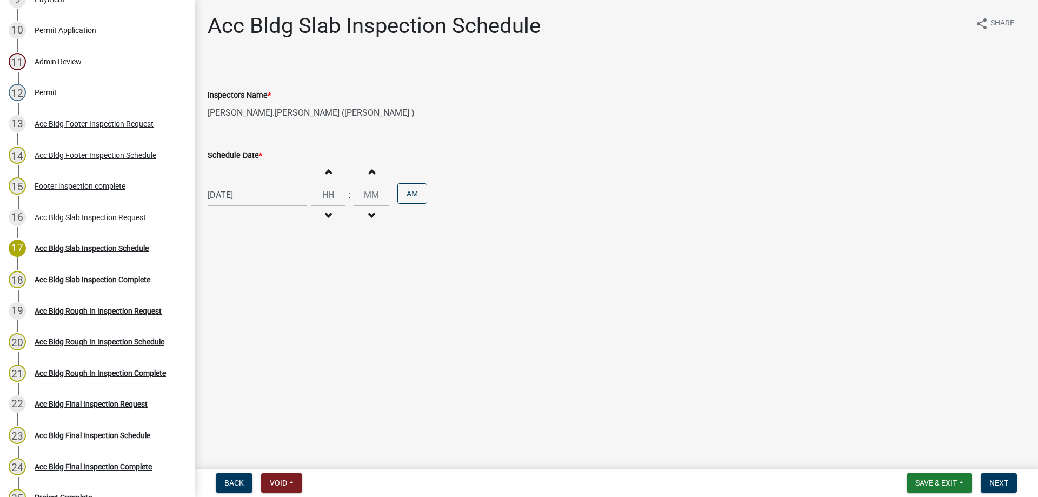
type input "00"
click at [995, 477] on button "Next" at bounding box center [999, 482] width 36 height 19
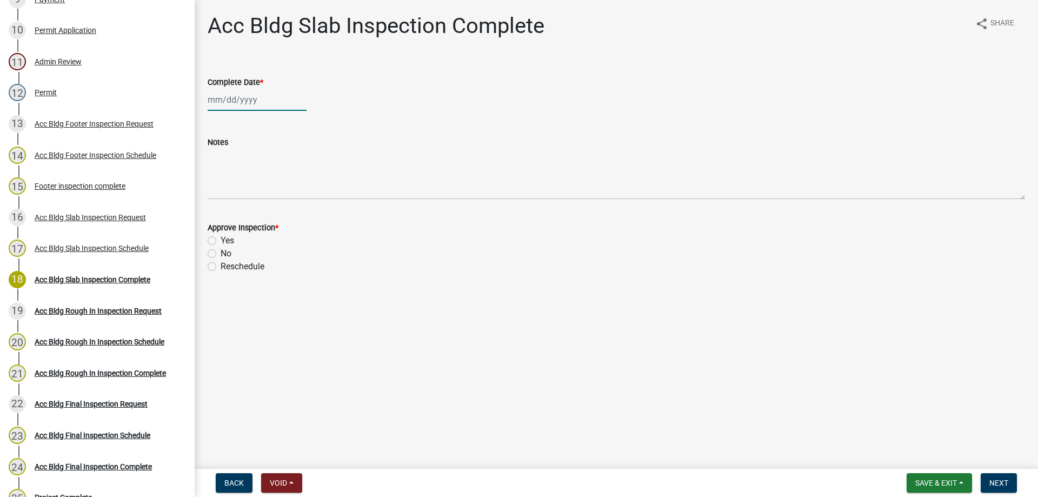
click at [245, 108] on div at bounding box center [257, 100] width 99 height 22
select select "10"
select select "2025"
click at [257, 190] on div "15" at bounding box center [252, 191] width 17 height 17
type input "10/15/2025"
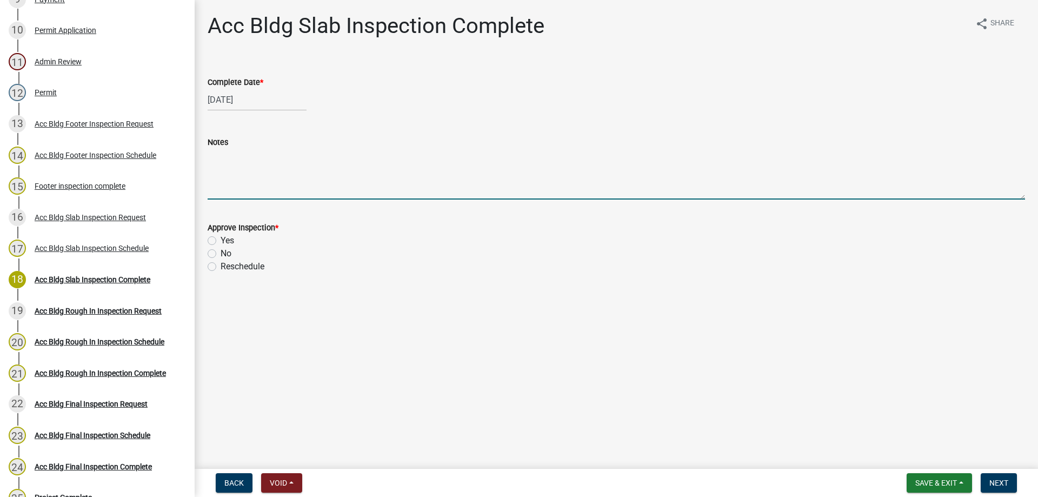
click at [239, 196] on textarea "Notes" at bounding box center [616, 174] width 817 height 51
type textarea "did not call in inspection just pushing through to get to the inspection that w…"
click at [241, 254] on div "No" at bounding box center [616, 253] width 817 height 13
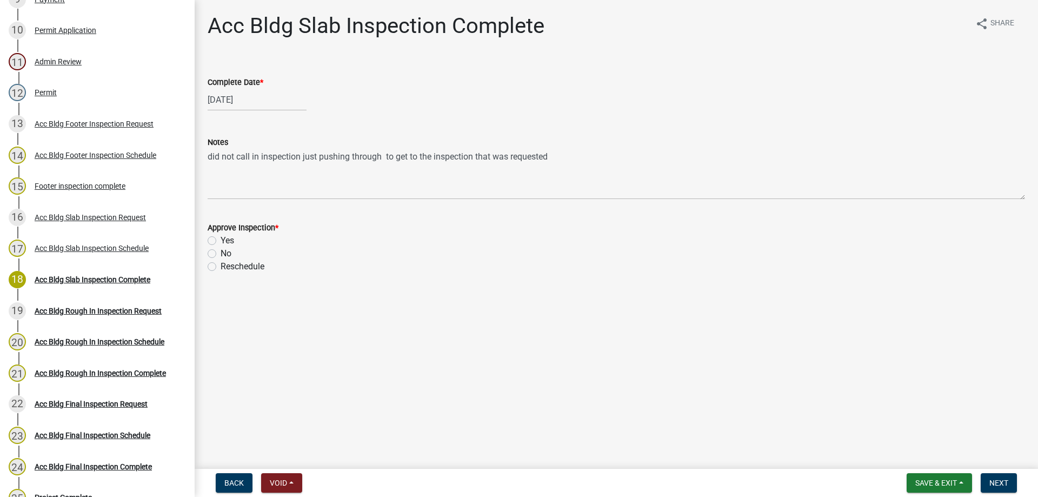
click at [231, 254] on label "No" at bounding box center [226, 253] width 11 height 13
click at [228, 254] on input "No" at bounding box center [224, 250] width 7 height 7
radio input "true"
click at [989, 490] on button "Next" at bounding box center [999, 482] width 36 height 19
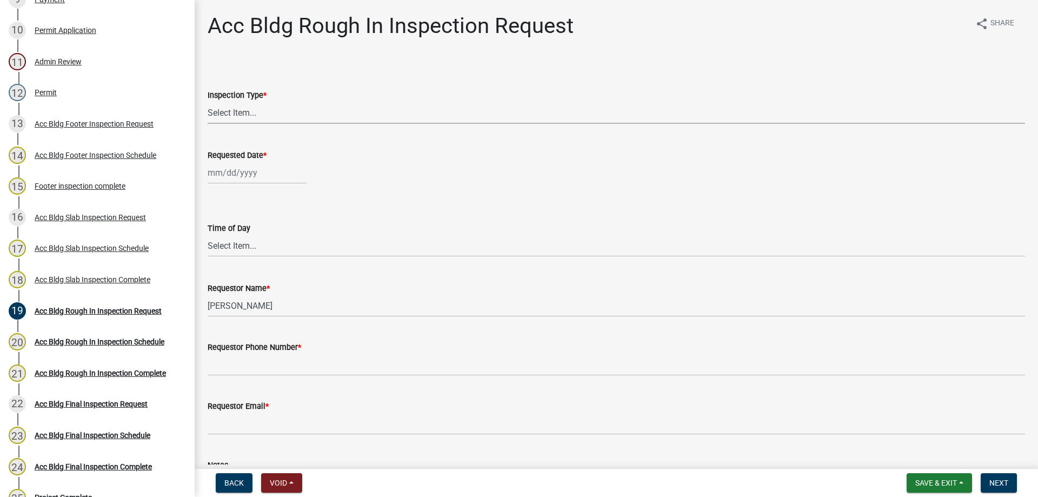
click at [287, 118] on select "Select Item... Rough In" at bounding box center [616, 113] width 817 height 22
click at [208, 102] on select "Select Item... Rough In" at bounding box center [616, 113] width 817 height 22
select select "fdcb5414-e2c8-4e4a-b5a0-d1538efa6aa4"
click at [271, 159] on div "Requested Date *" at bounding box center [616, 155] width 817 height 13
click at [270, 171] on div at bounding box center [257, 173] width 99 height 22
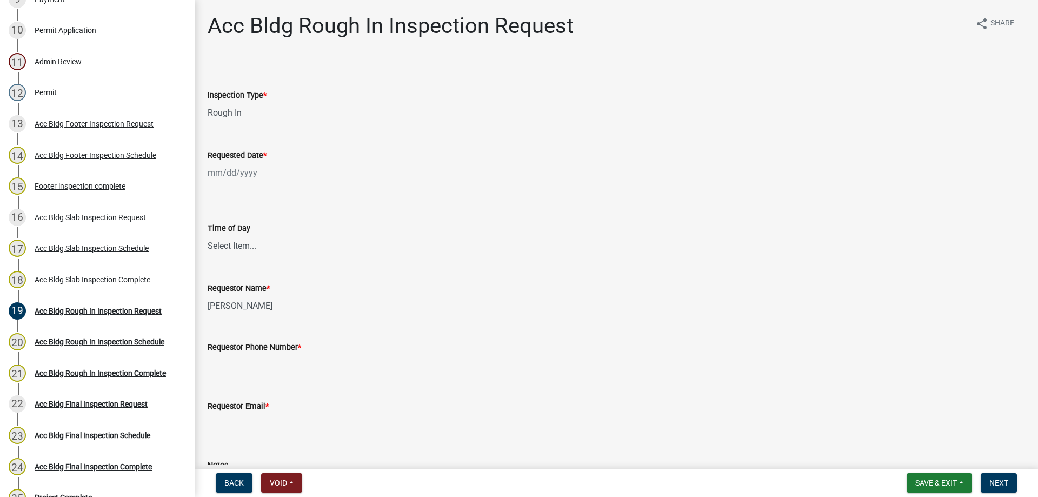
select select "10"
select select "2025"
click at [268, 259] on div "16" at bounding box center [270, 264] width 17 height 17
type input "10/16/2025"
click at [257, 247] on select "Select Item... AM PM" at bounding box center [616, 246] width 817 height 22
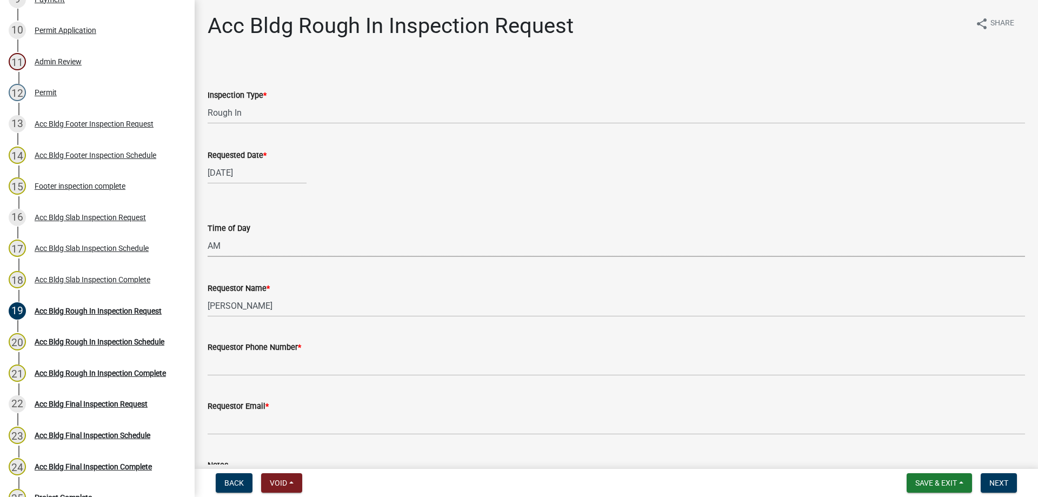
click at [208, 235] on select "Select Item... AM PM" at bounding box center [616, 246] width 817 height 22
select select "cb10fa24-328f-4433-8d1a-661a0b5f4638"
click at [239, 349] on label "Requestor Phone Number *" at bounding box center [255, 348] width 94 height 8
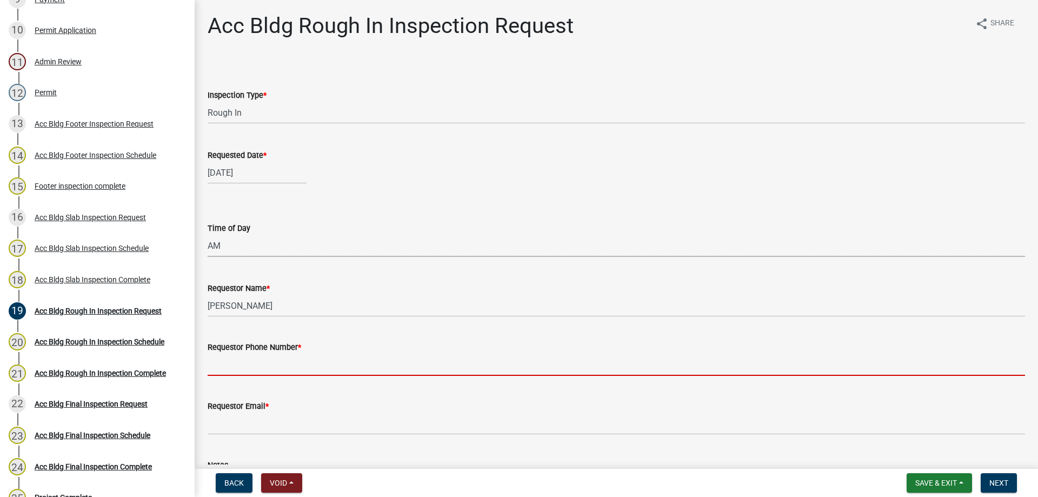
click at [239, 354] on input "Requestor Phone Number *" at bounding box center [616, 365] width 817 height 22
click at [235, 360] on input "Requestor Phone Number *" at bounding box center [616, 365] width 817 height 22
type input "4788363199"
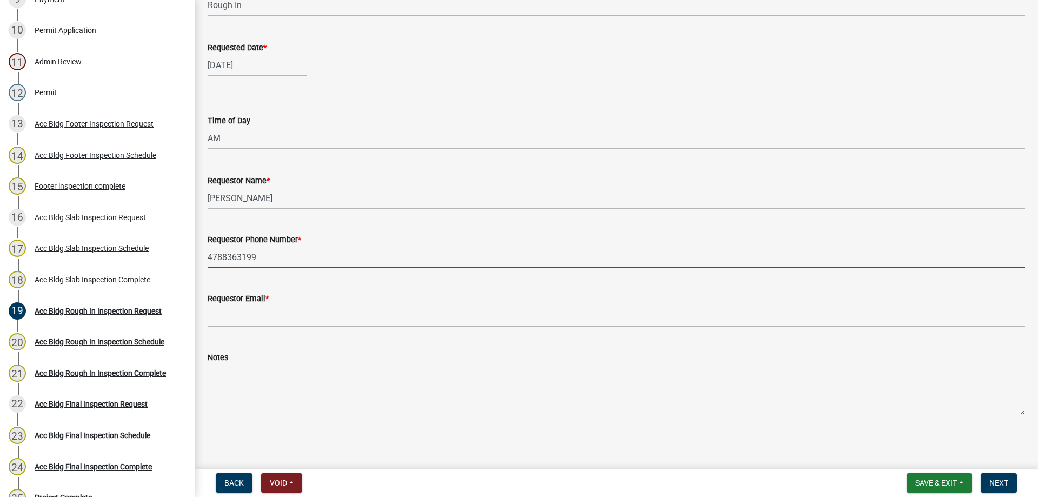
scroll to position [108, 0]
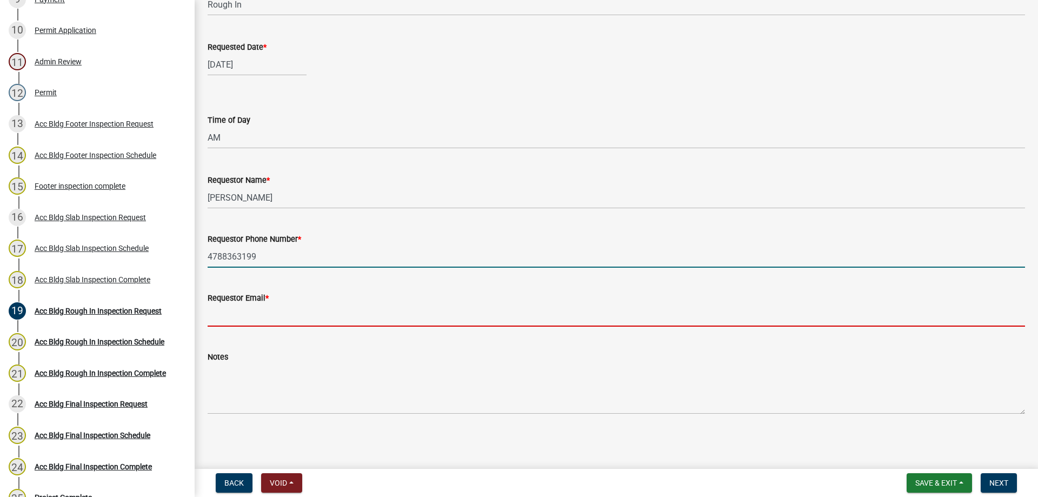
click at [264, 317] on input "Requestor Email *" at bounding box center [616, 315] width 817 height 22
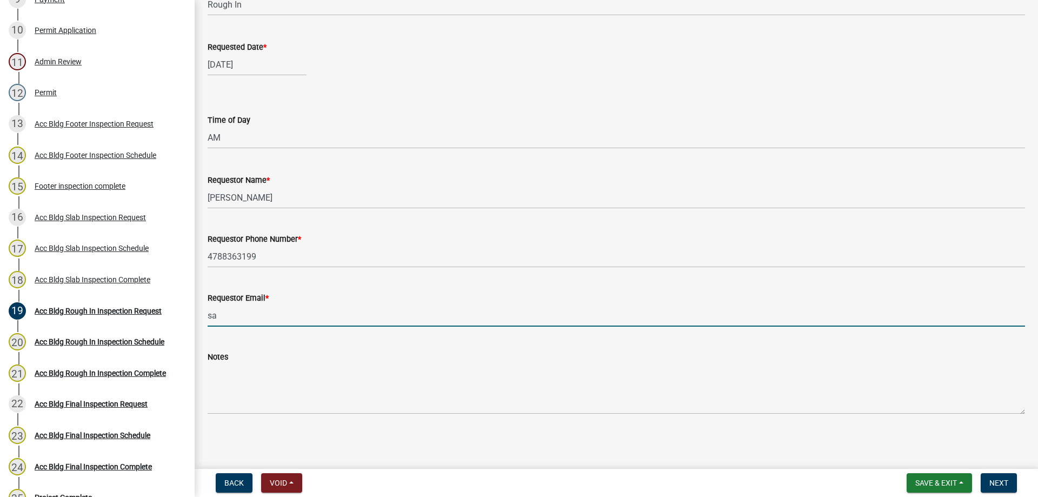
type input "sample@gmail.com"
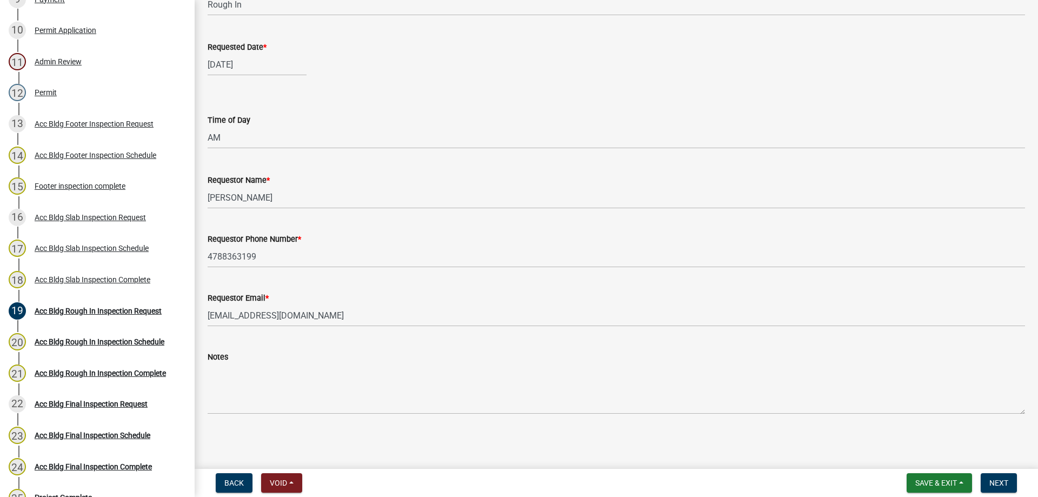
click at [441, 420] on wm-data-entity-input "Notes" at bounding box center [616, 379] width 817 height 88
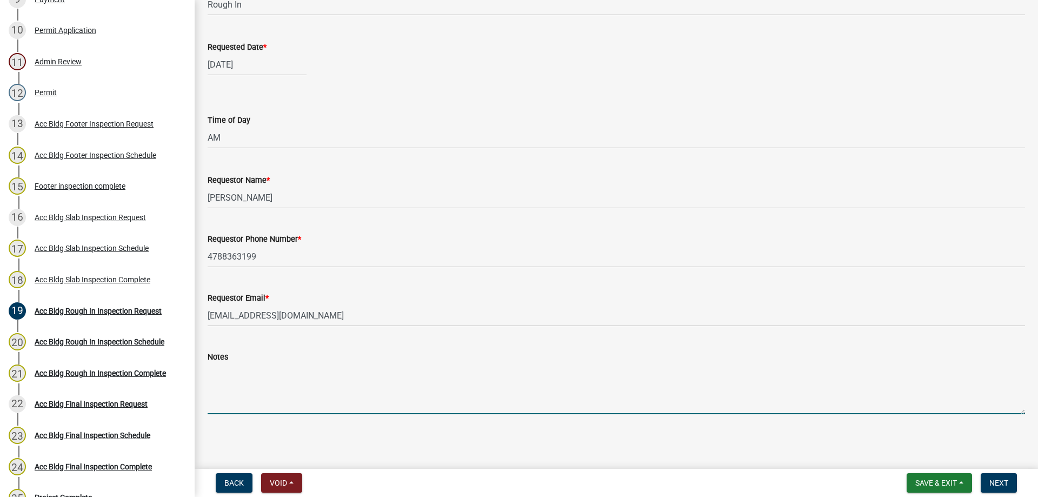
click at [433, 405] on textarea "Notes" at bounding box center [616, 388] width 817 height 51
type textarea "electrical"
click at [996, 472] on nav "Back Void Withdraw Lock Expire Void Save & Exit Save Save & Exit Next" at bounding box center [616, 483] width 843 height 28
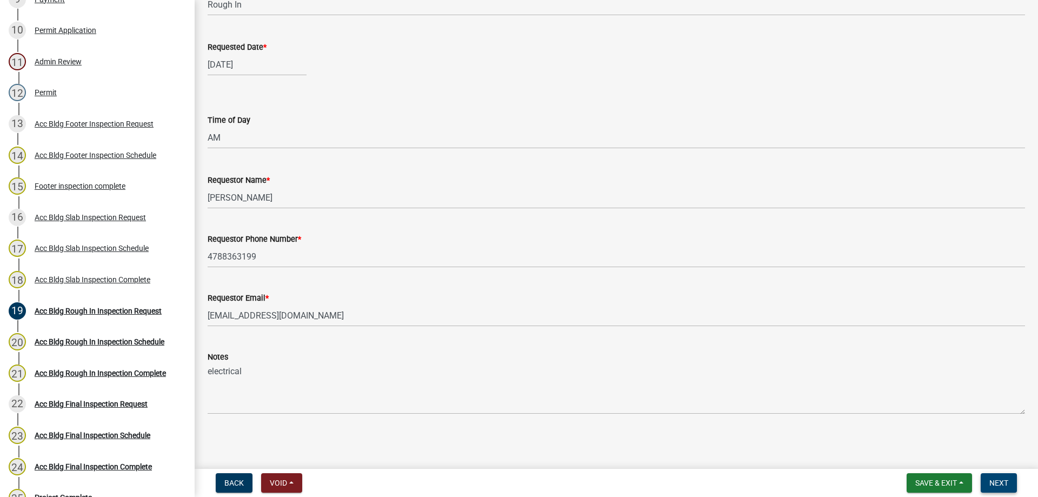
click at [996, 478] on span "Next" at bounding box center [998, 482] width 19 height 9
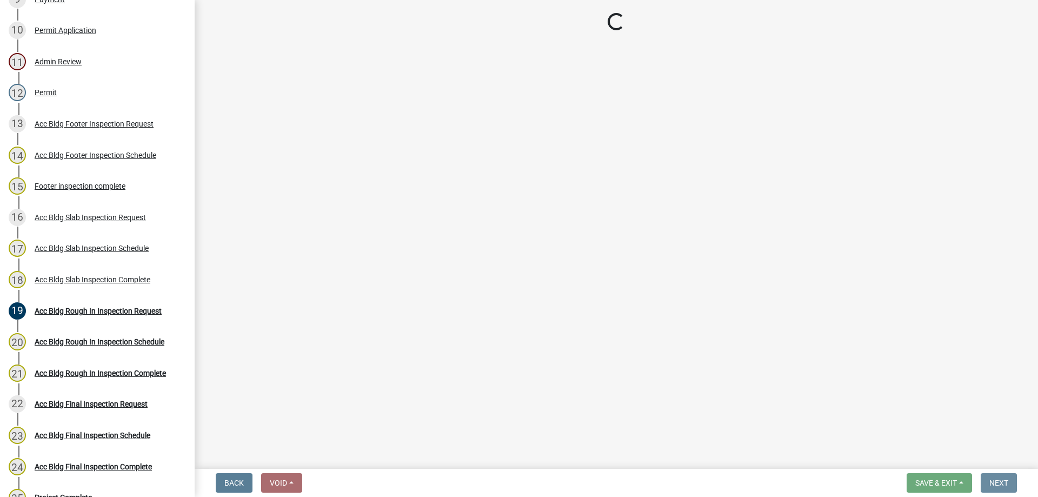
scroll to position [0, 0]
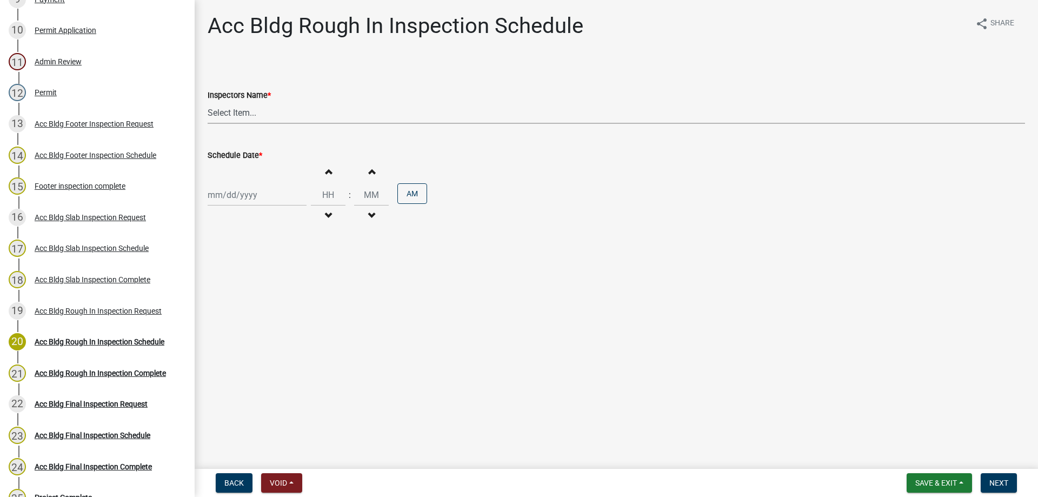
click at [281, 107] on select "Select Item... Jeremy.andrews (Jeremy )" at bounding box center [616, 113] width 817 height 22
select select "a844a88f-ba44-4800-9e08-05e10520dbf6"
click at [208, 102] on select "Select Item... Jeremy.andrews (Jeremy )" at bounding box center [616, 113] width 817 height 22
click at [278, 185] on div at bounding box center [257, 195] width 99 height 22
click at [269, 288] on div "16" at bounding box center [270, 286] width 17 height 17
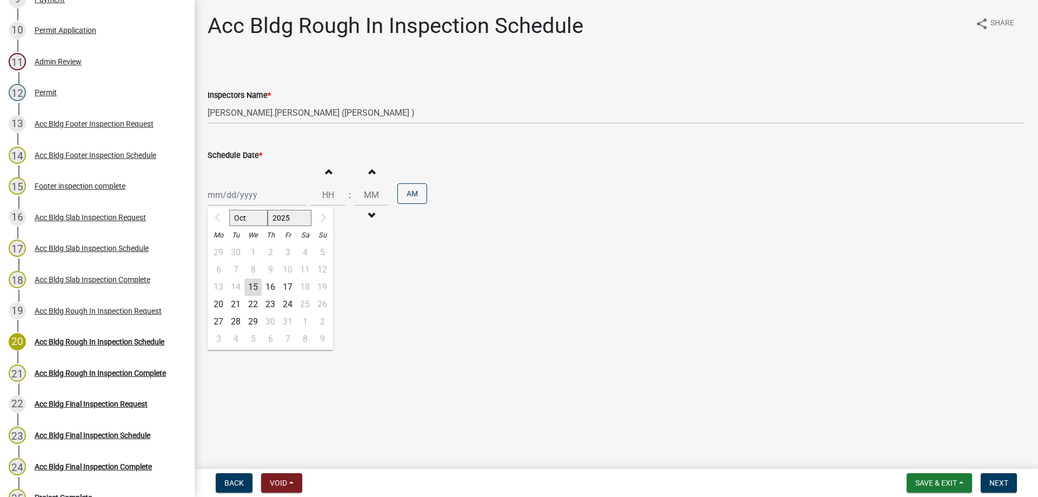
type input "10/16/2025"
drag, startPoint x: 323, startPoint y: 179, endPoint x: 318, endPoint y: 184, distance: 7.3
click at [318, 183] on div "Increment hours Decrement hours" at bounding box center [328, 195] width 35 height 66
click at [324, 167] on button "Increment hours" at bounding box center [328, 171] width 23 height 19
type input "01"
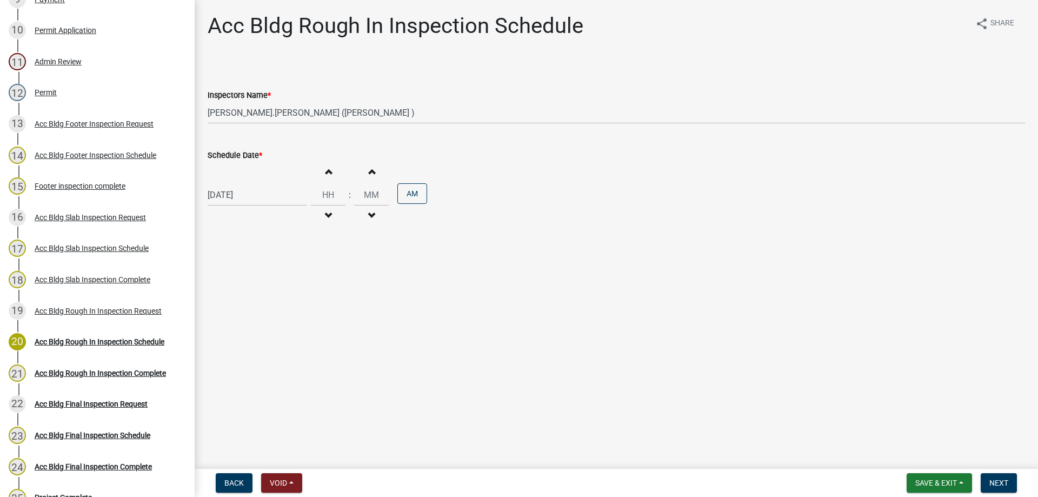
type input "00"
click at [998, 484] on span "Next" at bounding box center [998, 482] width 19 height 9
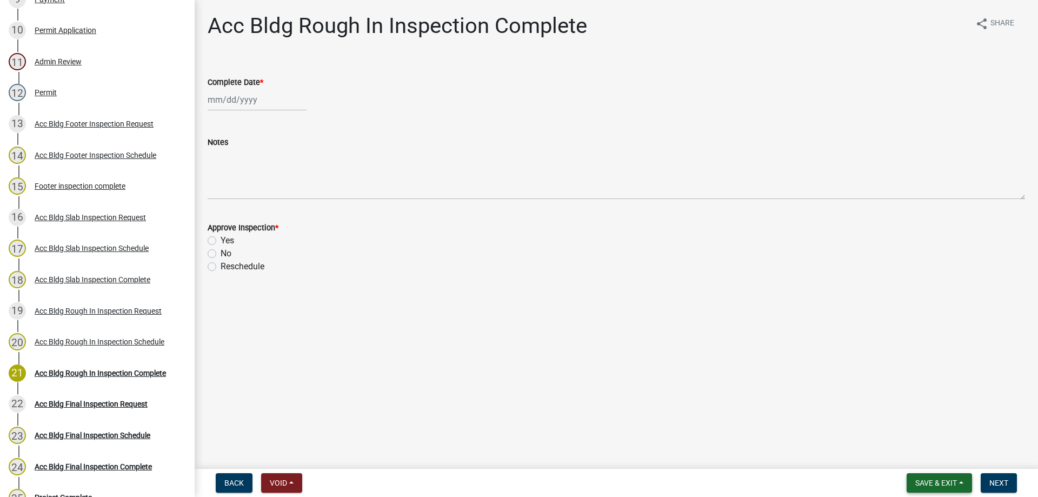
click at [923, 489] on button "Save & Exit" at bounding box center [939, 482] width 65 height 19
click at [916, 458] on button "Save & Exit" at bounding box center [929, 455] width 86 height 26
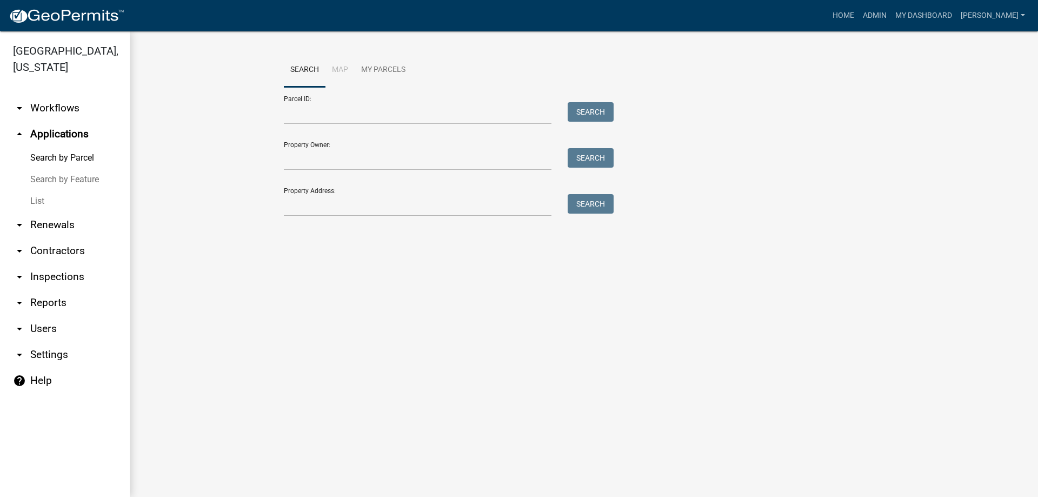
click at [50, 130] on link "arrow_drop_up Applications" at bounding box center [65, 134] width 130 height 26
click at [299, 205] on input "Property Address:" at bounding box center [418, 205] width 268 height 22
click at [46, 202] on link "List" at bounding box center [65, 201] width 130 height 22
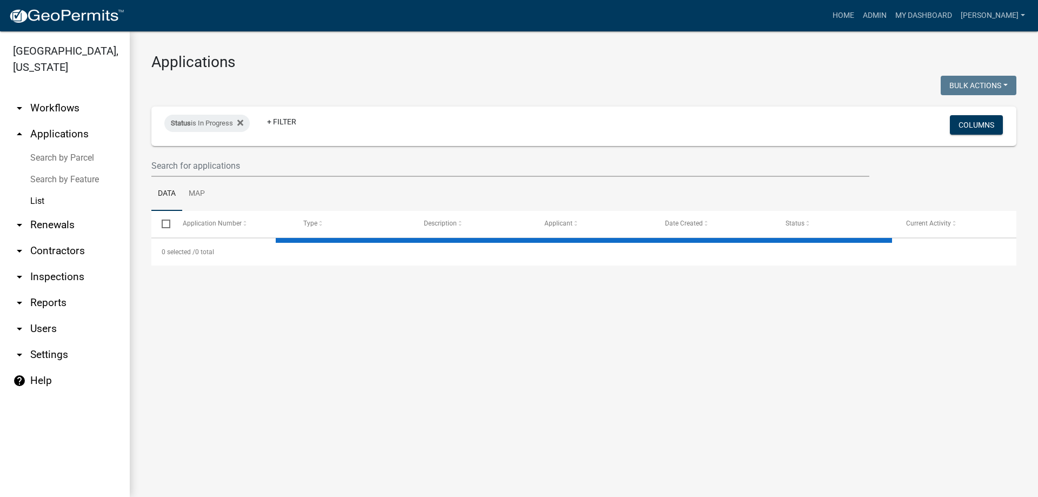
click at [51, 132] on link "arrow_drop_up Applications" at bounding box center [65, 134] width 130 height 26
